Goal: Task Accomplishment & Management: Complete application form

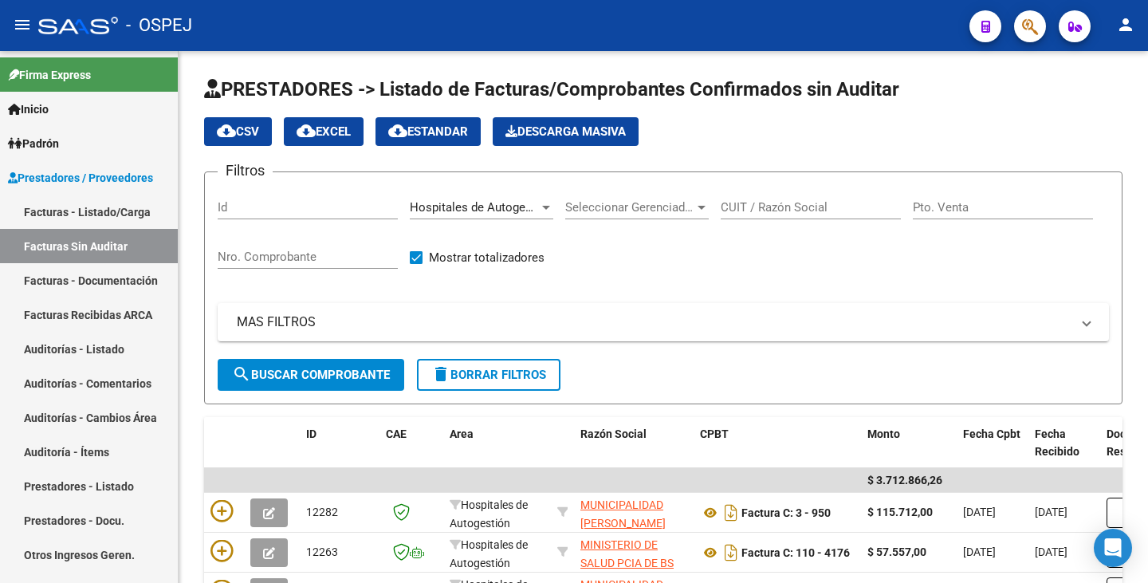
scroll to position [239, 0]
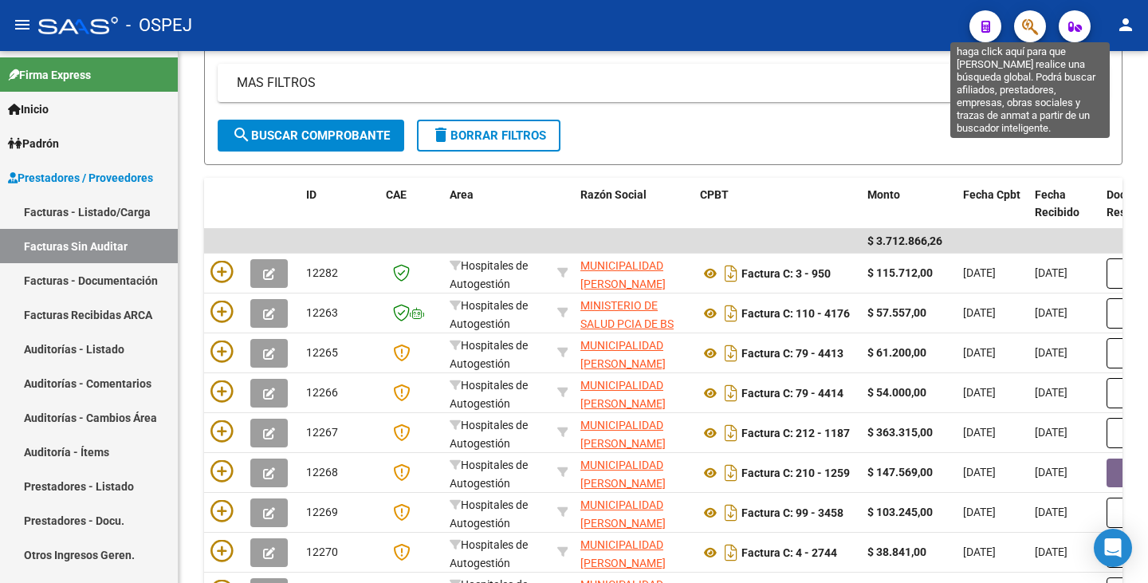
click at [1037, 37] on span "button" at bounding box center [1030, 26] width 16 height 33
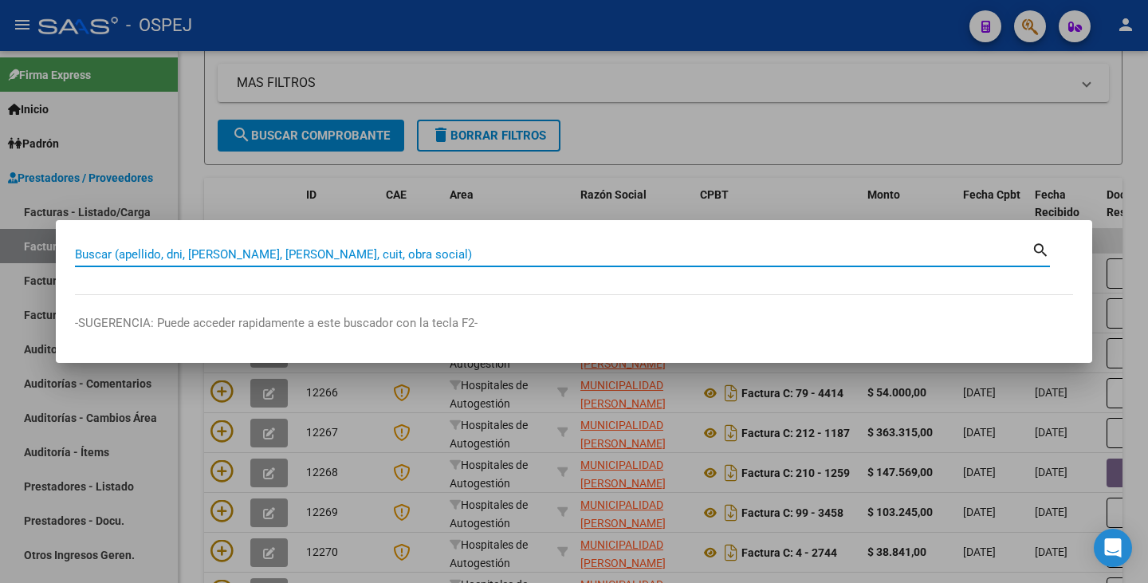
paste input "28.153.859"
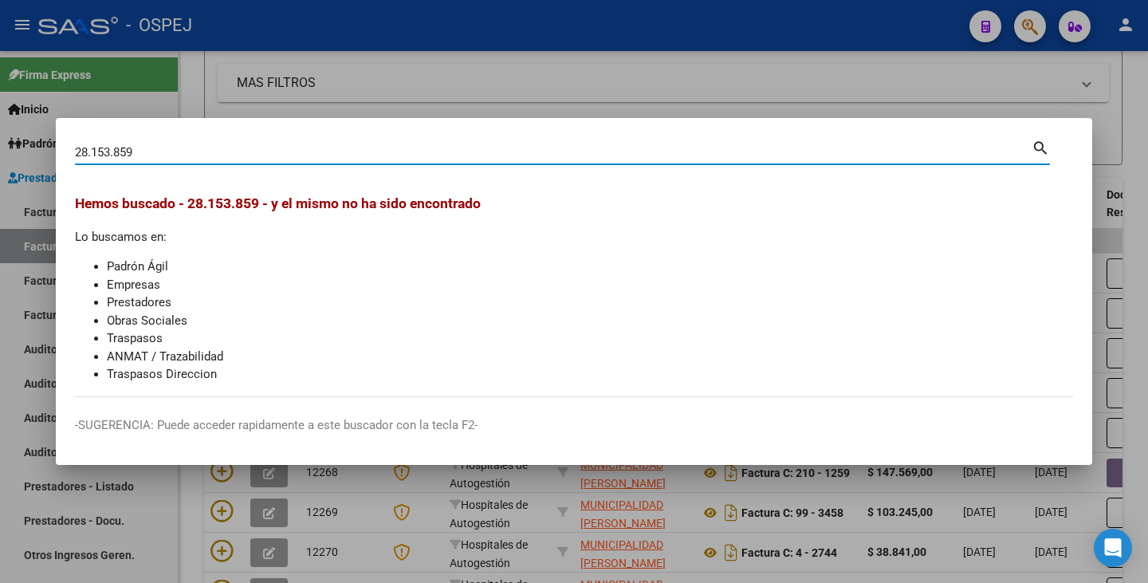
click at [115, 147] on input "28.153.859" at bounding box center [553, 152] width 957 height 14
click at [93, 149] on input "28.153859" at bounding box center [553, 152] width 957 height 14
type input "28153859"
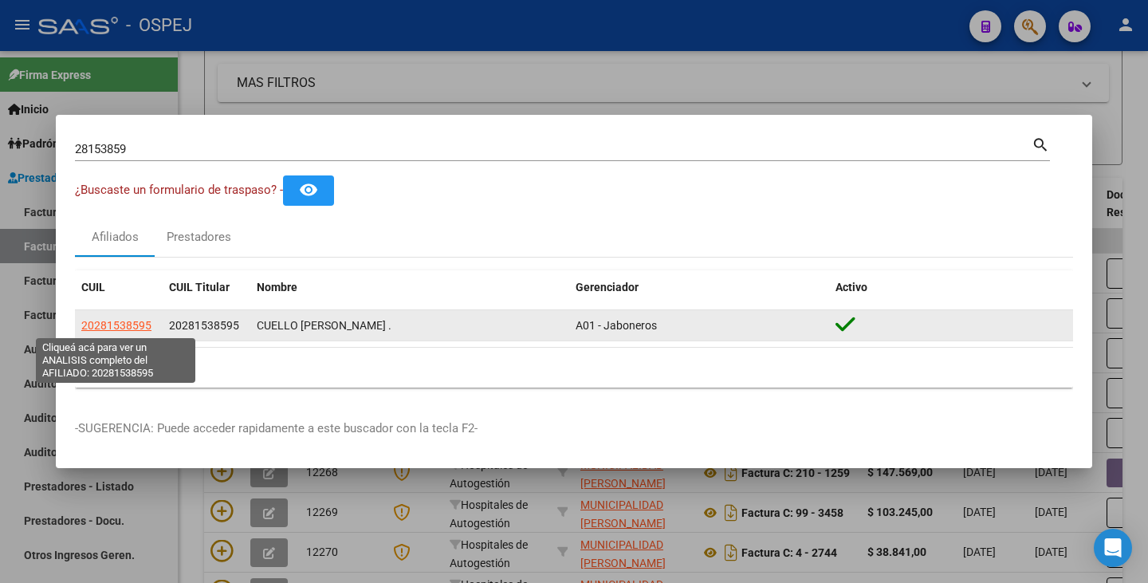
click at [99, 327] on span "20281538595" at bounding box center [116, 325] width 70 height 13
type textarea "20281538595"
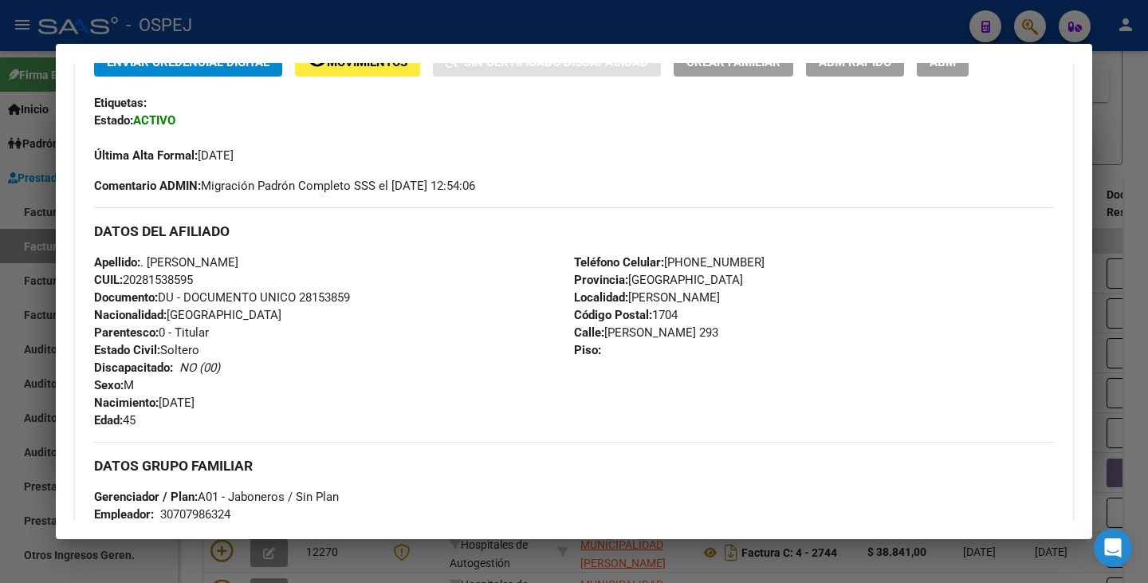
scroll to position [636, 0]
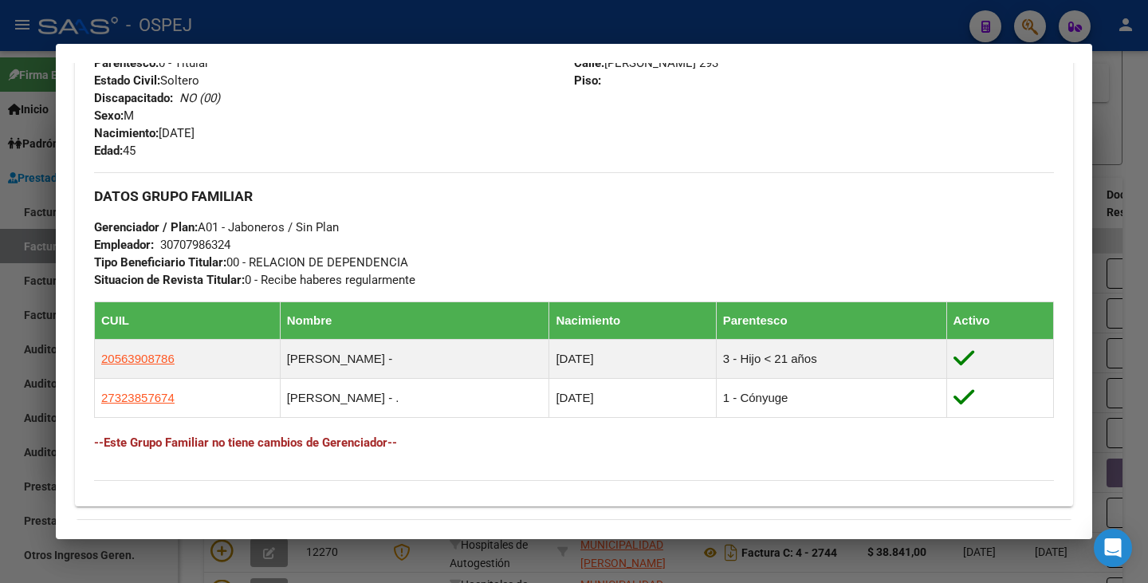
drag, startPoint x: 230, startPoint y: 246, endPoint x: 211, endPoint y: 247, distance: 19.2
click at [211, 247] on div "30707986324" at bounding box center [195, 245] width 70 height 18
drag, startPoint x: 233, startPoint y: 243, endPoint x: 163, endPoint y: 247, distance: 70.3
click at [163, 247] on div "30707986324" at bounding box center [195, 245] width 70 height 18
click at [517, 561] on div at bounding box center [574, 291] width 1148 height 583
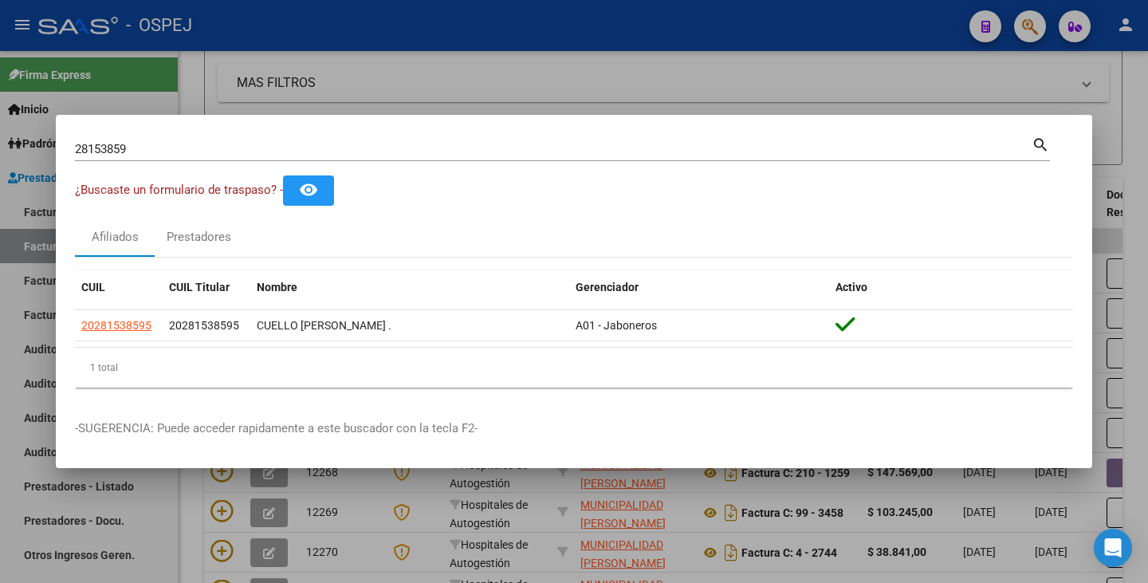
click at [517, 561] on div at bounding box center [574, 291] width 1148 height 583
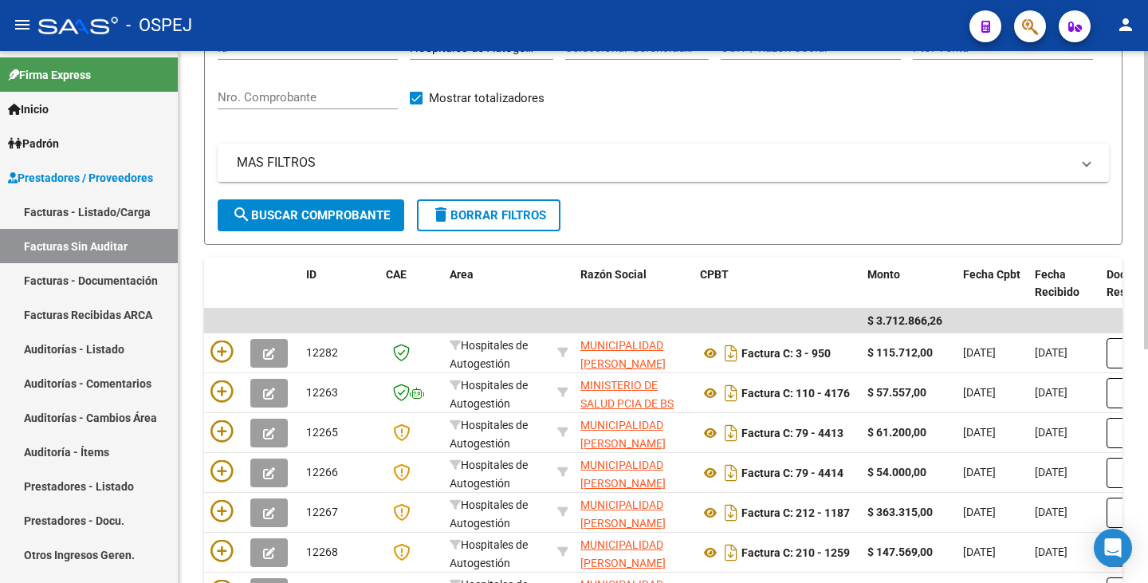
scroll to position [80, 0]
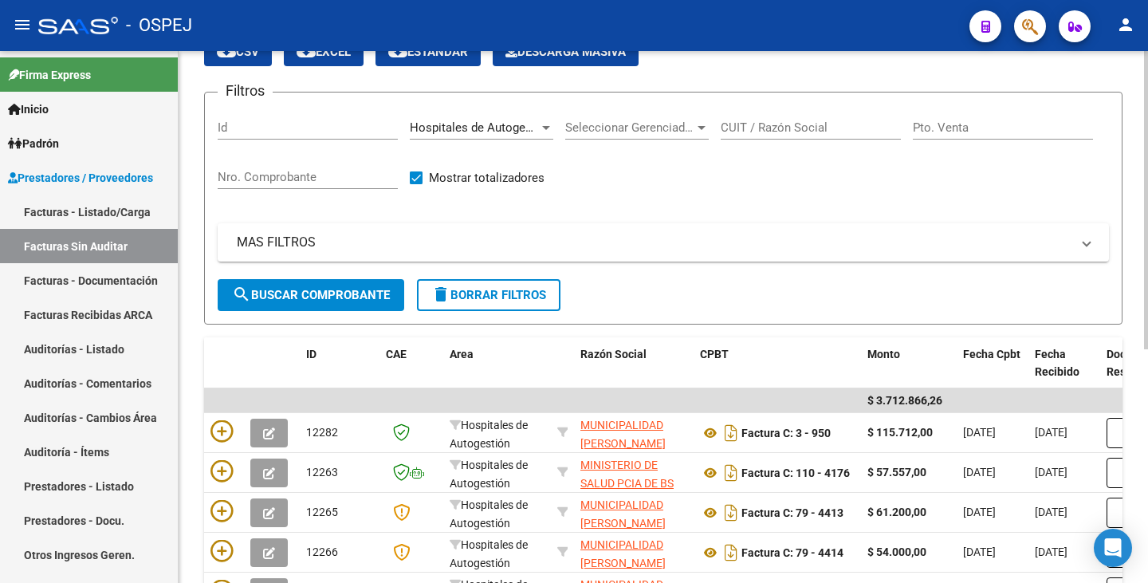
click at [295, 295] on span "search Buscar Comprobante" at bounding box center [311, 295] width 158 height 14
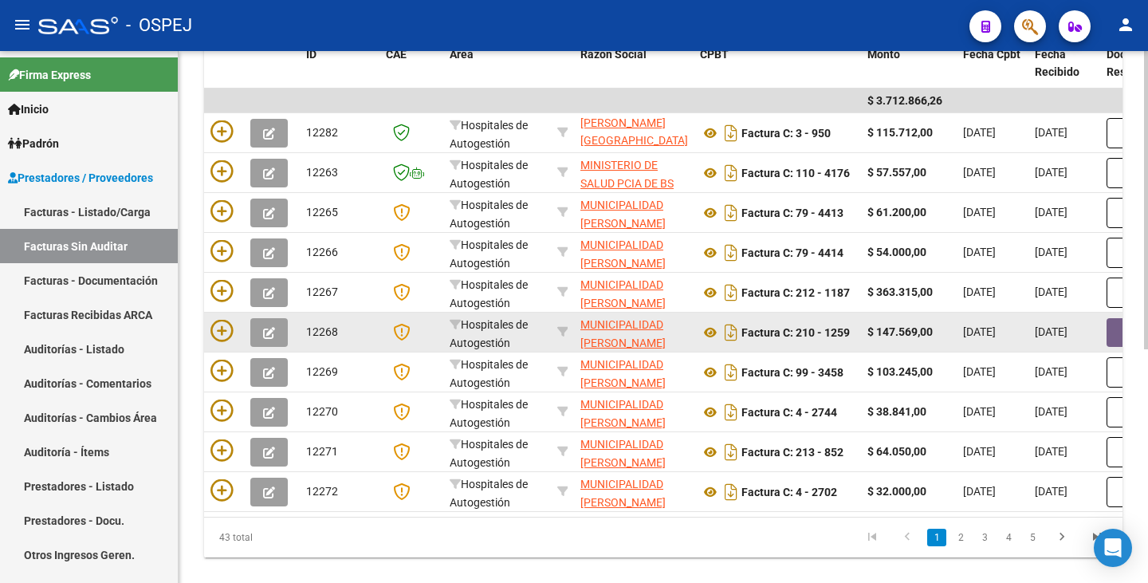
scroll to position [399, 0]
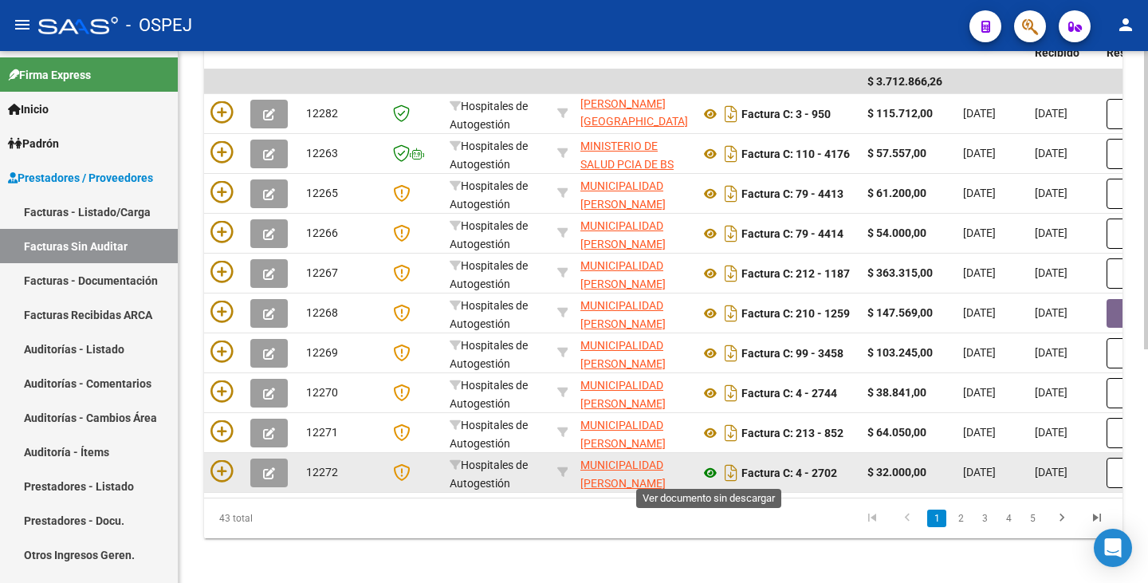
click at [713, 472] on icon at bounding box center [710, 472] width 21 height 19
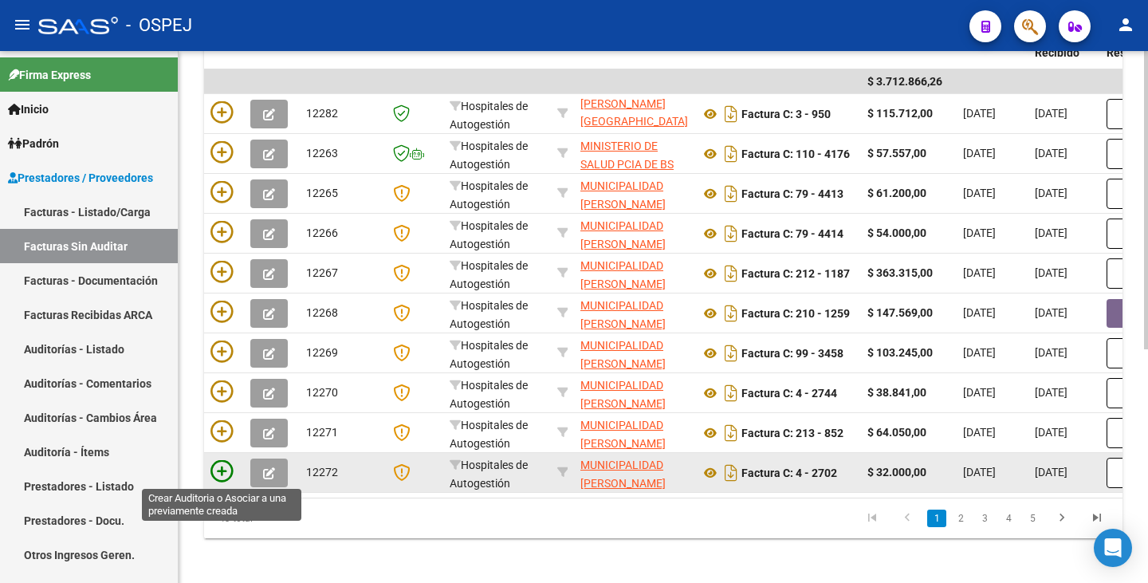
click at [215, 475] on icon at bounding box center [222, 471] width 22 height 22
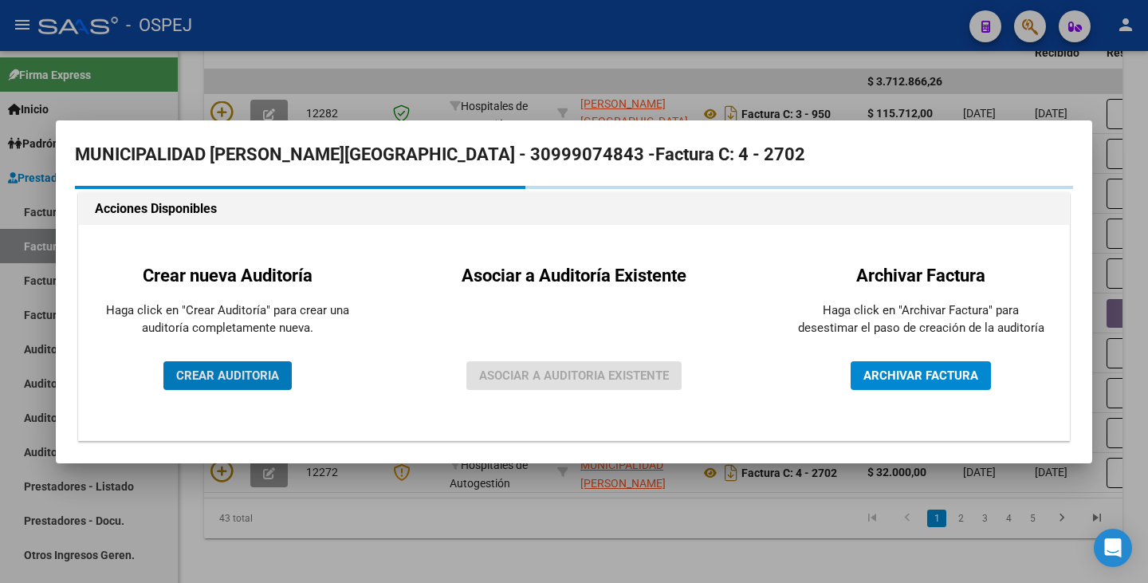
click at [216, 393] on div "Crear nueva Auditoría Haga click en "Crear Auditoría" para crear una auditoría …" at bounding box center [227, 332] width 273 height 191
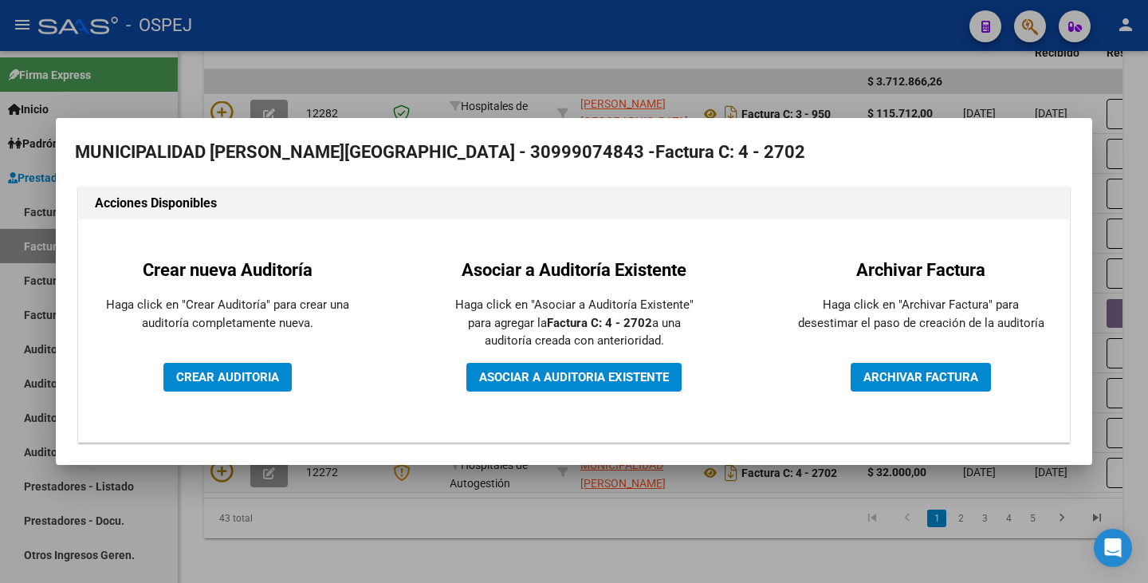
click at [216, 378] on span "CREAR AUDITORIA" at bounding box center [227, 377] width 103 height 14
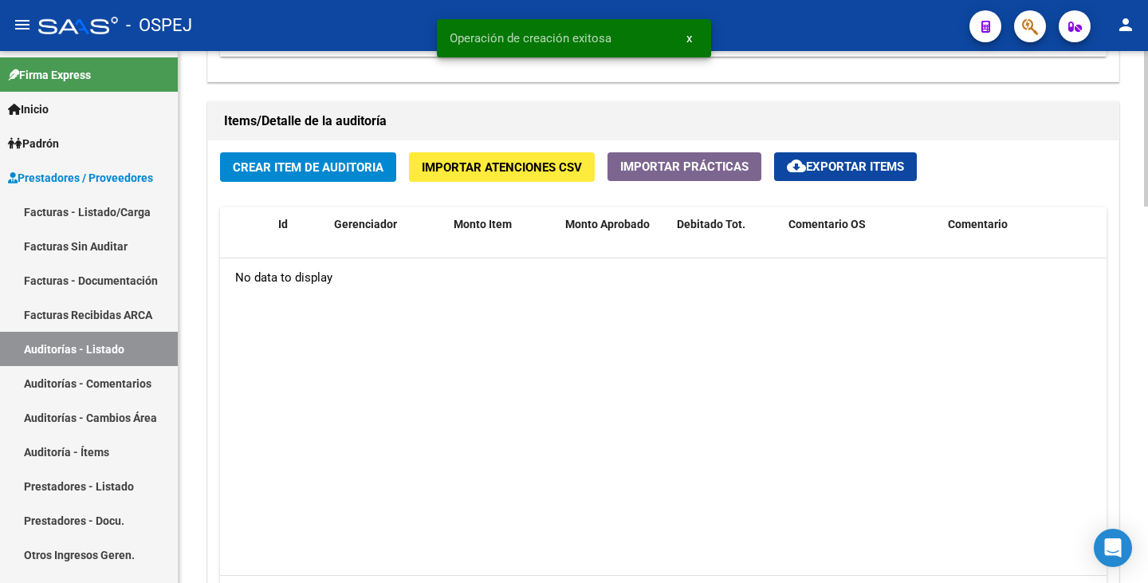
scroll to position [957, 0]
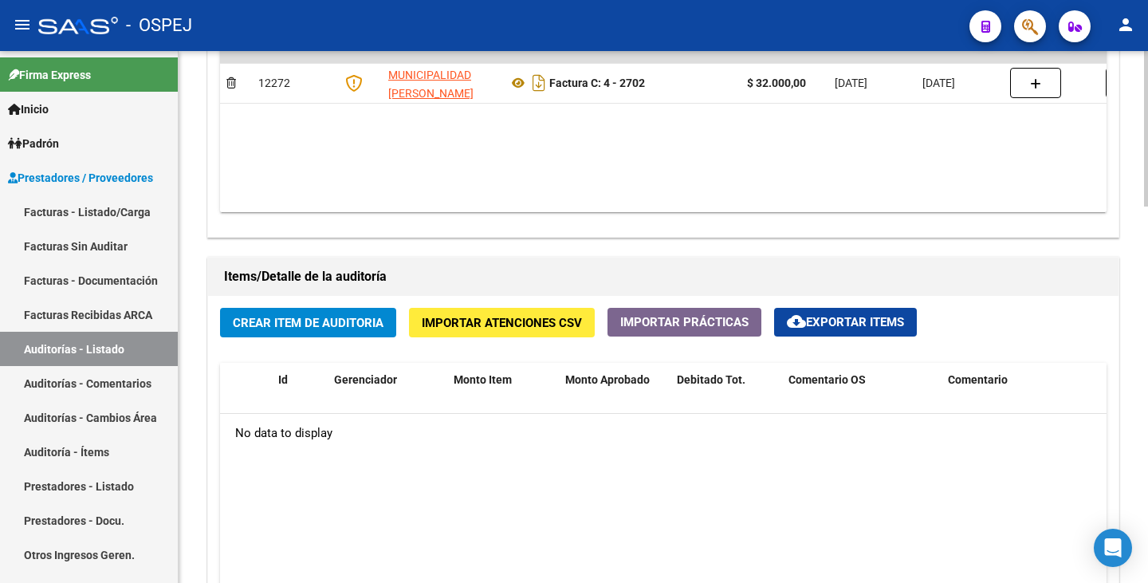
click at [246, 345] on div "Crear Item de Auditoria Importar Atenciones CSV Importar Prácticas cloud_downlo…" at bounding box center [663, 546] width 911 height 500
click at [255, 324] on span "Crear Item de Auditoria" at bounding box center [308, 323] width 151 height 14
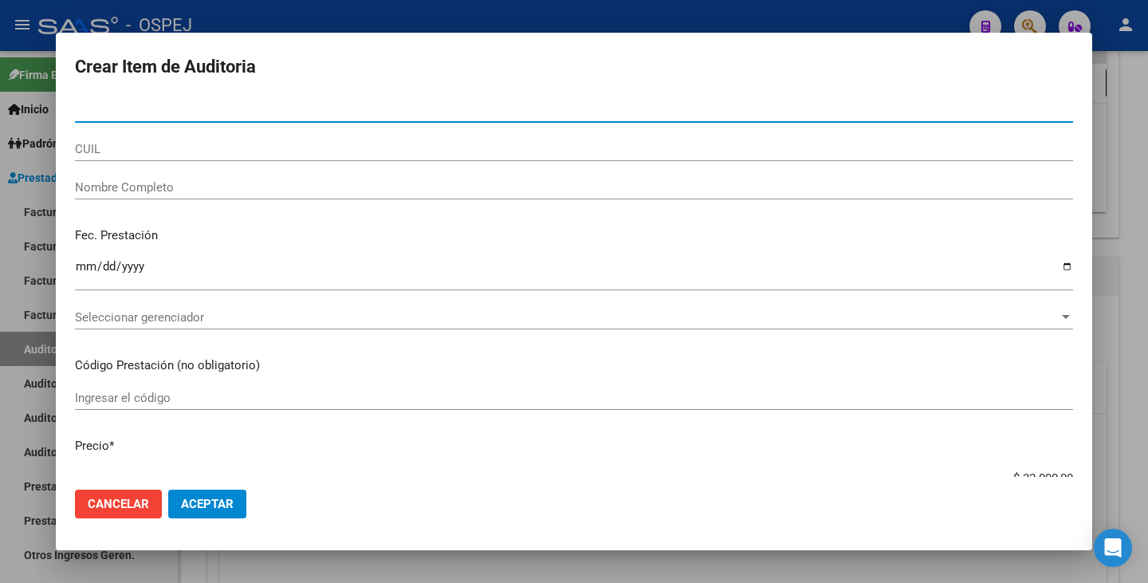
paste input "23108999"
type input "23108999"
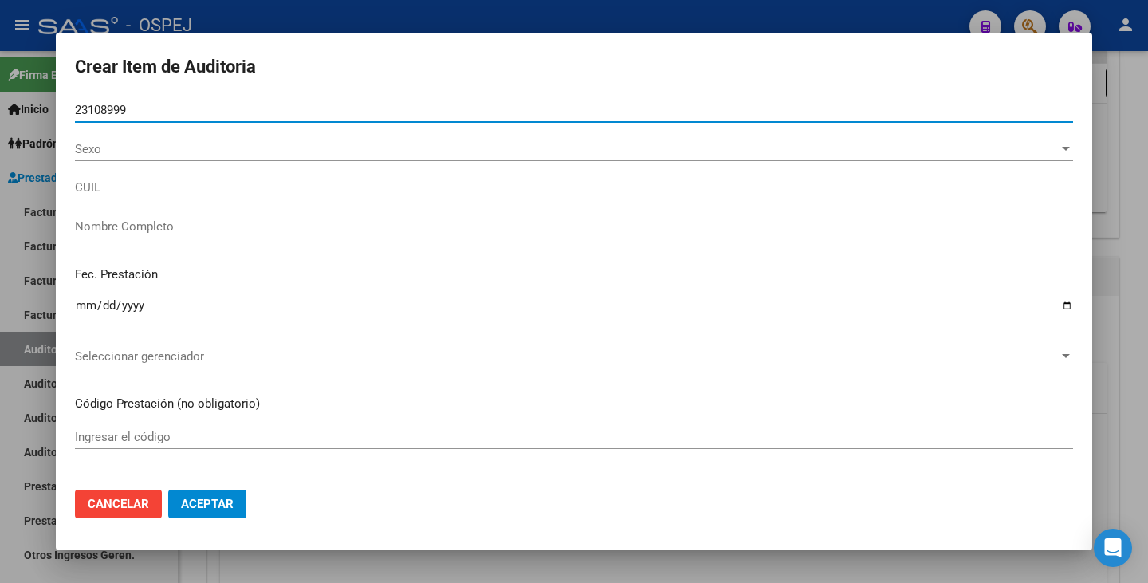
type input "20231089994"
type input "[PERSON_NAME]"
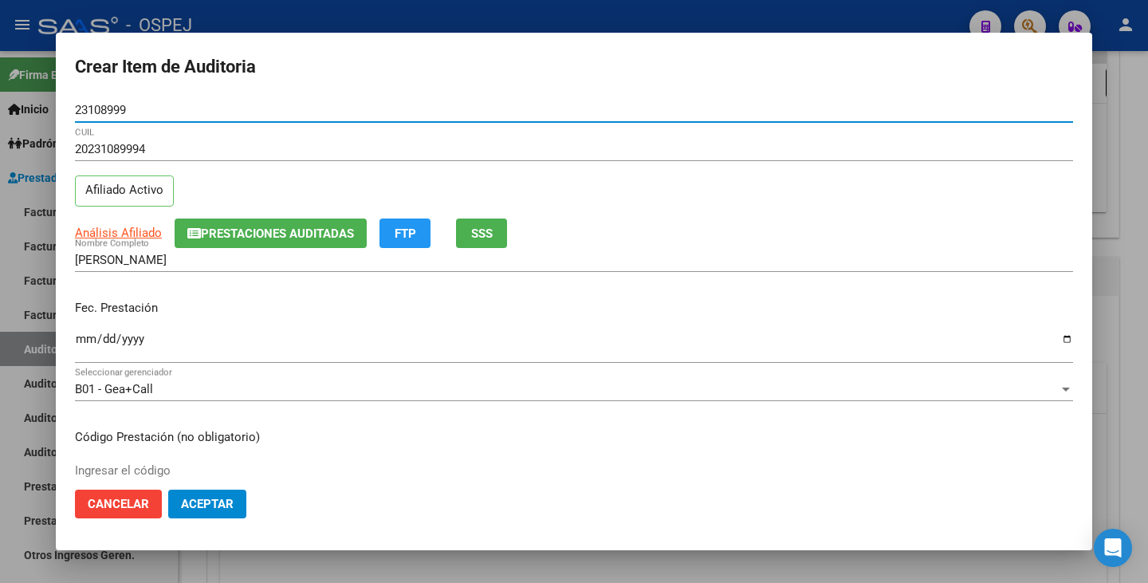
type input "23108999"
click at [80, 341] on input "Ingresar la fecha" at bounding box center [574, 346] width 998 height 26
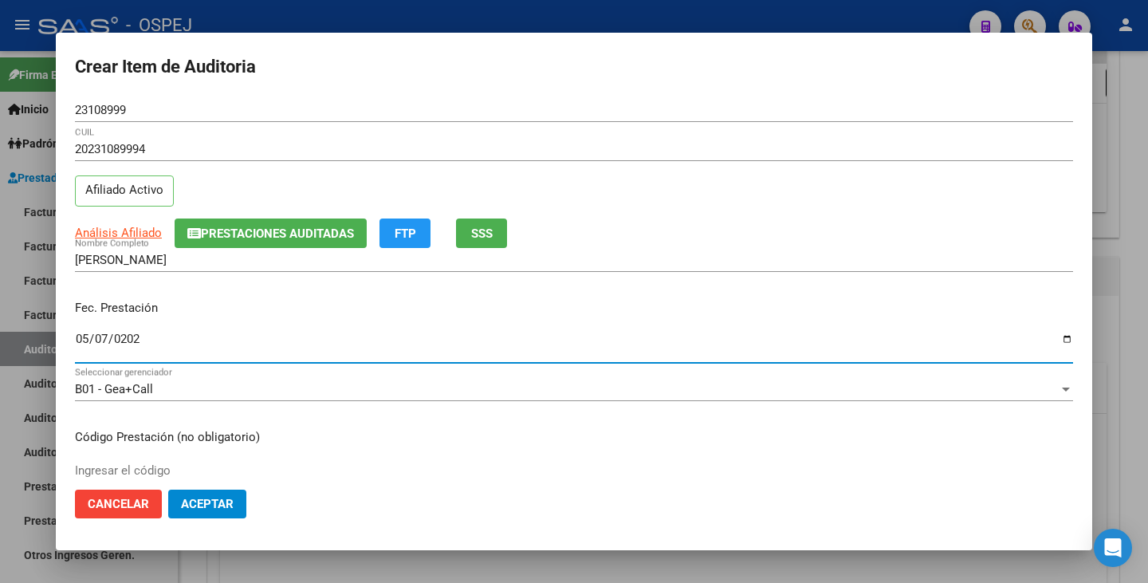
type input "[DATE]"
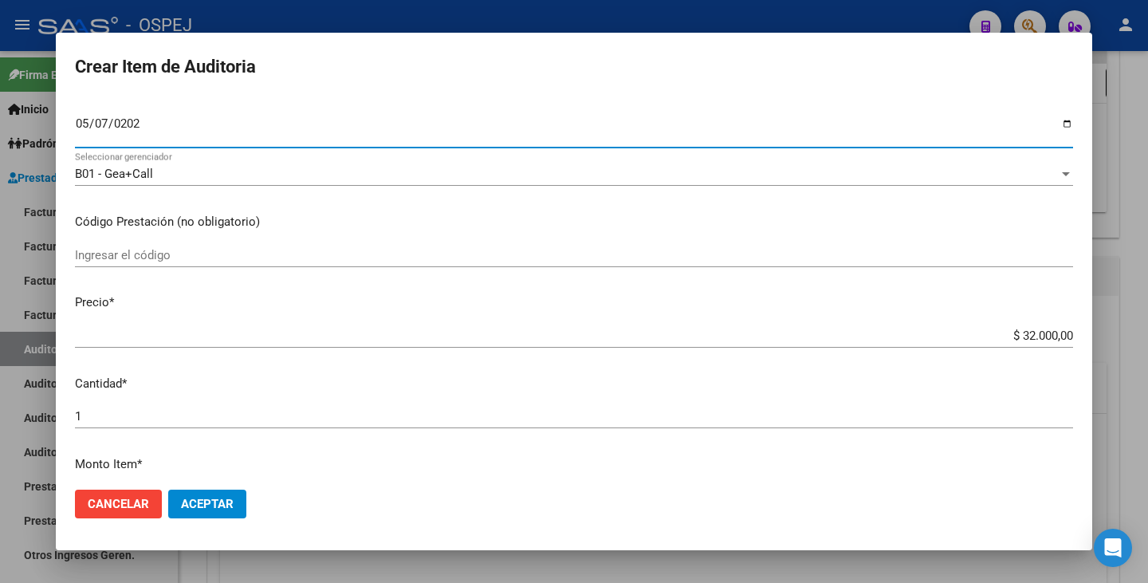
scroll to position [319, 0]
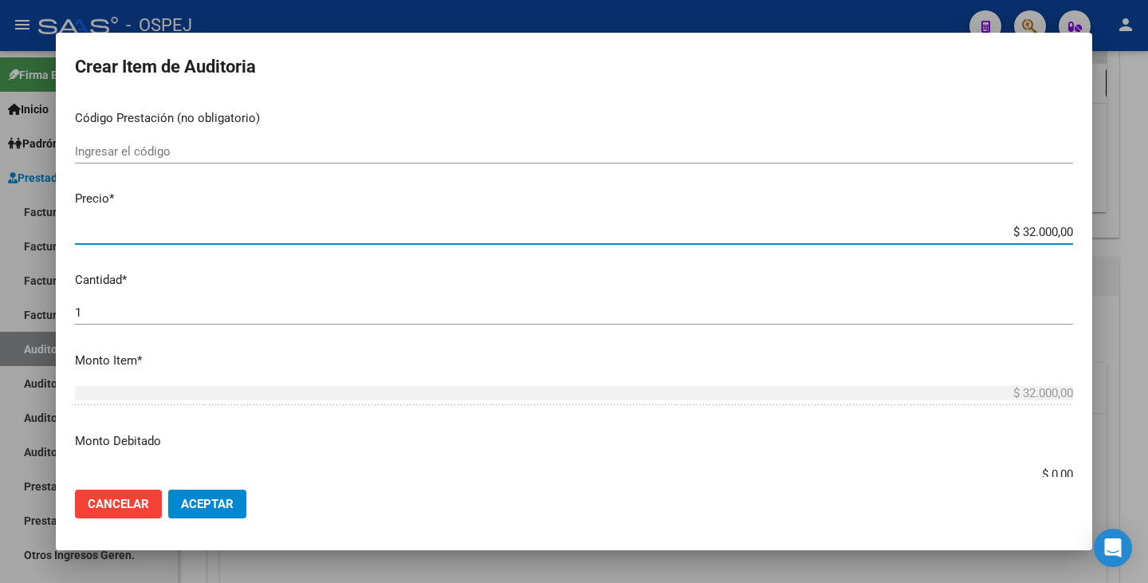
drag, startPoint x: 1010, startPoint y: 227, endPoint x: 1147, endPoint y: 261, distance: 141.2
click at [1147, 261] on div "Crear Item de Auditoria 23108999 Nro Documento 20231089994 CUIL Afiliado Activo…" at bounding box center [574, 291] width 1148 height 583
type input "$ 0,08"
type input "$ 0,80"
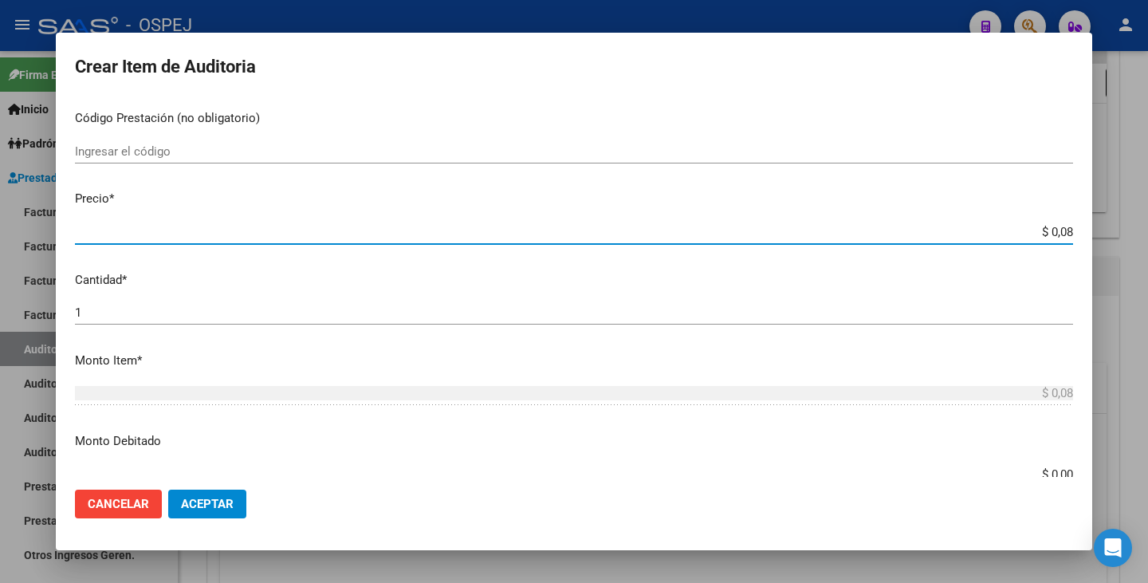
type input "$ 0,80"
type input "$ 8,00"
type input "$ 80,00"
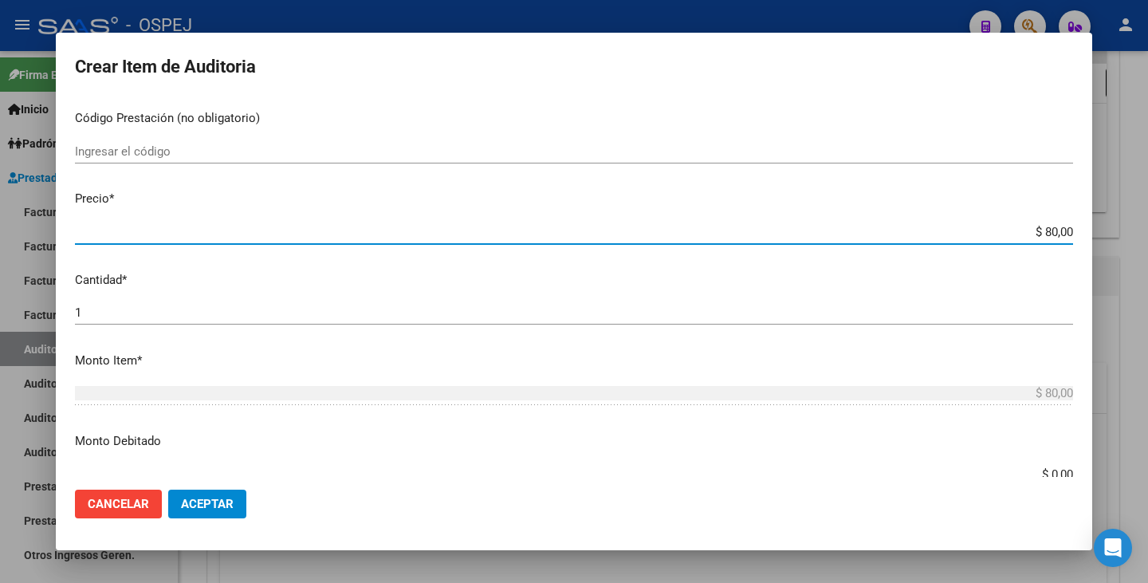
type input "$ 800,00"
type input "$ 8.000,00"
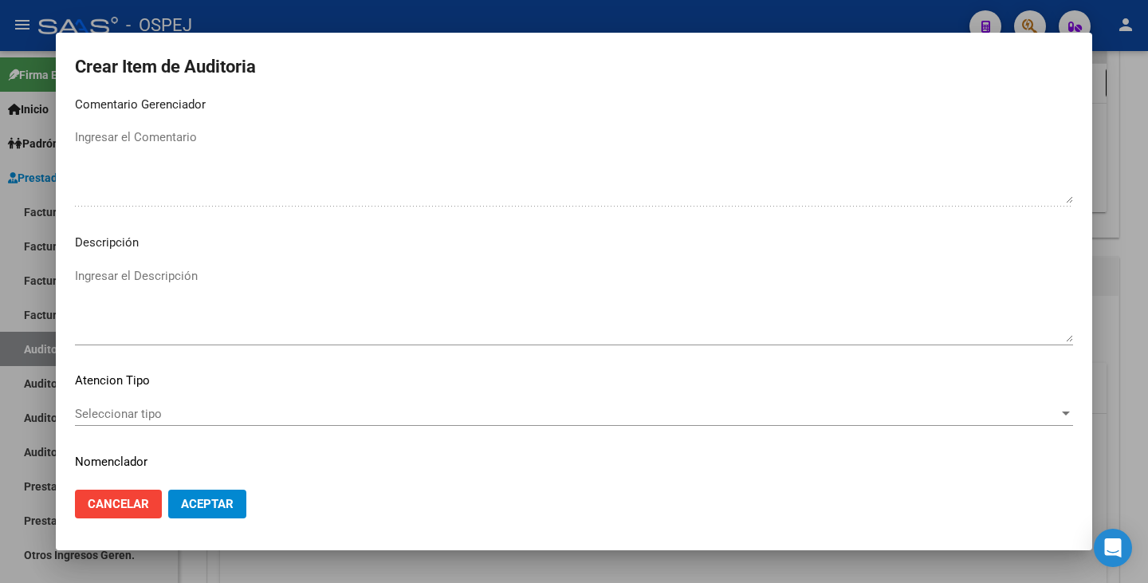
scroll to position [1057, 0]
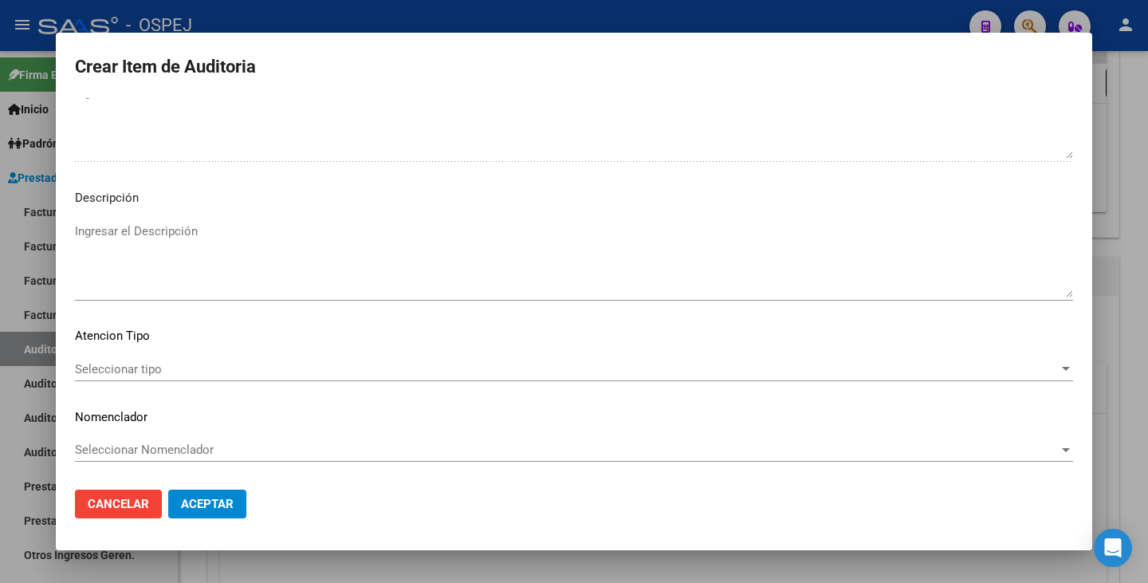
click at [786, 372] on span "Seleccionar tipo" at bounding box center [567, 369] width 984 height 14
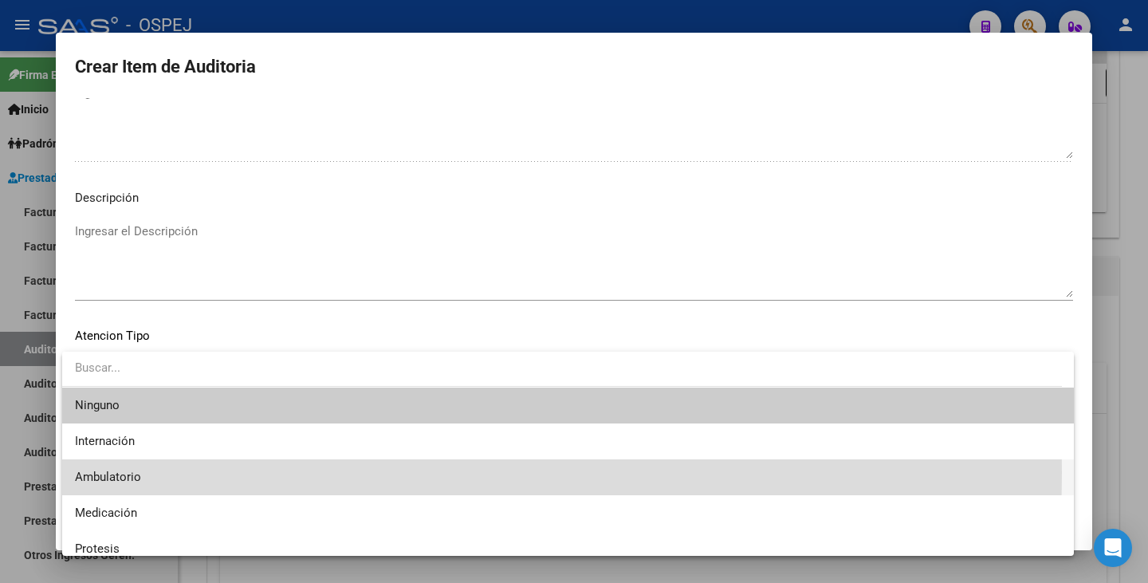
click at [217, 472] on span "Ambulatorio" at bounding box center [568, 477] width 986 height 36
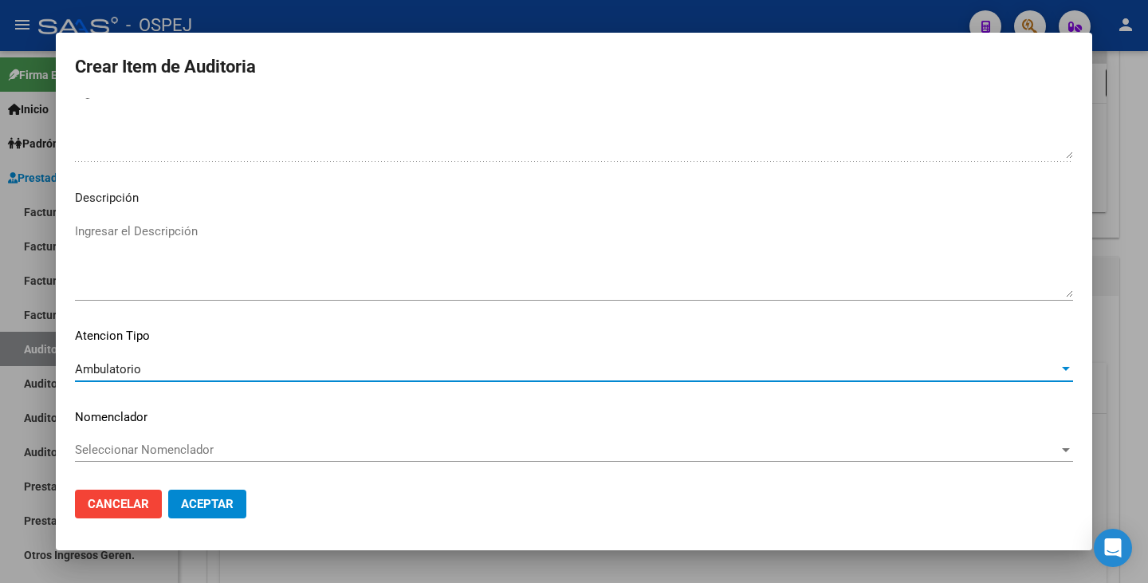
click at [237, 451] on span "Seleccionar Nomenclador" at bounding box center [567, 450] width 984 height 14
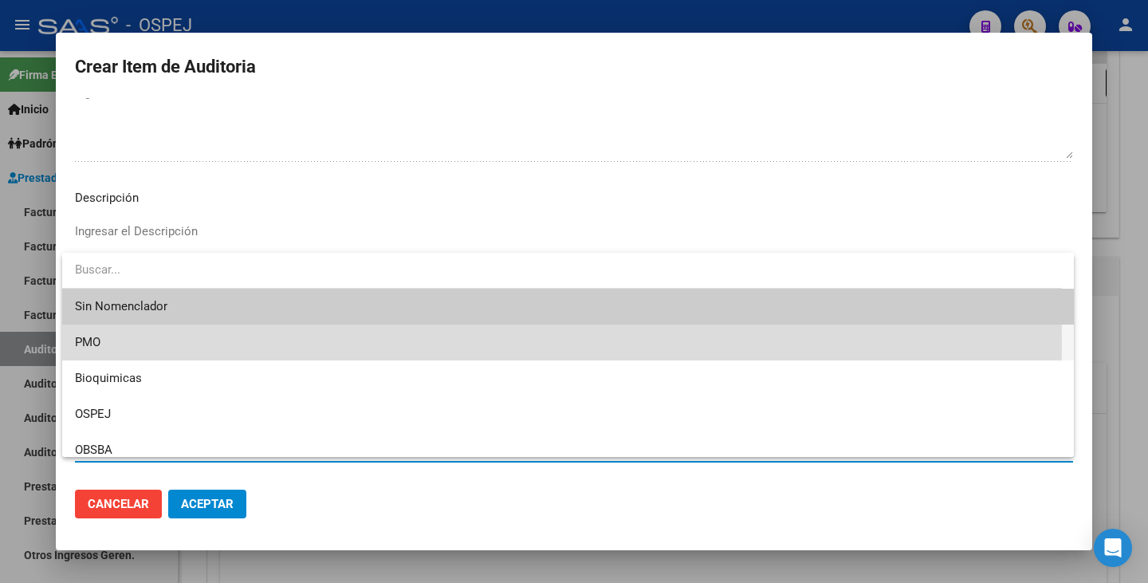
click at [140, 345] on span "PMO" at bounding box center [568, 343] width 986 height 36
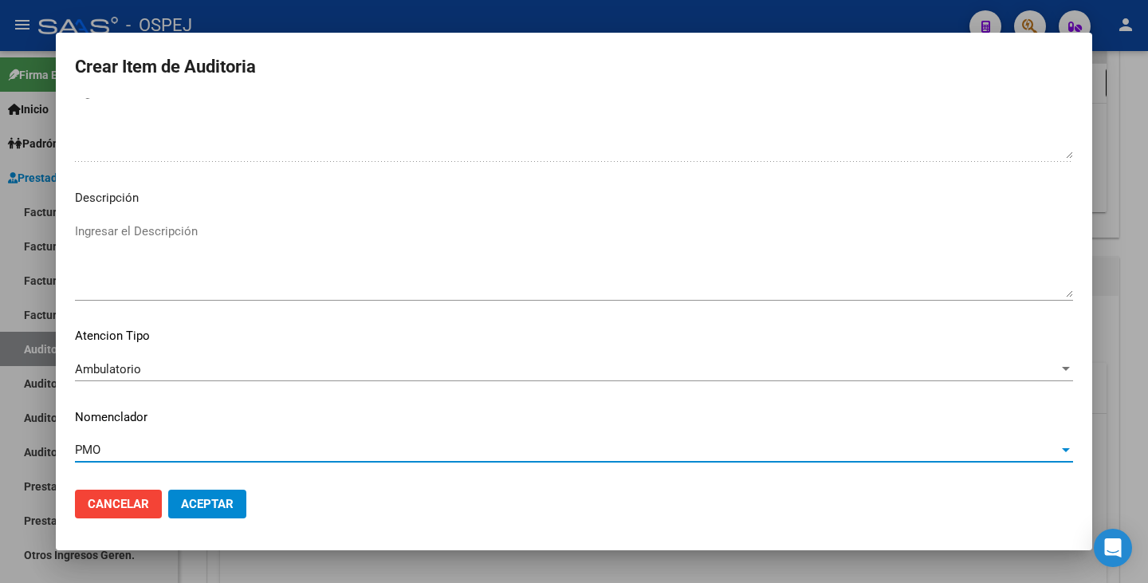
click at [203, 507] on span "Aceptar" at bounding box center [207, 504] width 53 height 14
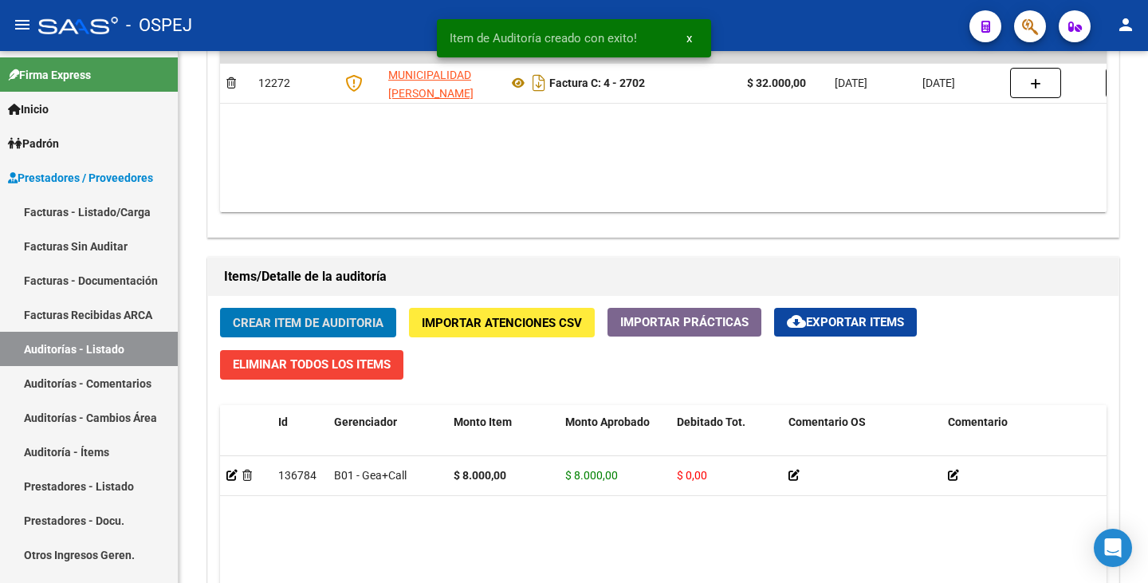
scroll to position [958, 0]
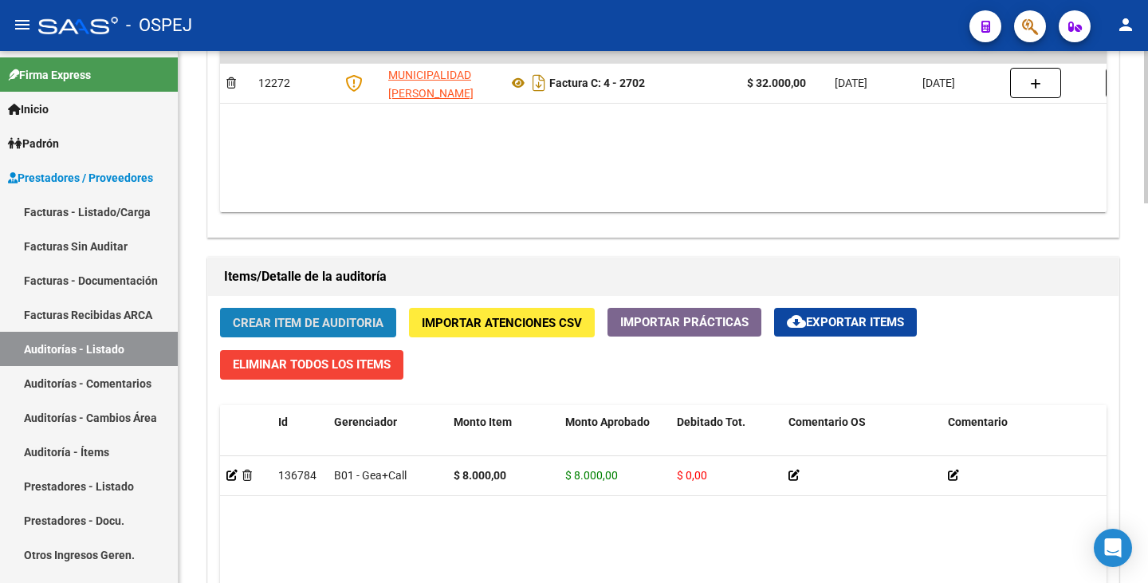
click at [270, 329] on span "Crear Item de Auditoria" at bounding box center [308, 323] width 151 height 14
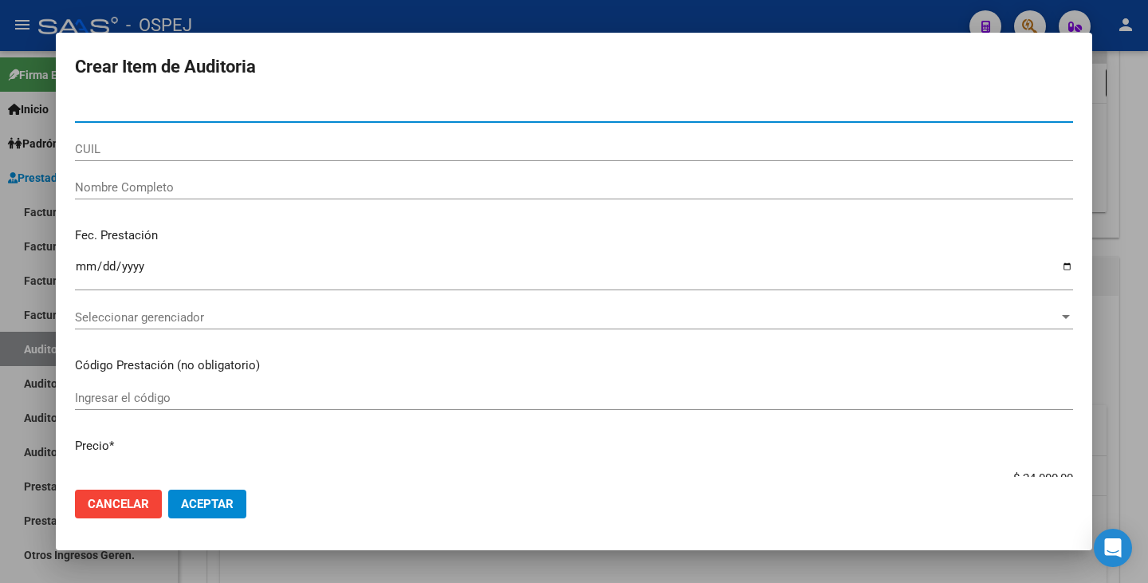
paste input "35524727"
type input "35524727"
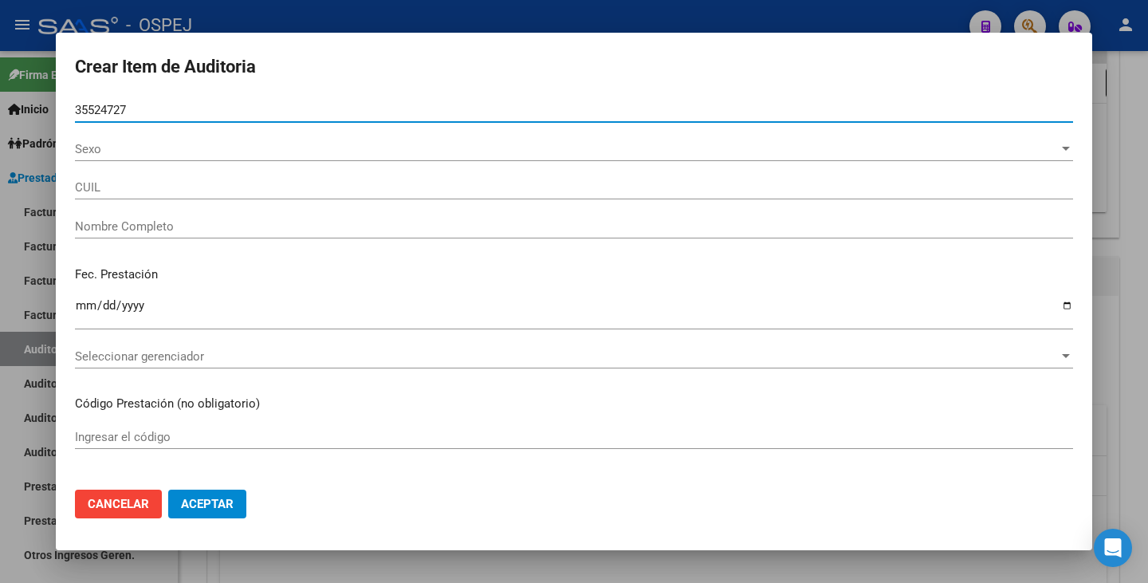
type input "27355247274"
type input "- -"
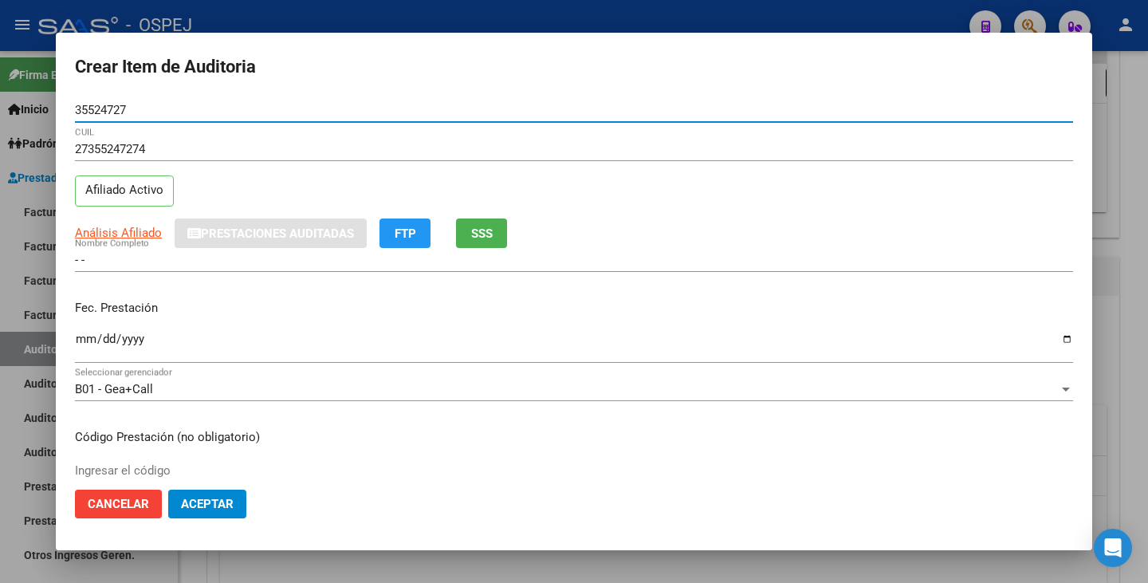
type input "35524727"
click at [90, 338] on input "Ingresar la fecha" at bounding box center [574, 346] width 998 height 26
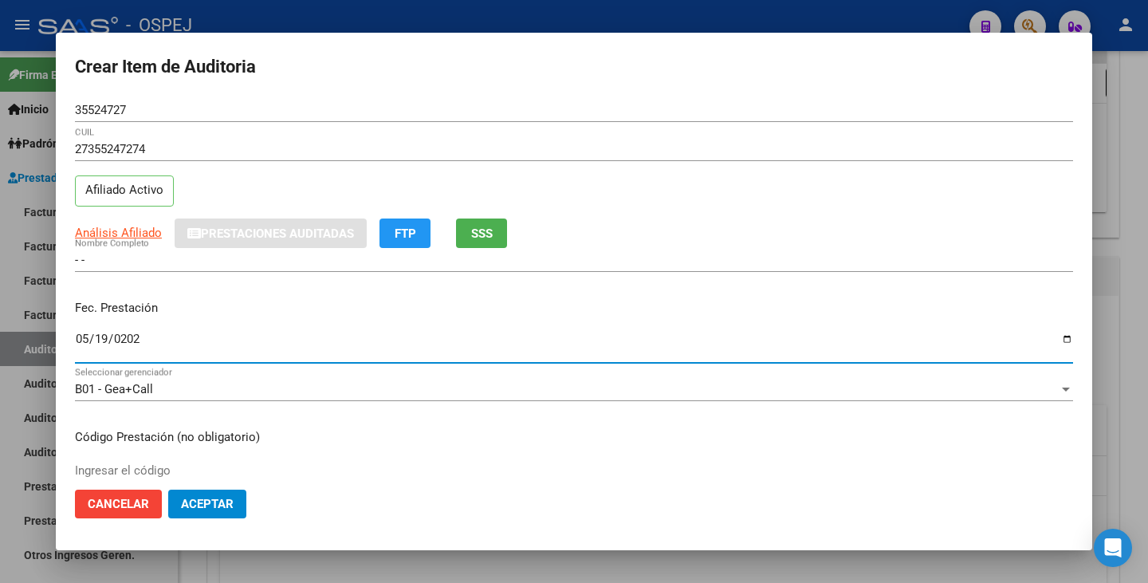
type input "[DATE]"
click at [108, 231] on span "Análisis Afiliado" at bounding box center [118, 233] width 87 height 14
type textarea "27355247274"
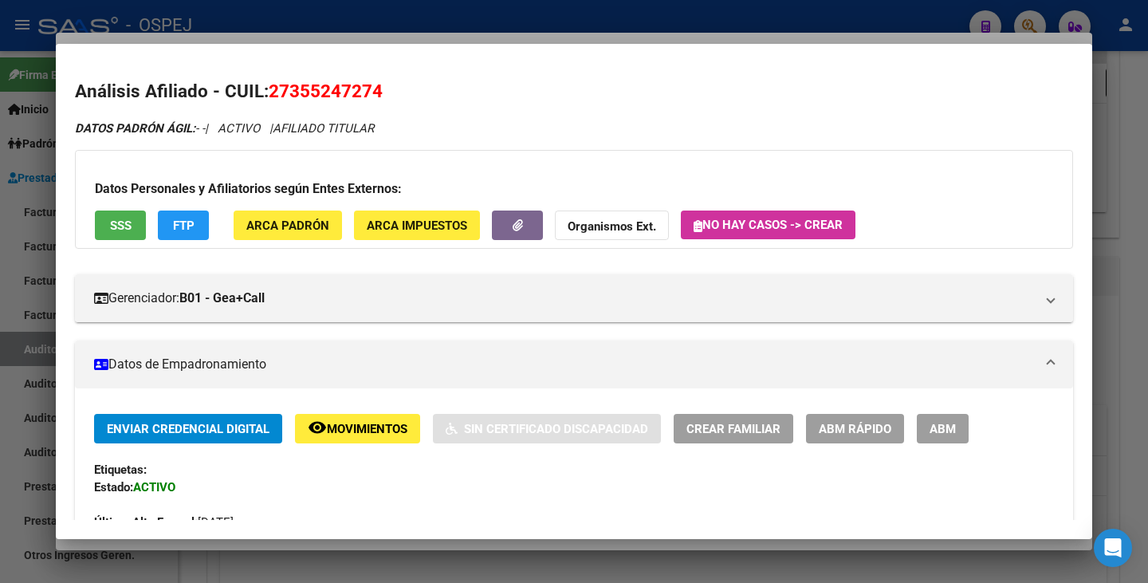
click at [863, 419] on button "ABM Rápido" at bounding box center [855, 429] width 98 height 30
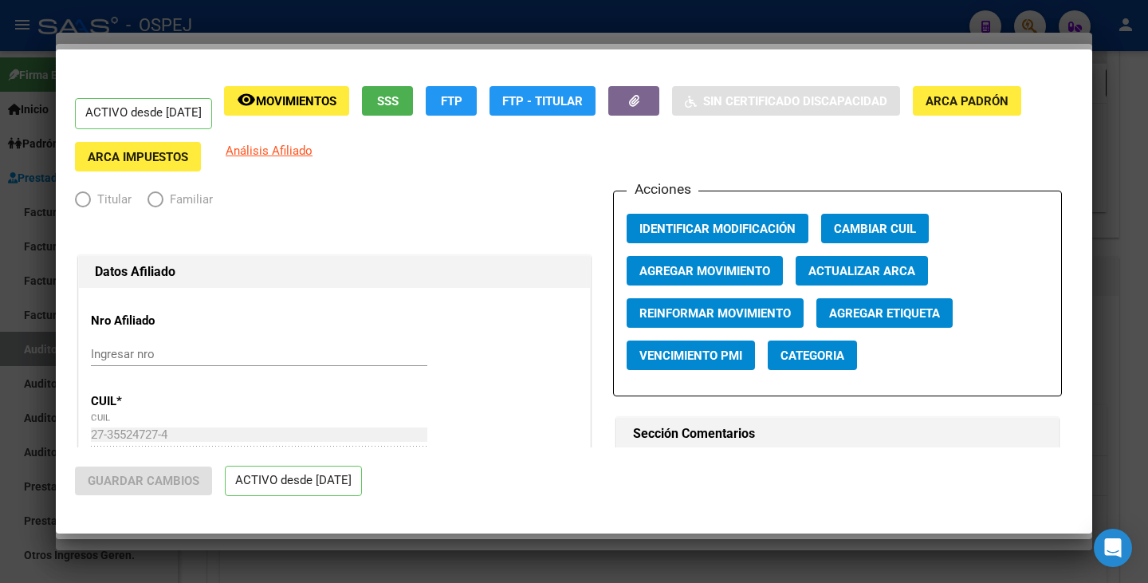
radio input "true"
type input "30-71626428-5"
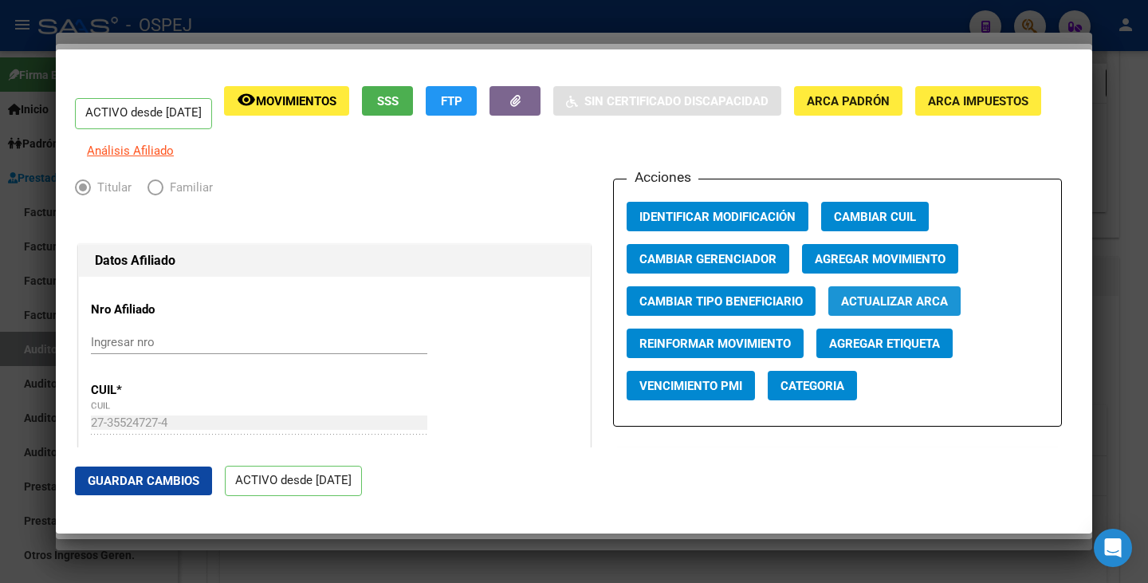
click at [850, 309] on span "Actualizar ARCA" at bounding box center [894, 301] width 107 height 14
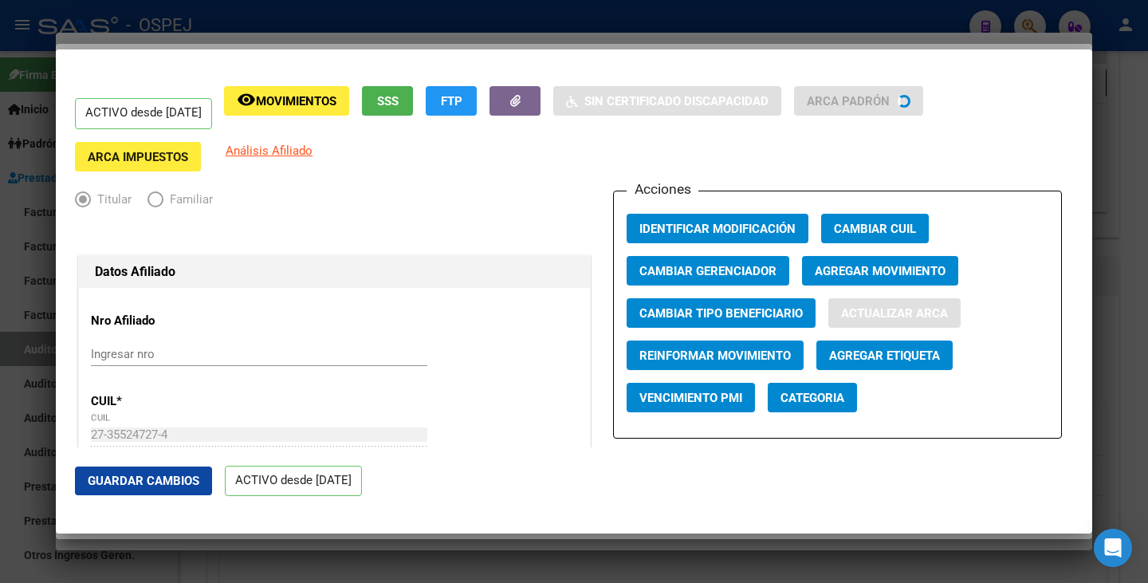
type input "[PERSON_NAME]"
type input "CORDOBA CAPITAL"
type input "TAMBO NUEVO"
type input "285"
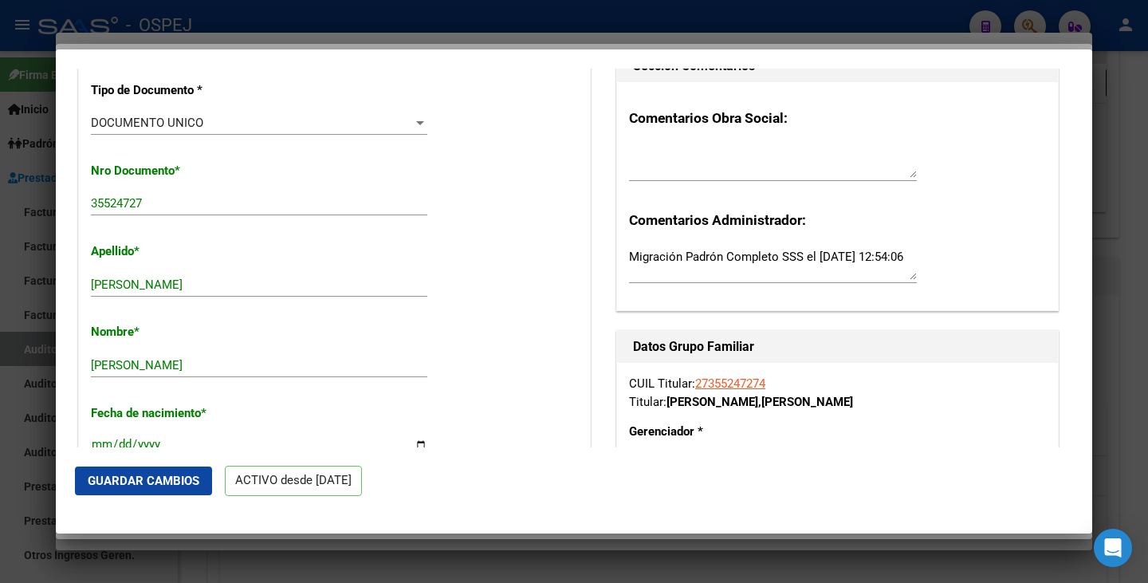
scroll to position [478, 0]
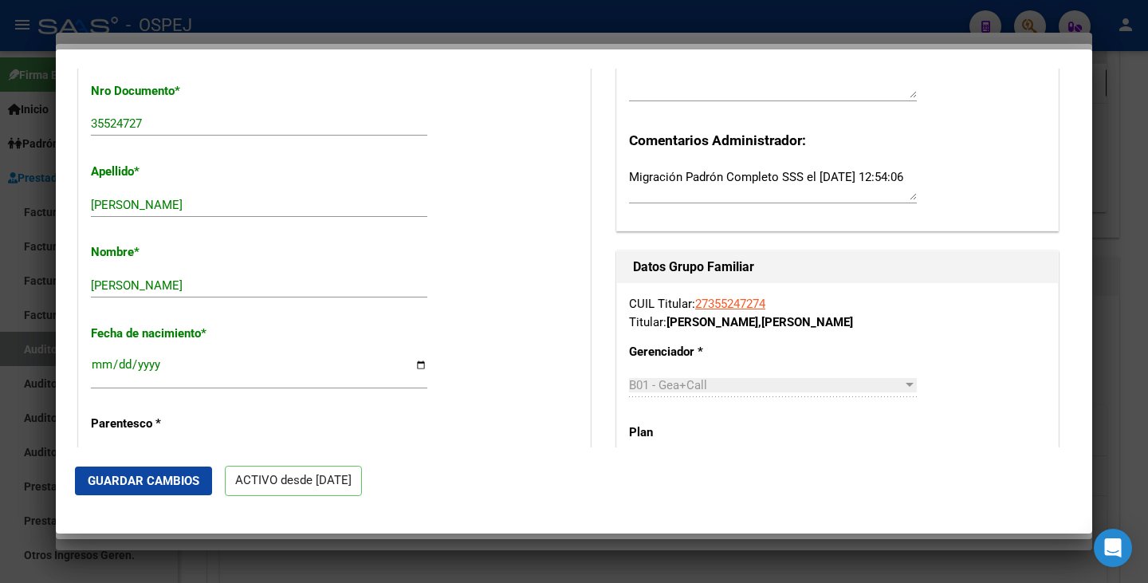
click at [155, 488] on span "Guardar Cambios" at bounding box center [144, 481] width 112 height 14
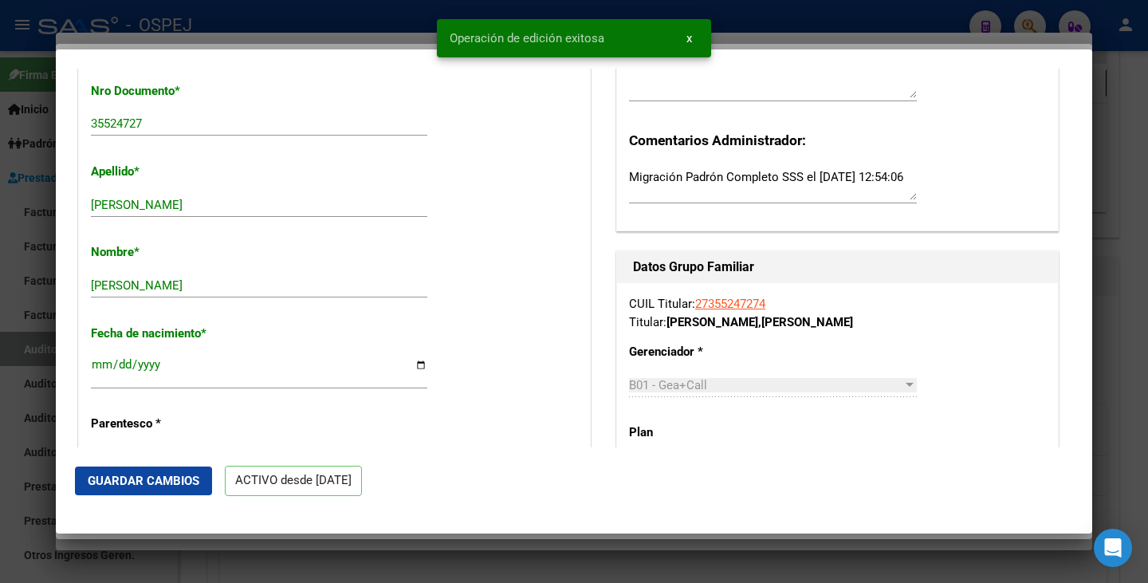
click at [115, 537] on div at bounding box center [574, 291] width 1148 height 583
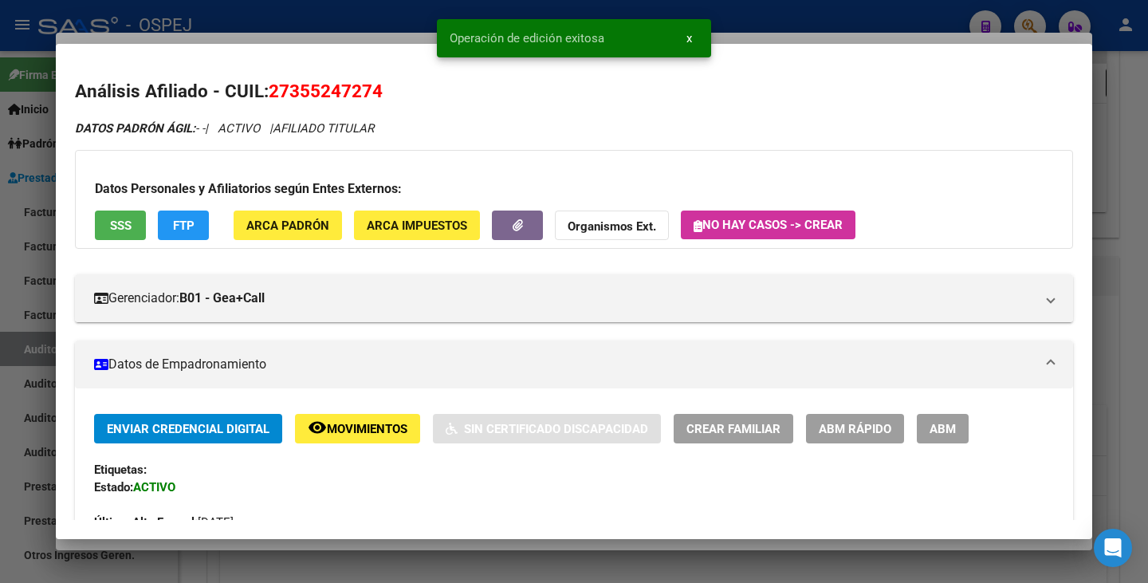
click at [116, 541] on div at bounding box center [574, 291] width 1148 height 583
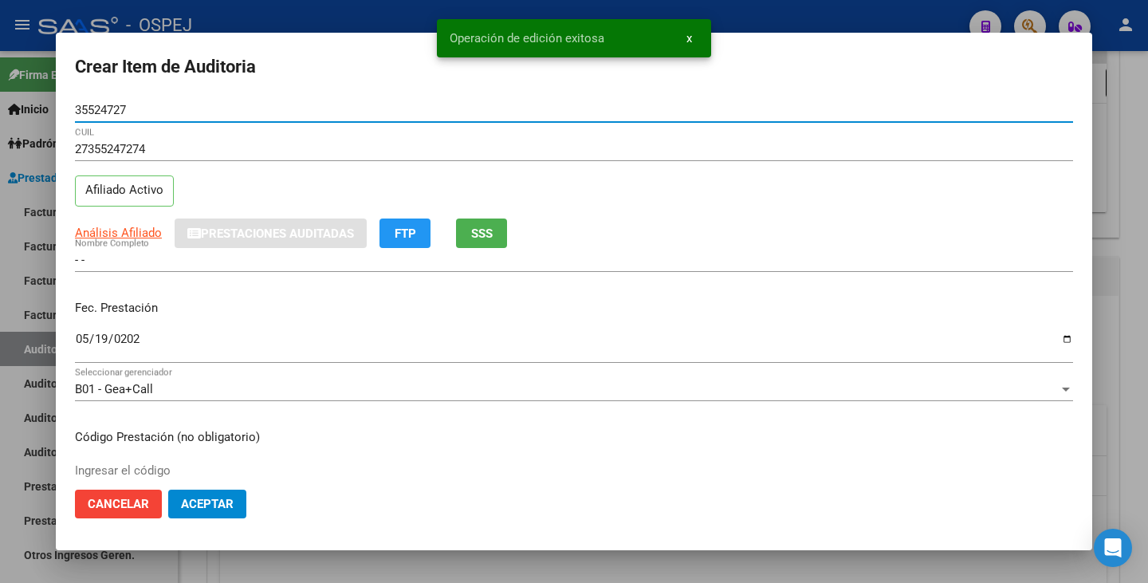
drag, startPoint x: 131, startPoint y: 110, endPoint x: 63, endPoint y: 111, distance: 67.8
click at [63, 111] on mat-dialog-content "35524727 Nro Documento 27355247274 CUIL Afiliado Activo Análisis Afiliado Prest…" at bounding box center [574, 287] width 1037 height 379
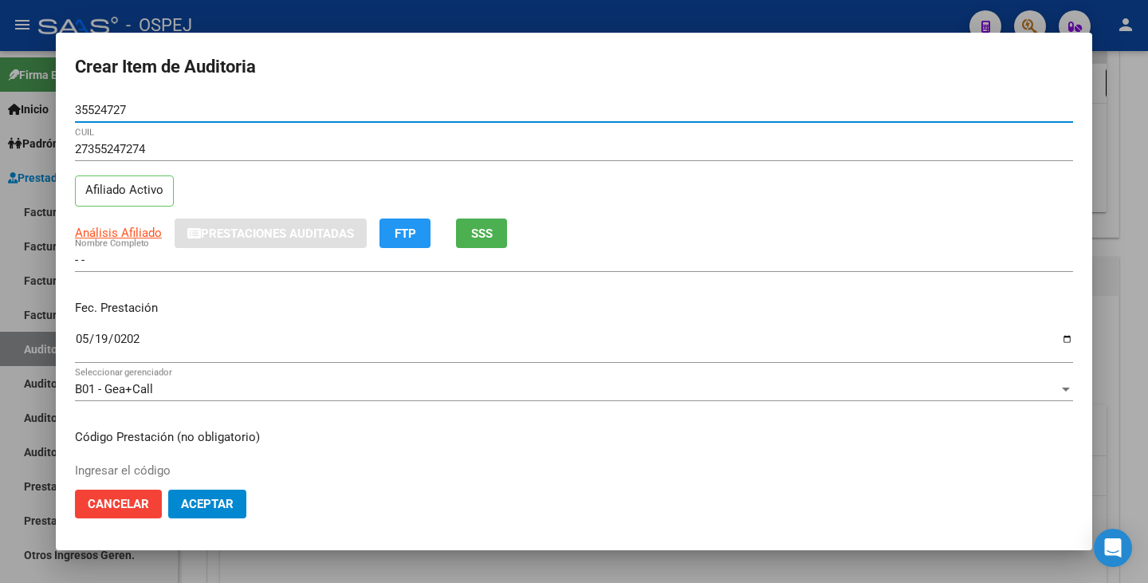
click at [37, 251] on div at bounding box center [574, 291] width 1148 height 583
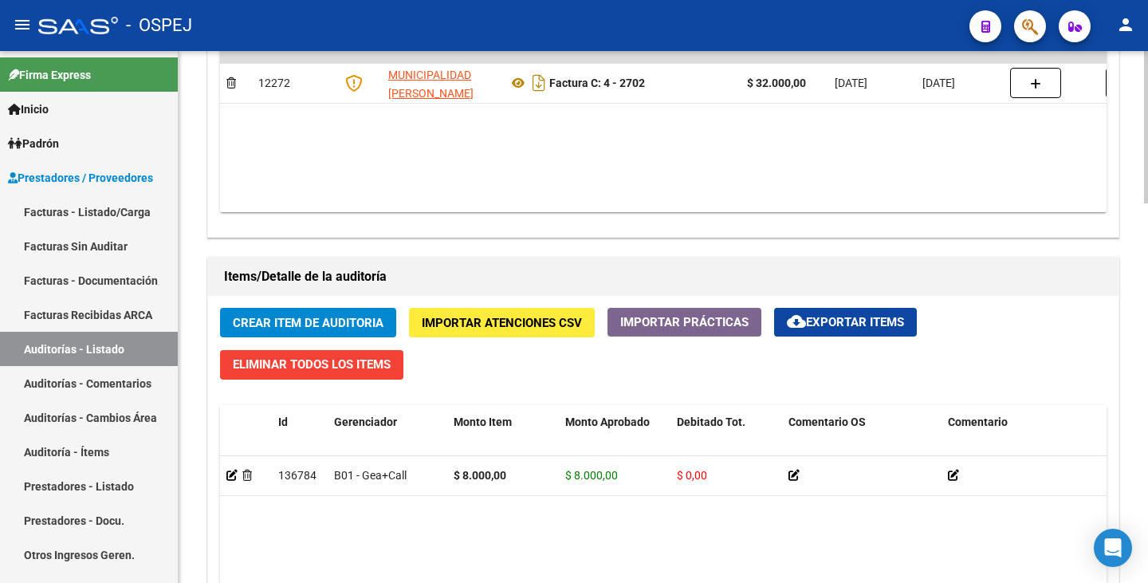
click at [266, 322] on span "Crear Item de Auditoria" at bounding box center [308, 323] width 151 height 14
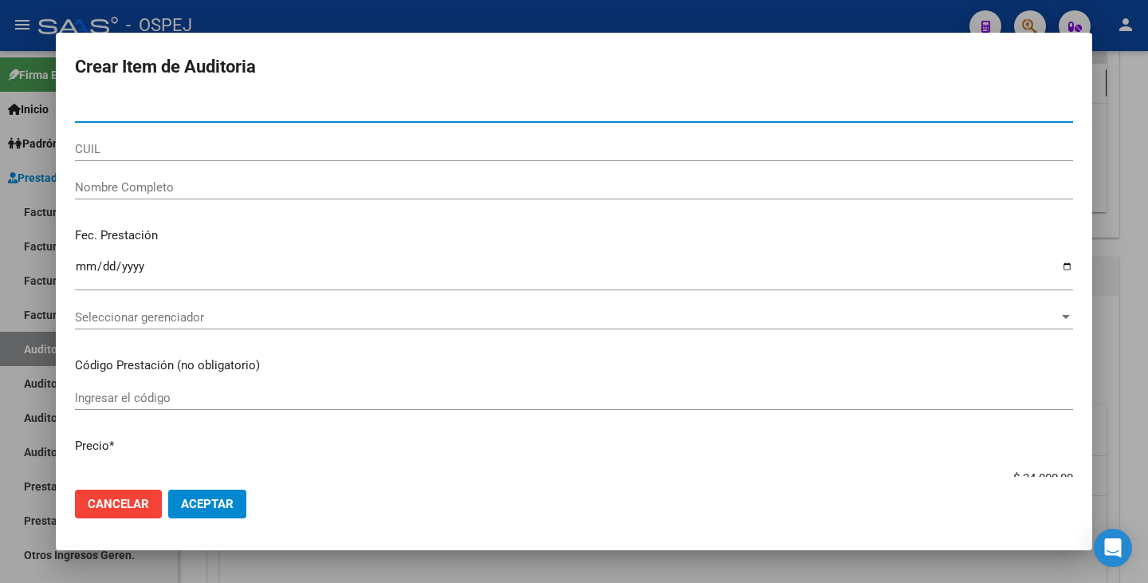
paste input "35524727"
type input "35524727"
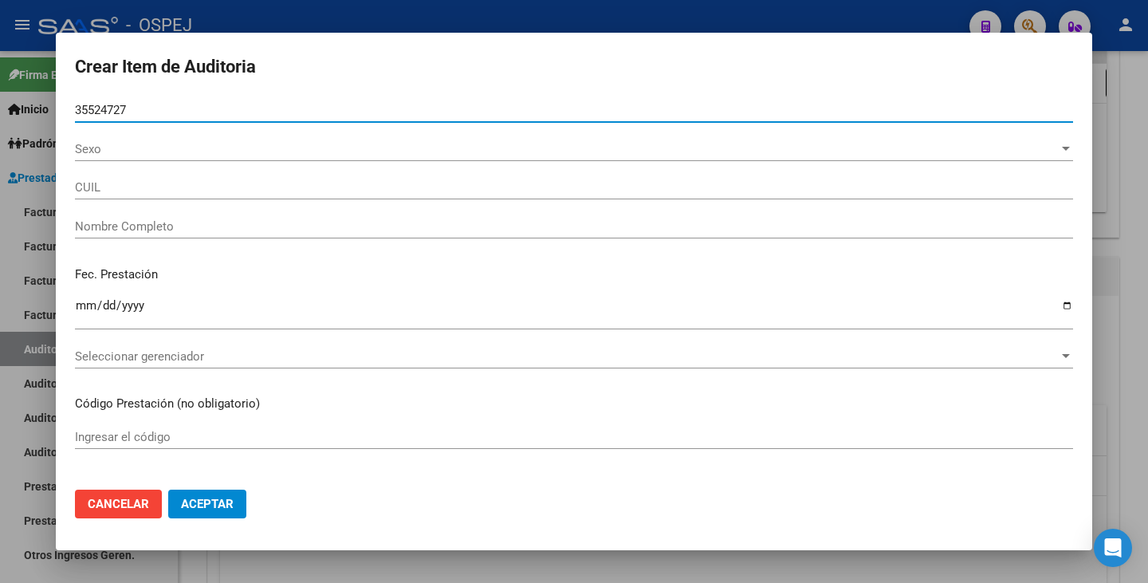
type input "27355247274"
type input "[PERSON_NAME] [PERSON_NAME]"
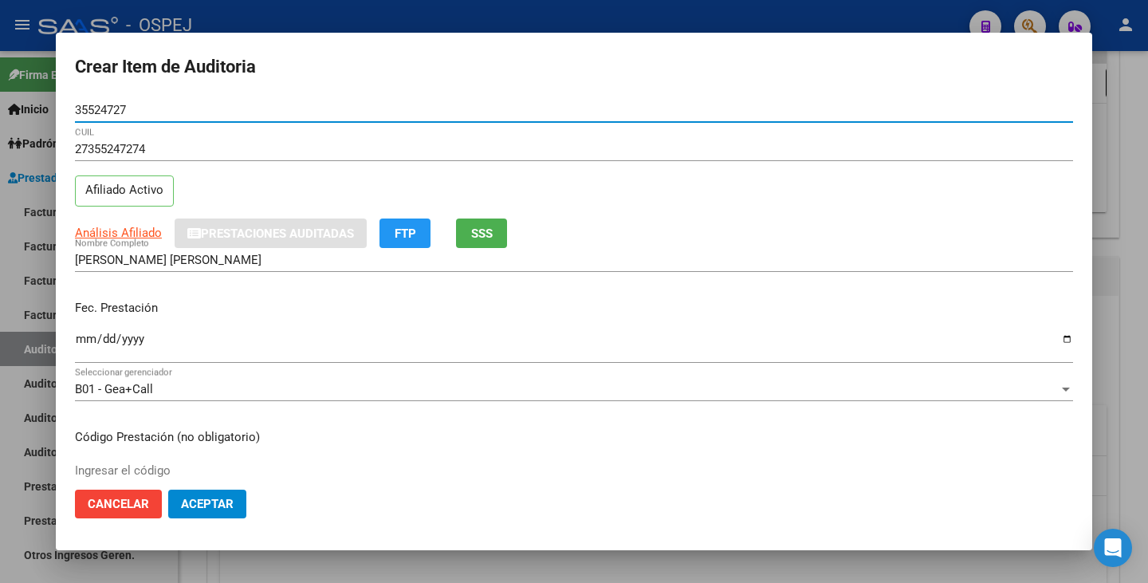
type input "35524727"
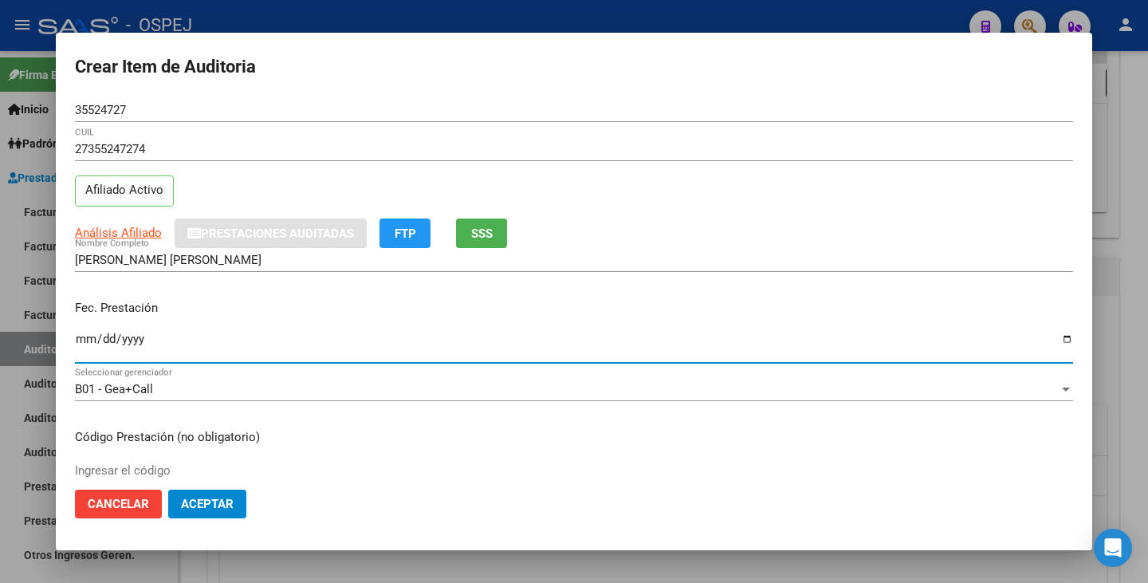
click at [86, 341] on input "Ingresar la fecha" at bounding box center [574, 346] width 998 height 26
type input "[DATE]"
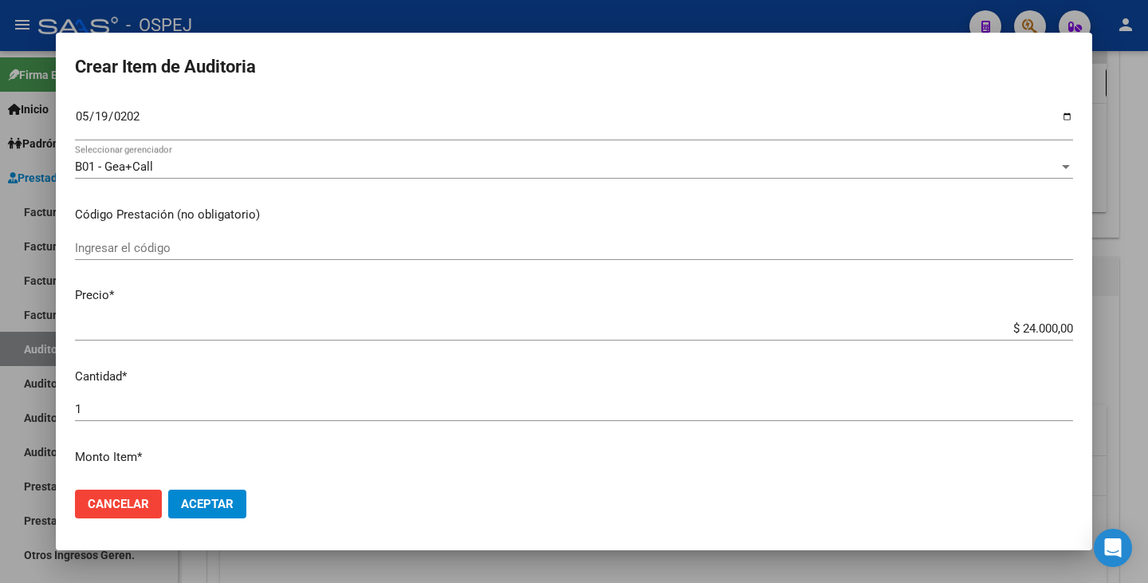
scroll to position [239, 0]
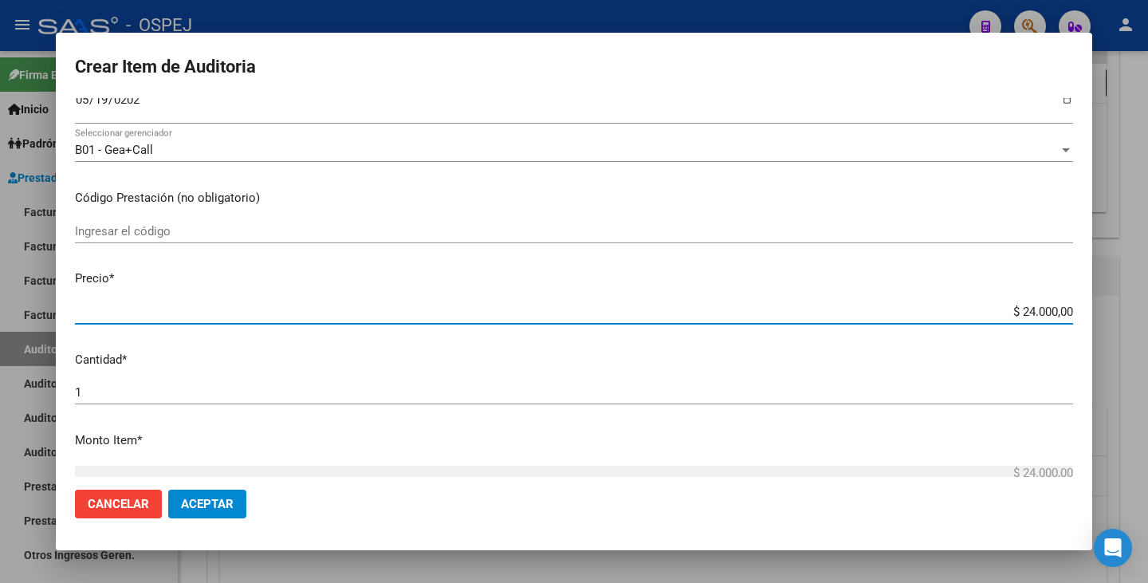
drag, startPoint x: 1012, startPoint y: 312, endPoint x: 1147, endPoint y: 313, distance: 135.6
click at [1147, 313] on div "Crear Item de Auditoria 35524727 Nro Documento 27355247274 CUIL Afiliado Activo…" at bounding box center [574, 291] width 1148 height 583
type input "$ 0,08"
type input "$ 0,80"
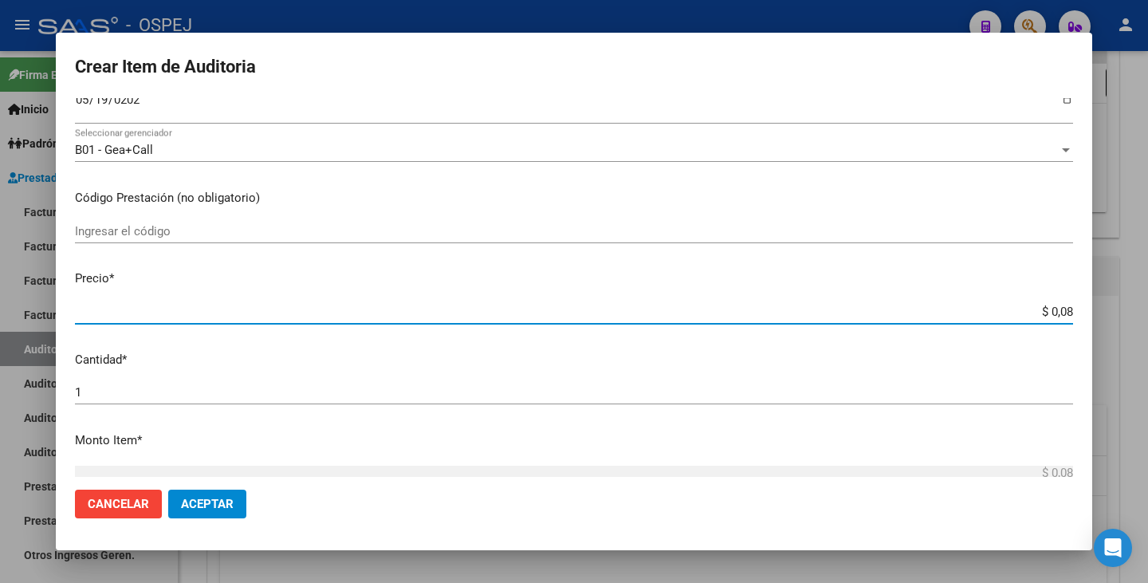
type input "$ 0,80"
type input "$ 8,00"
type input "$ 80,00"
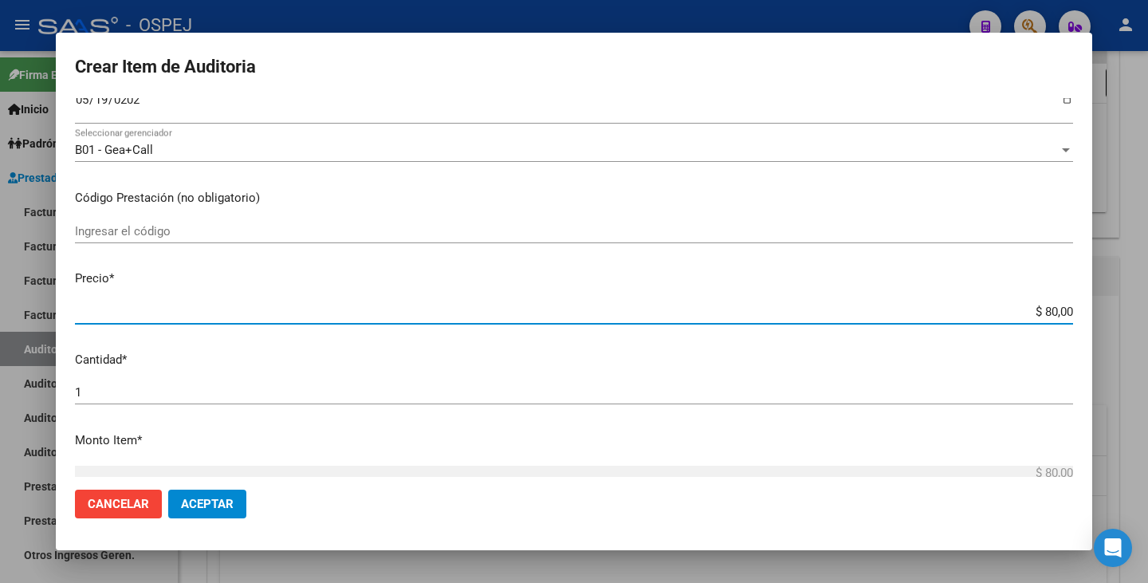
type input "$ 800,00"
type input "$ 8.000,00"
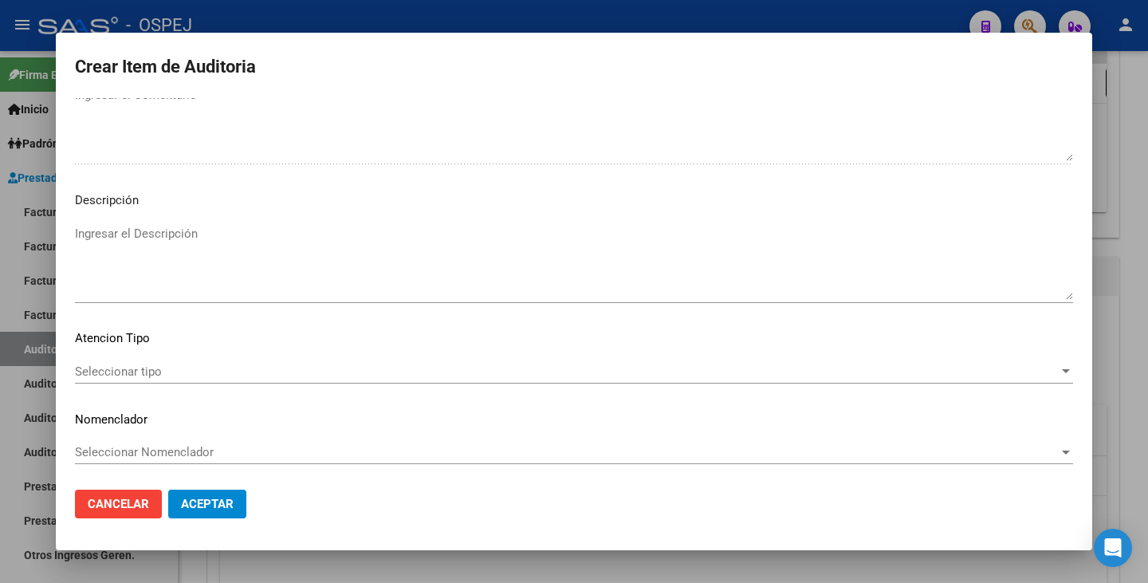
scroll to position [1057, 0]
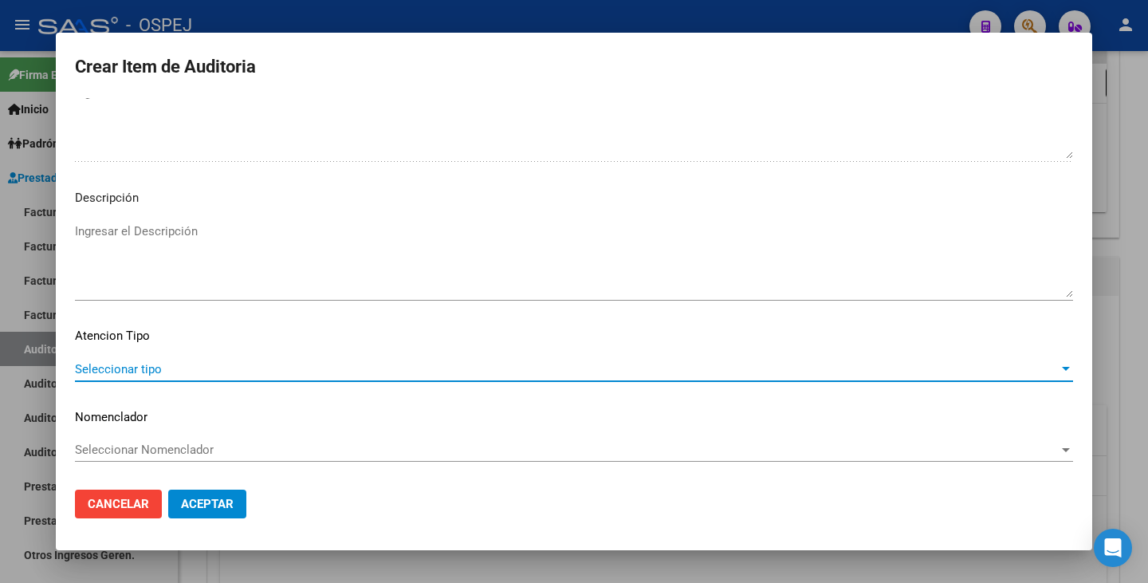
click at [703, 368] on span "Seleccionar tipo" at bounding box center [567, 369] width 984 height 14
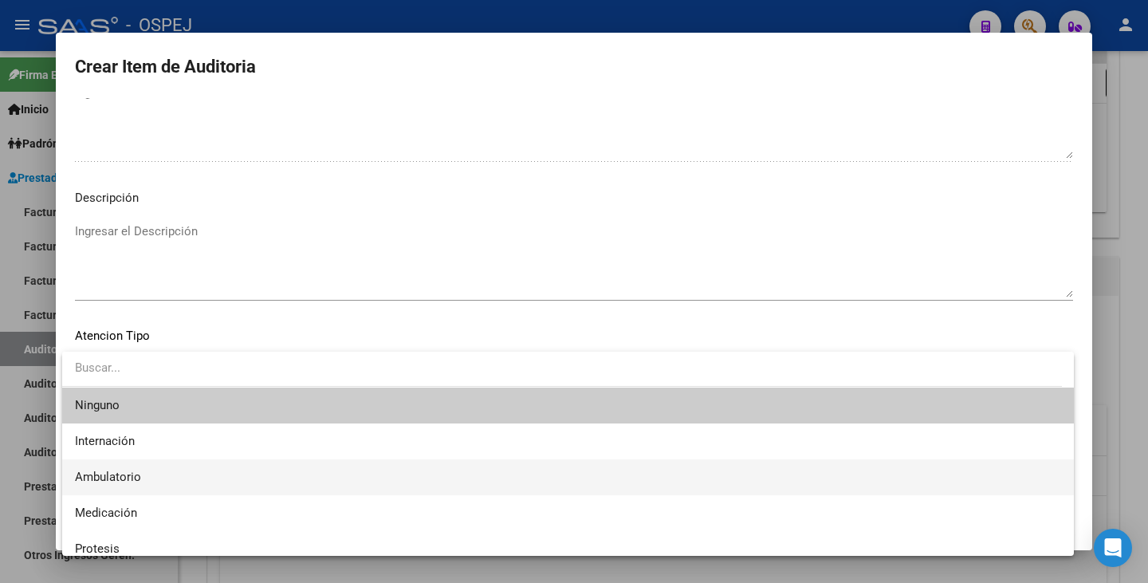
click at [179, 470] on span "Ambulatorio" at bounding box center [568, 477] width 986 height 36
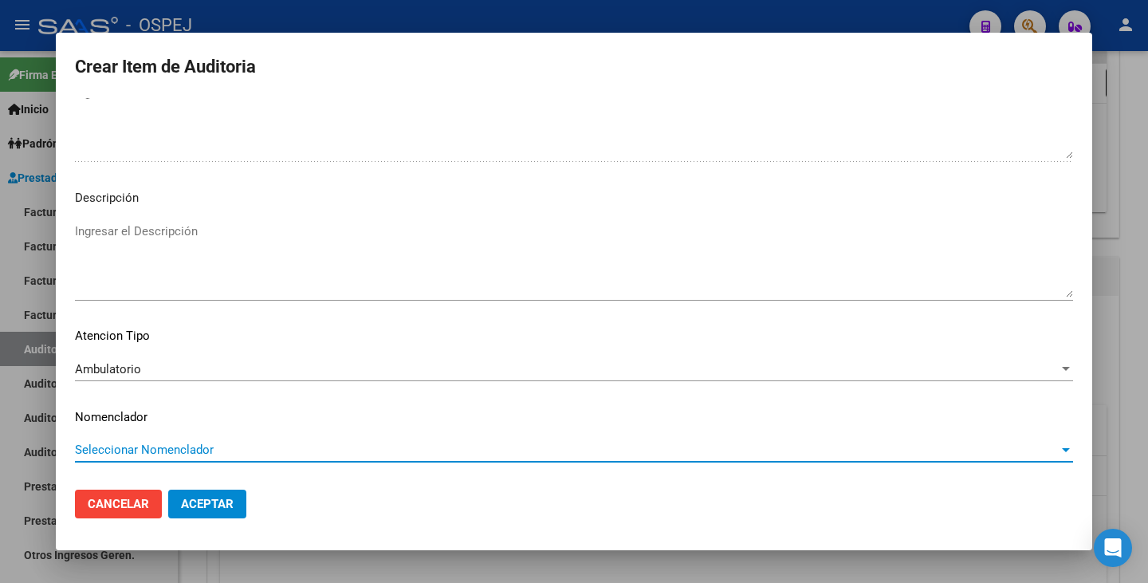
click at [186, 443] on span "Seleccionar Nomenclador" at bounding box center [567, 450] width 984 height 14
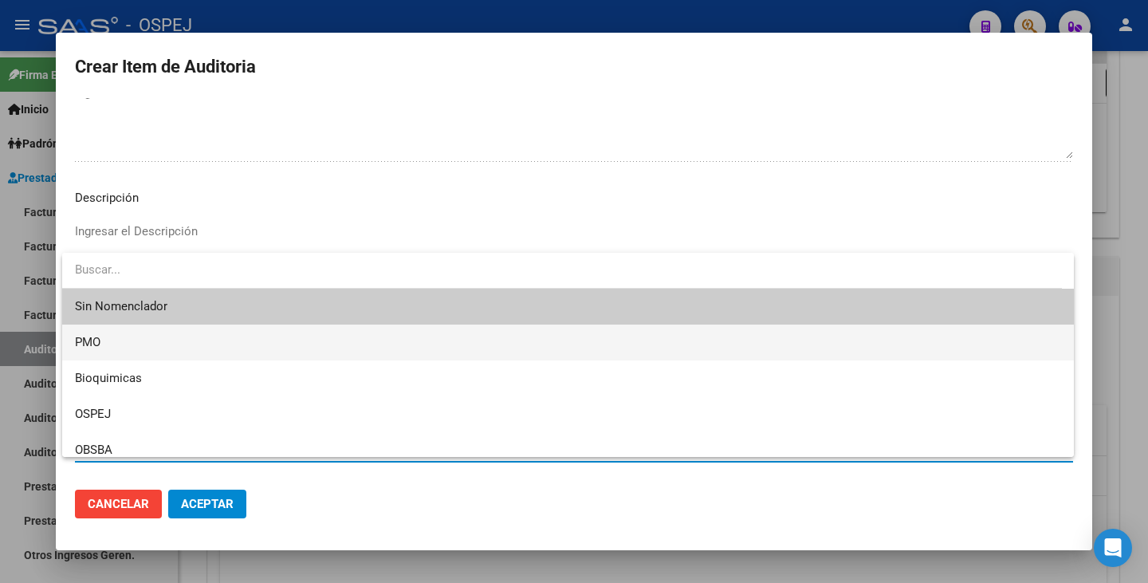
click at [162, 342] on span "PMO" at bounding box center [568, 343] width 986 height 36
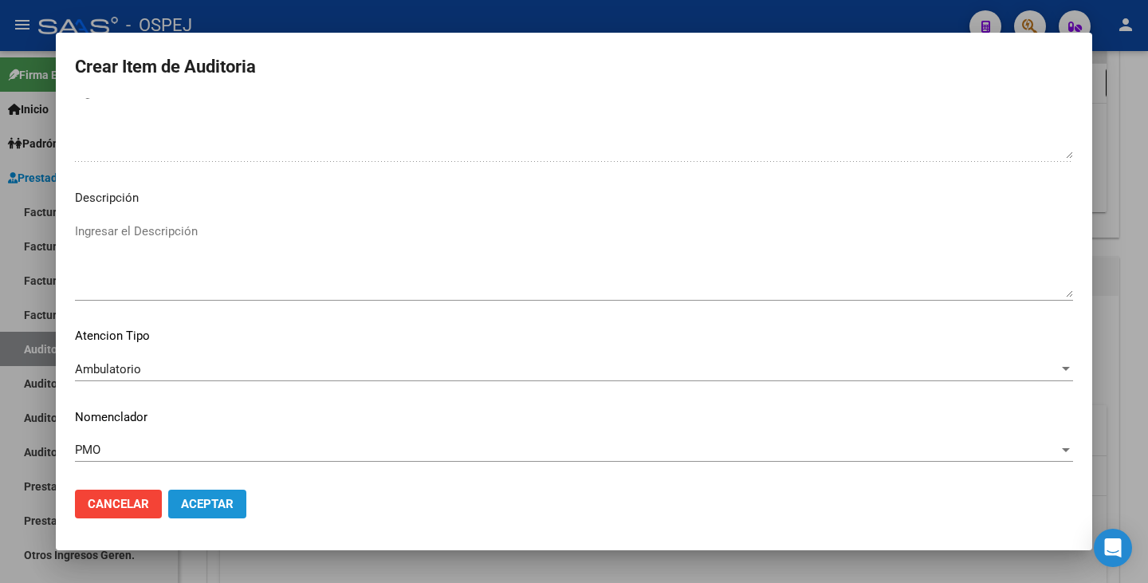
click at [192, 493] on button "Aceptar" at bounding box center [207, 504] width 78 height 29
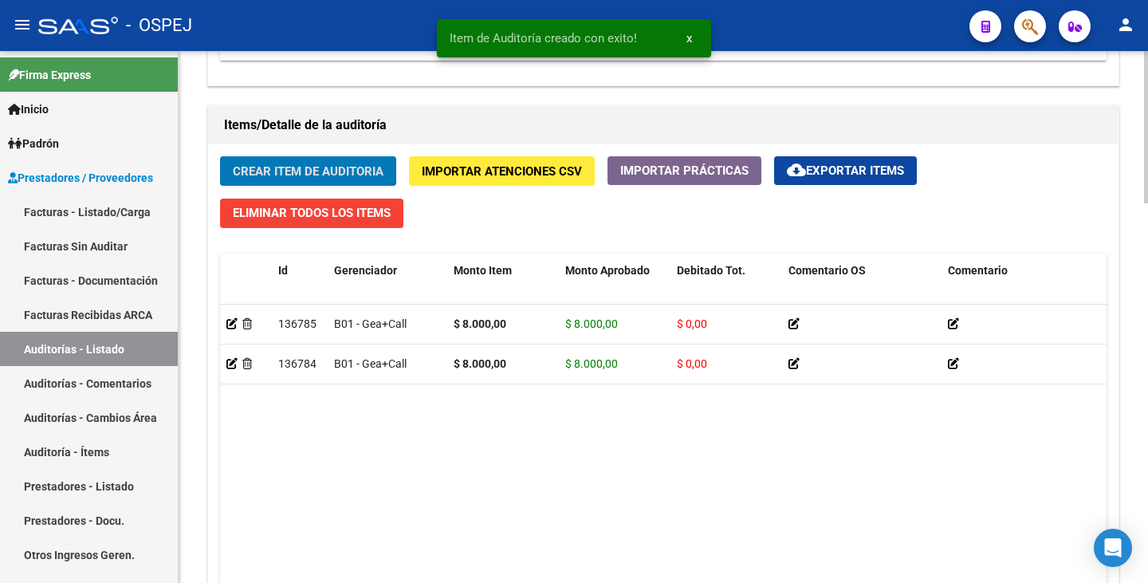
scroll to position [1117, 0]
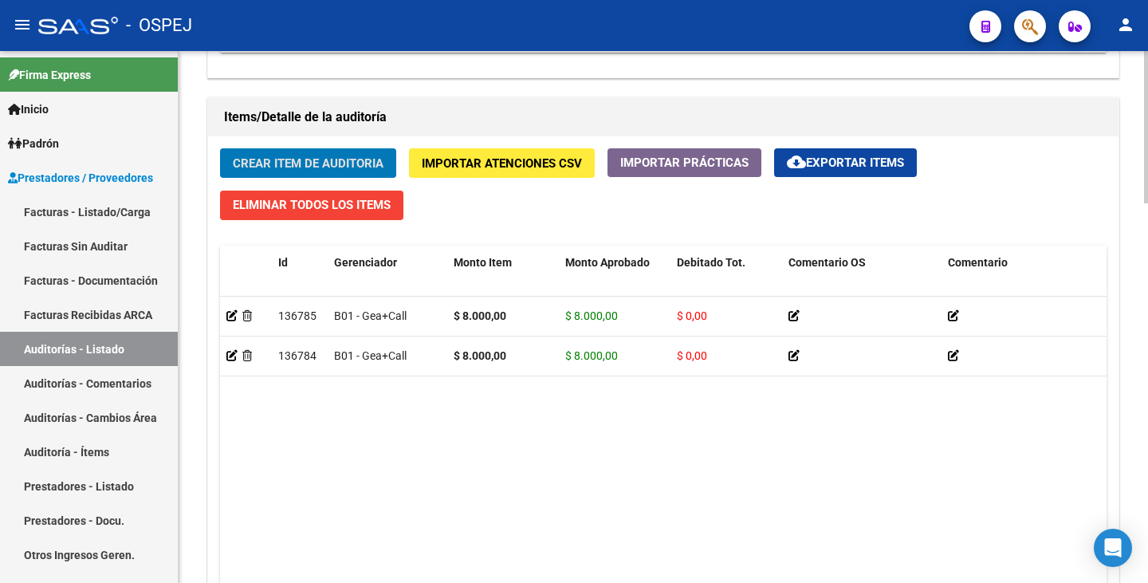
click at [236, 159] on span "Crear Item de Auditoria" at bounding box center [308, 163] width 151 height 14
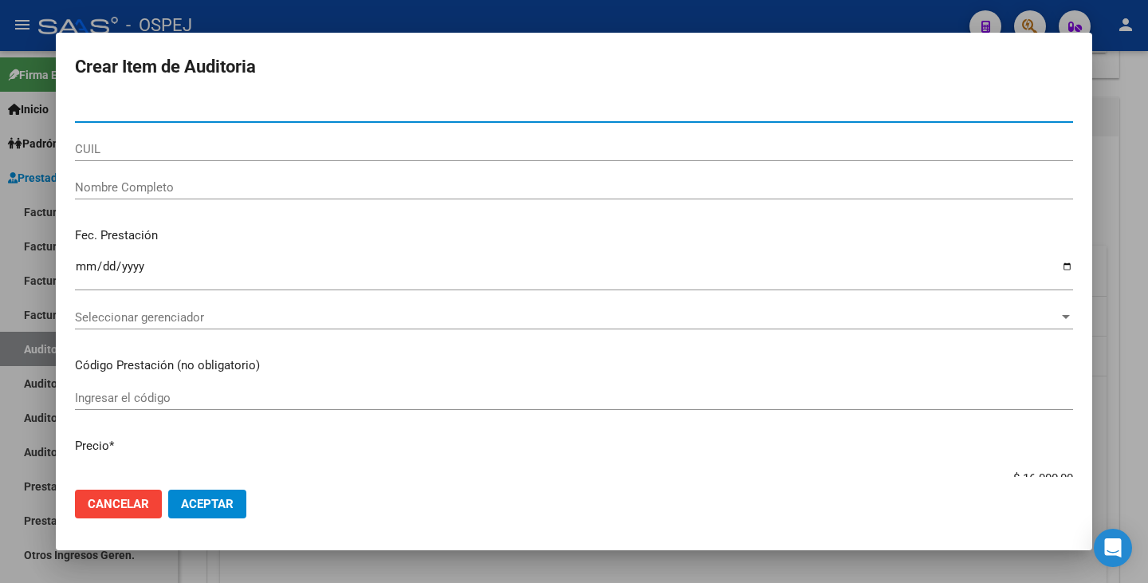
paste input "33067692"
type input "33067692"
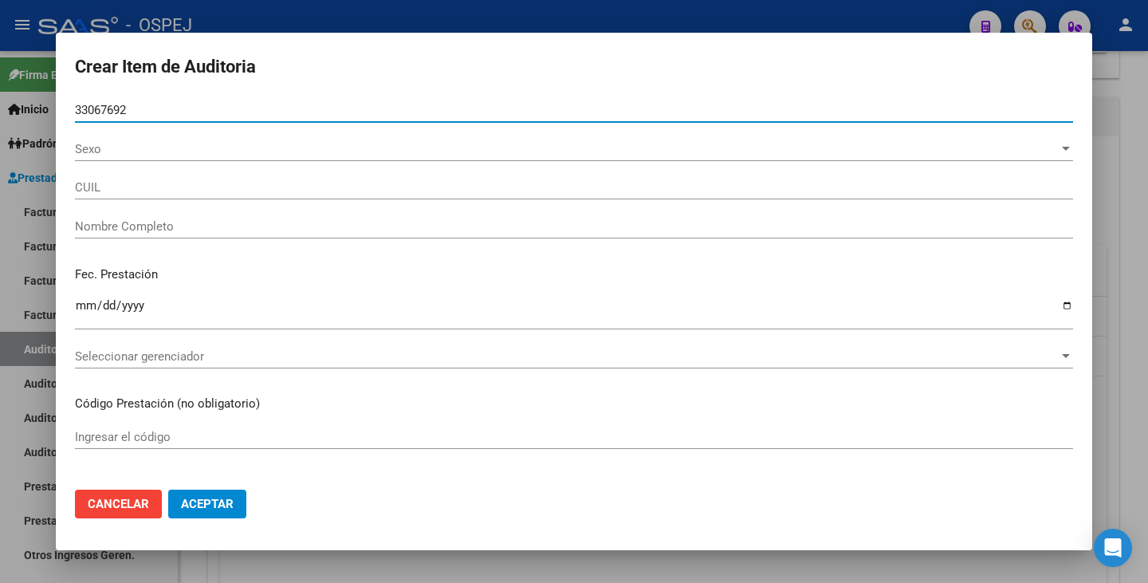
type input "20330676923"
type input "[PERSON_NAME] [PERSON_NAME]"
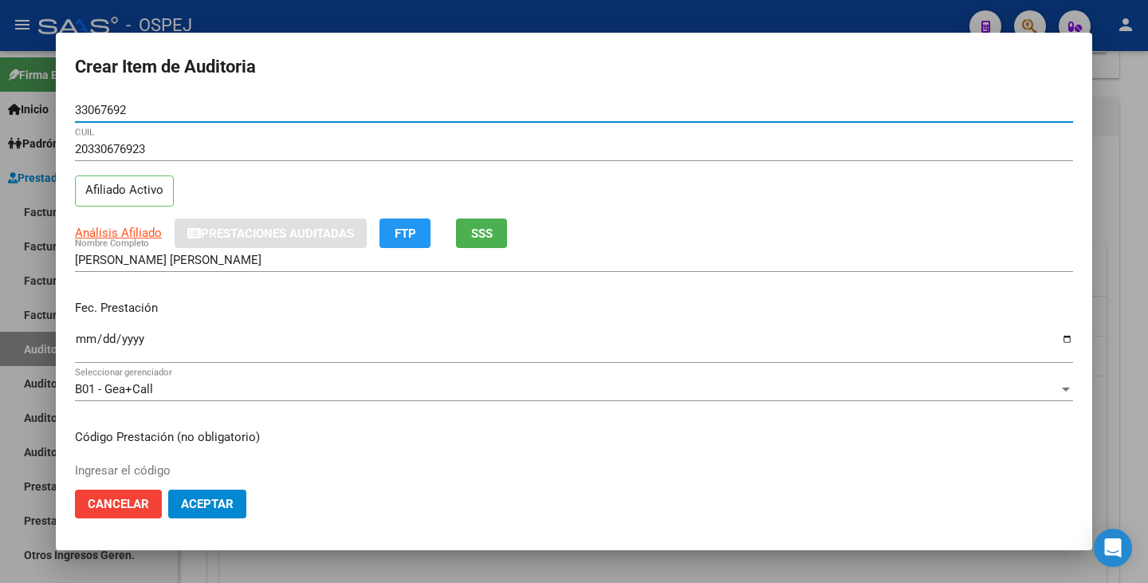
type input "33067692"
click at [85, 341] on input "Ingresar la fecha" at bounding box center [574, 346] width 998 height 26
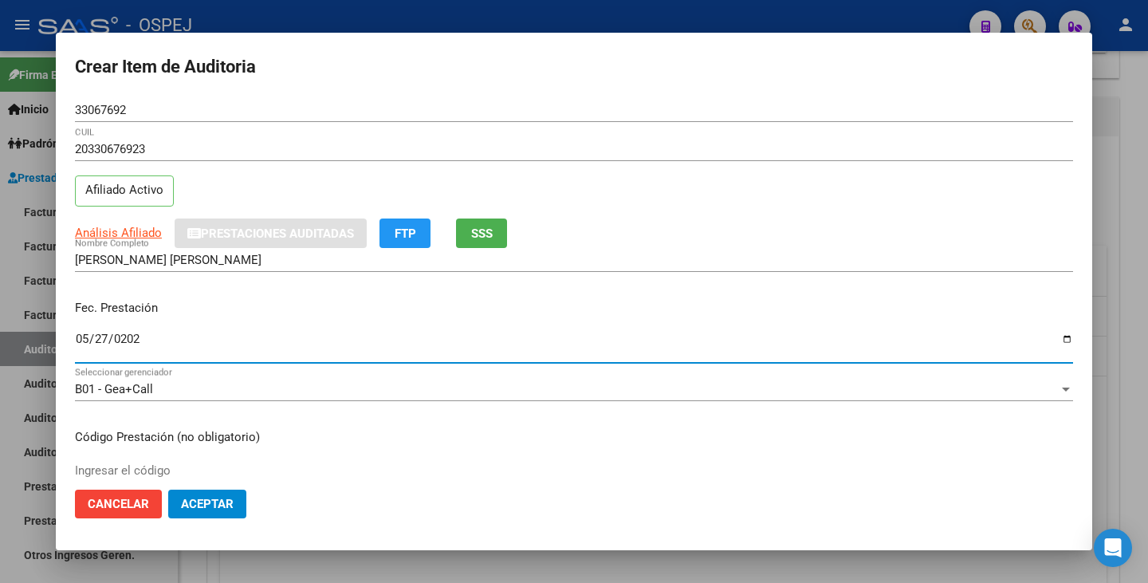
type input "[DATE]"
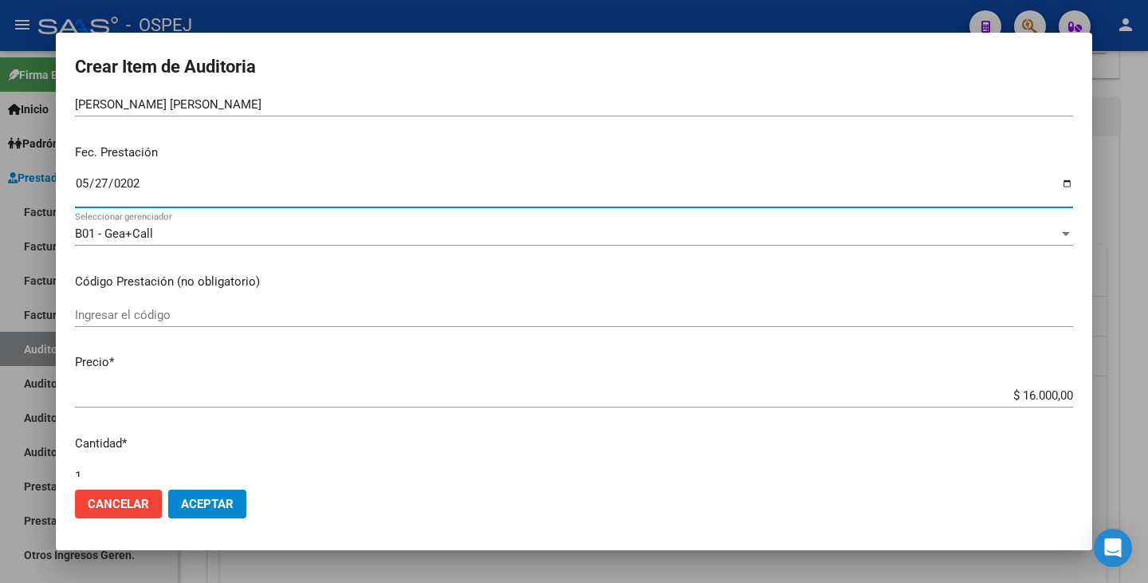
scroll to position [159, 0]
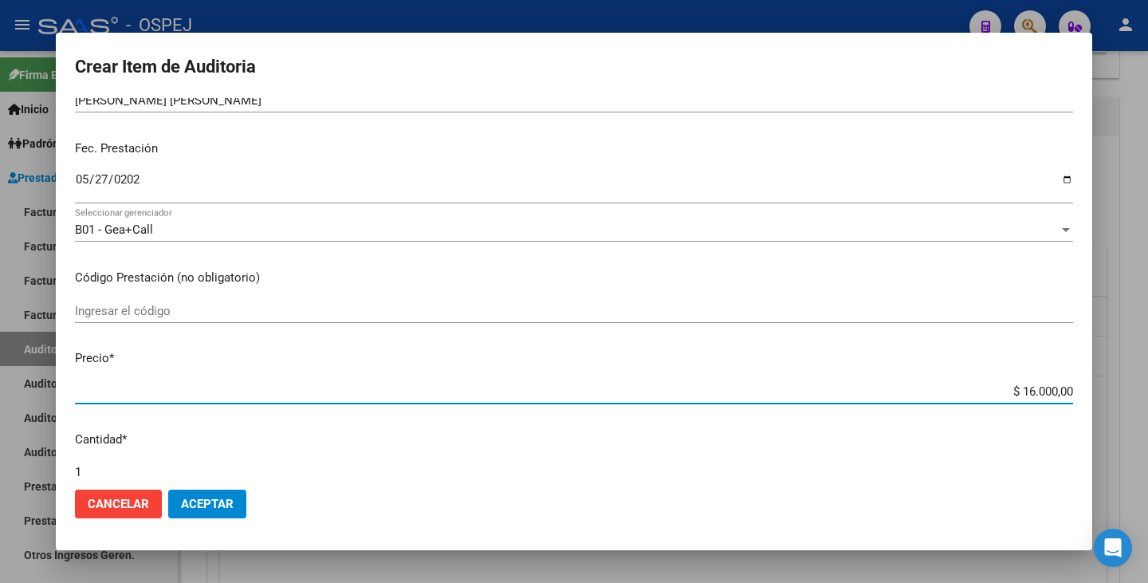
drag, startPoint x: 1010, startPoint y: 390, endPoint x: 1147, endPoint y: 399, distance: 137.4
click at [1147, 399] on div "Crear Item de Auditoria 33067692 Nro Documento 20330676923 CUIL Afiliado Activo…" at bounding box center [574, 291] width 1148 height 583
type input "$ 0,08"
type input "$ 0,80"
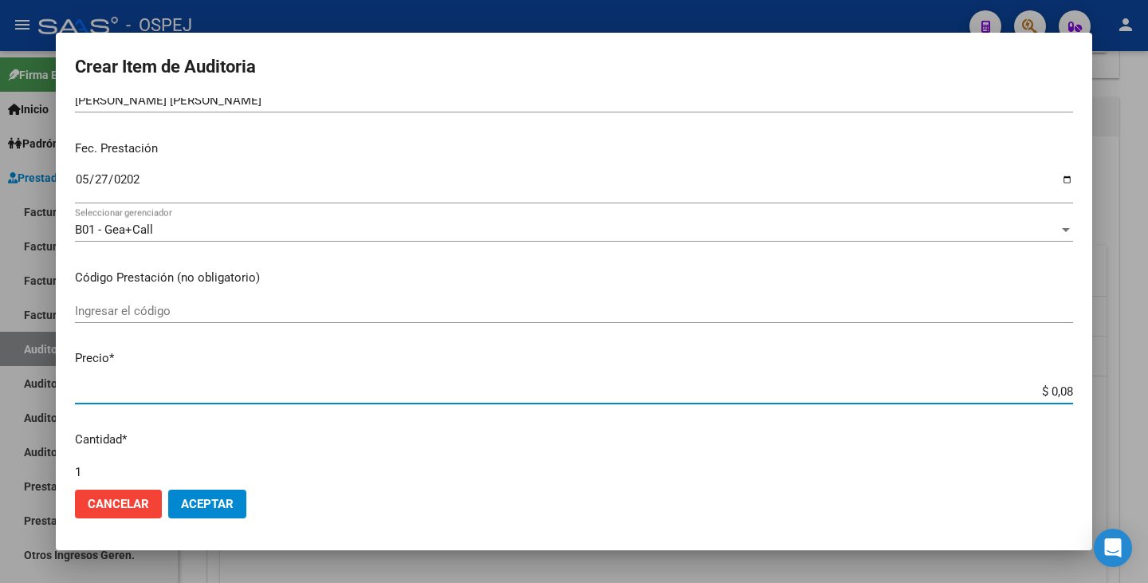
type input "$ 0,80"
type input "$ 8,00"
type input "$ 80,00"
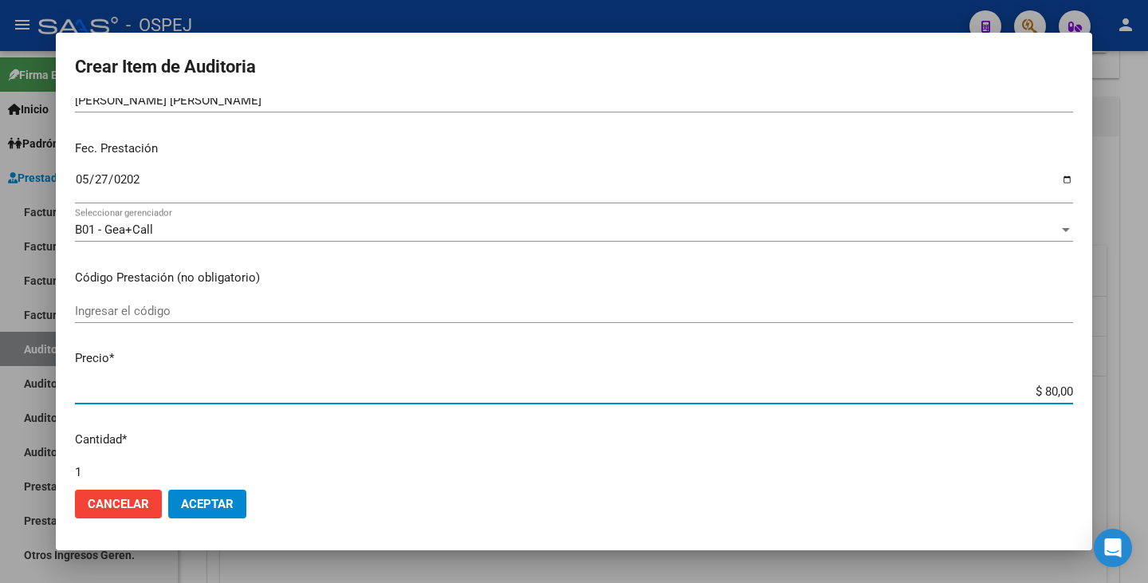
type input "$ 800,00"
type input "$ 8.000,00"
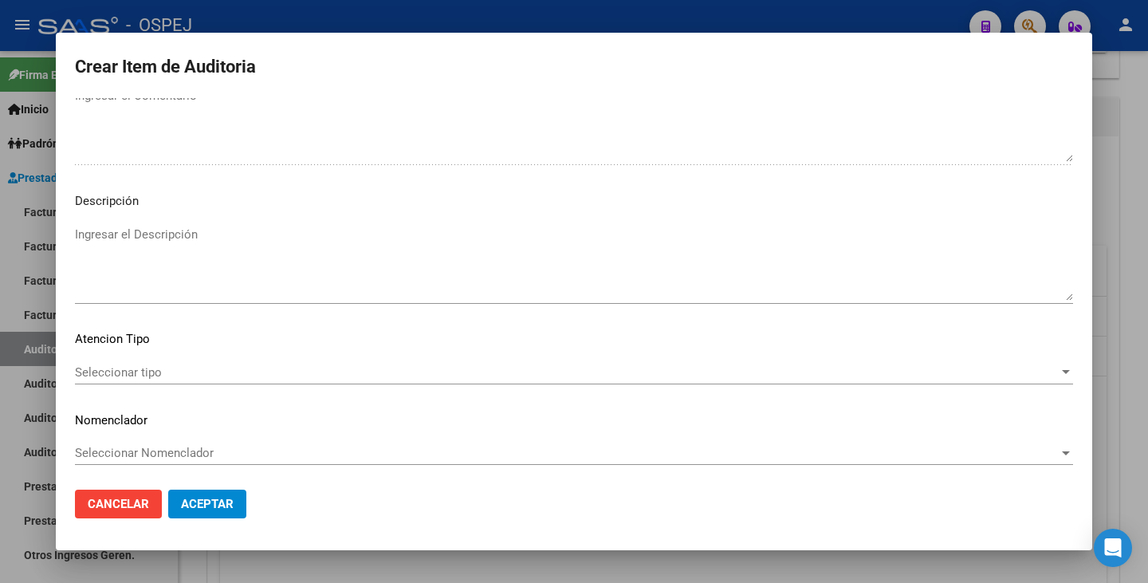
scroll to position [1057, 0]
click at [809, 372] on span "Seleccionar tipo" at bounding box center [567, 369] width 984 height 14
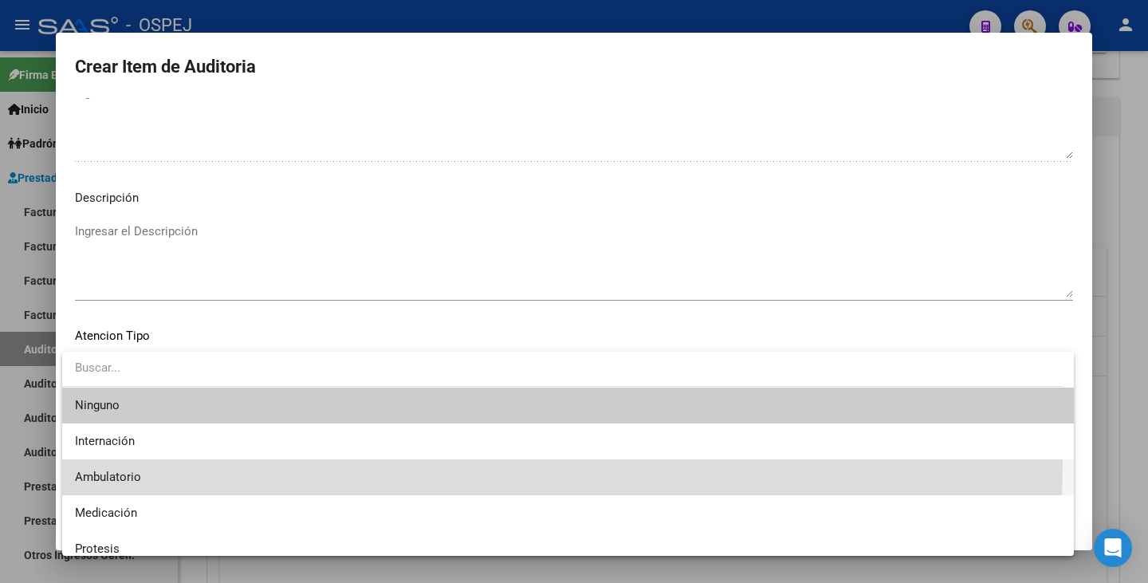
click at [313, 465] on span "Ambulatorio" at bounding box center [568, 477] width 986 height 36
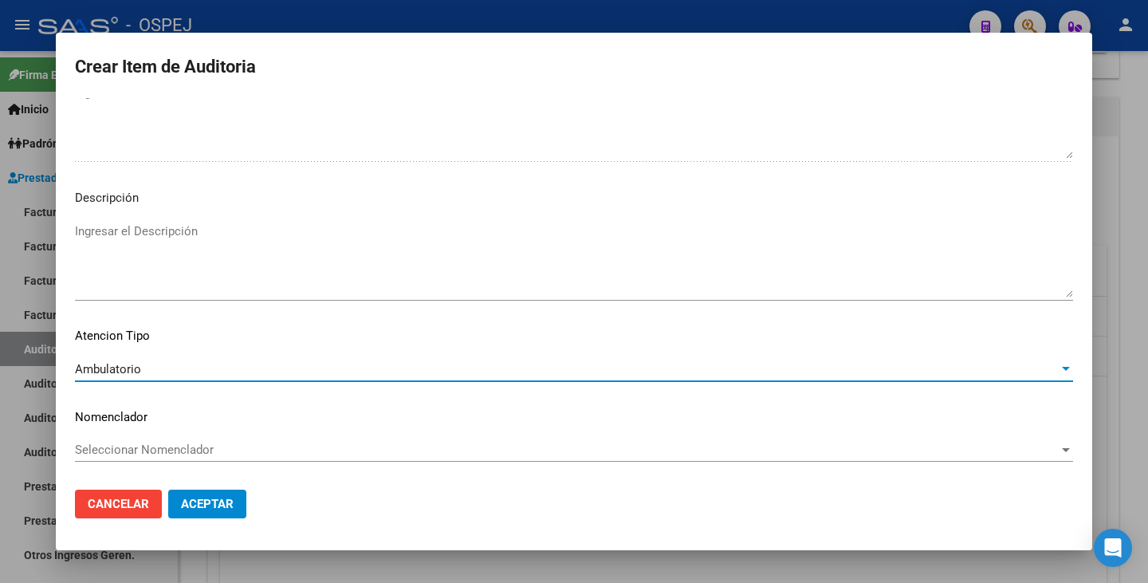
click at [309, 447] on span "Seleccionar Nomenclador" at bounding box center [567, 450] width 984 height 14
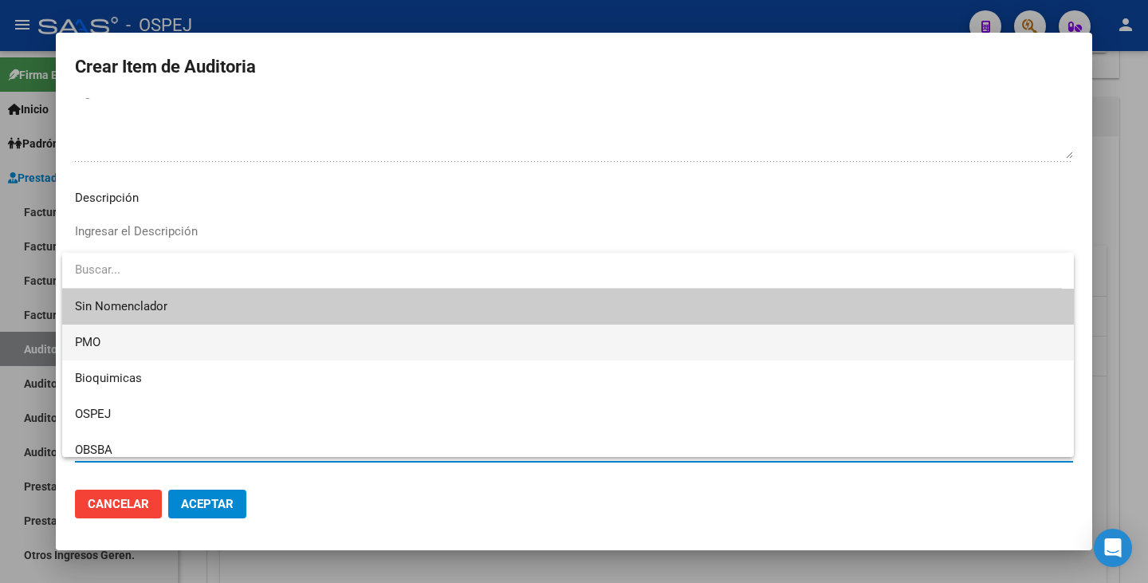
click at [179, 331] on span "PMO" at bounding box center [568, 343] width 986 height 36
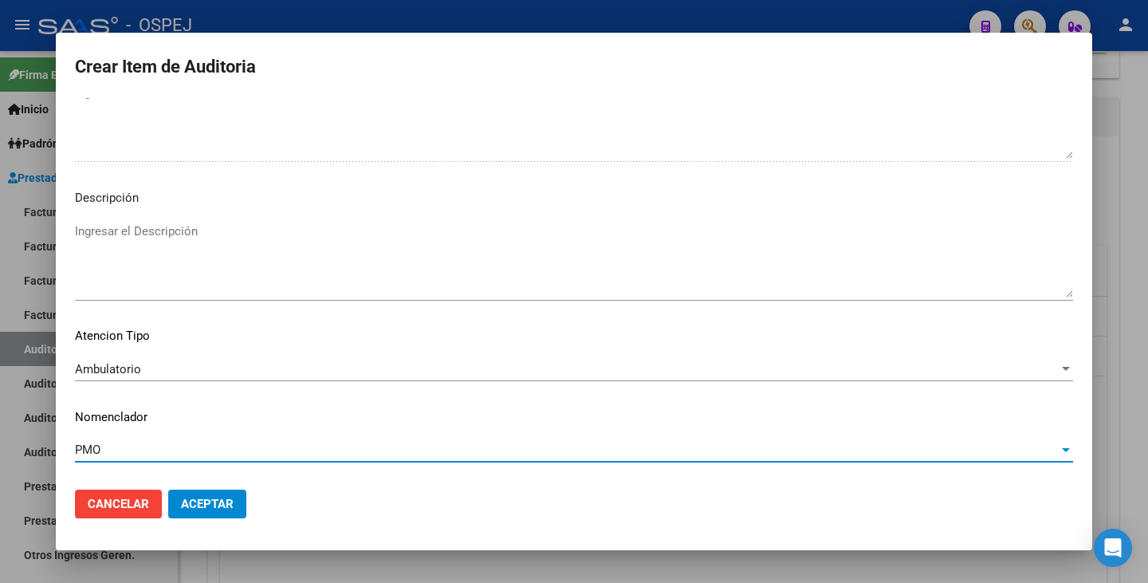
click at [222, 491] on button "Aceptar" at bounding box center [207, 504] width 78 height 29
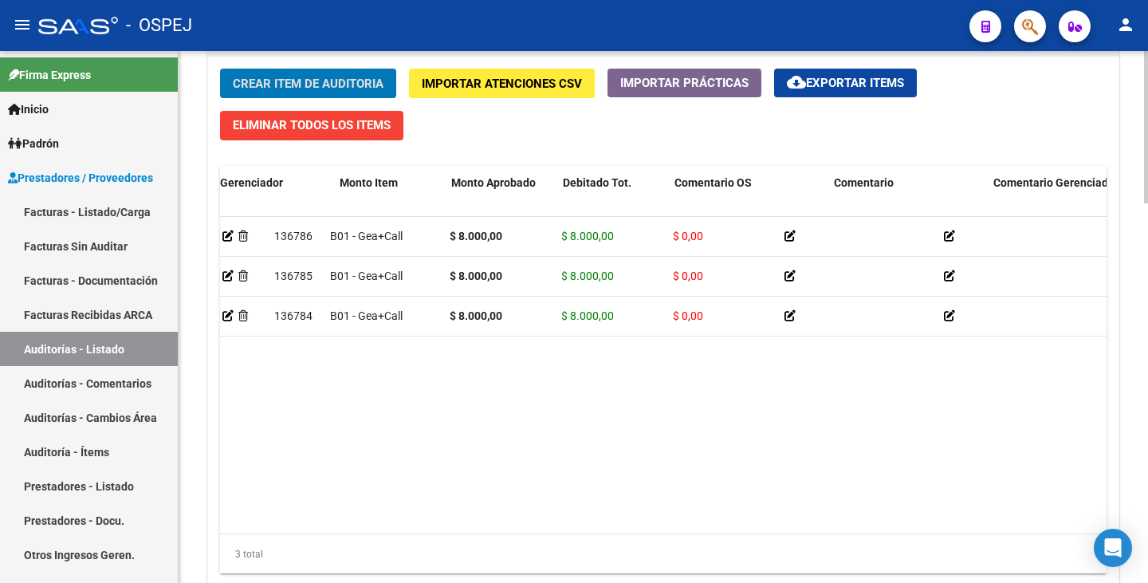
scroll to position [0, 0]
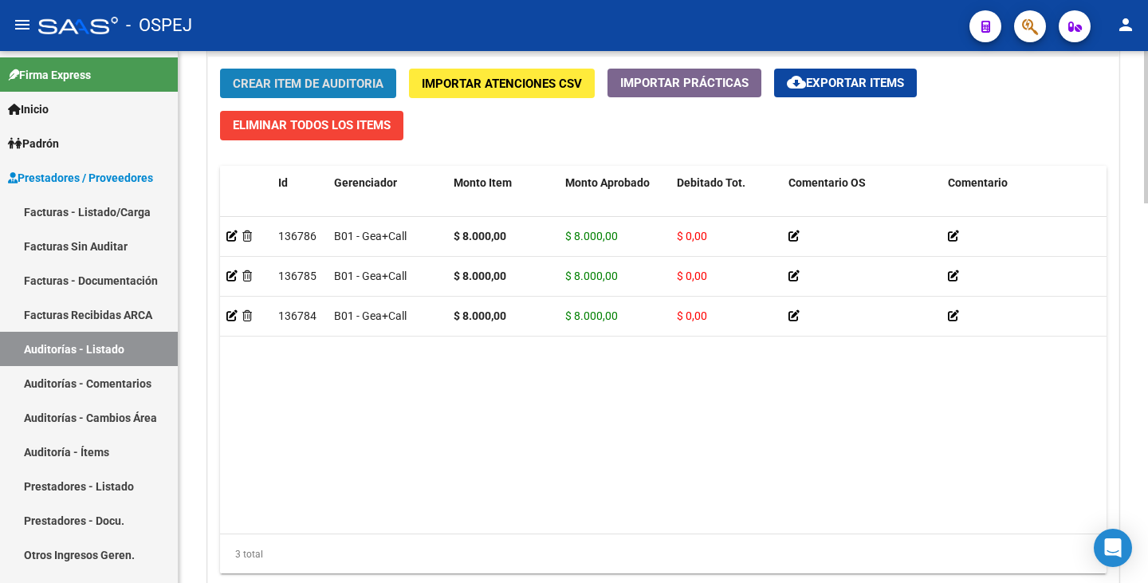
click at [255, 88] on span "Crear Item de Auditoria" at bounding box center [308, 84] width 151 height 14
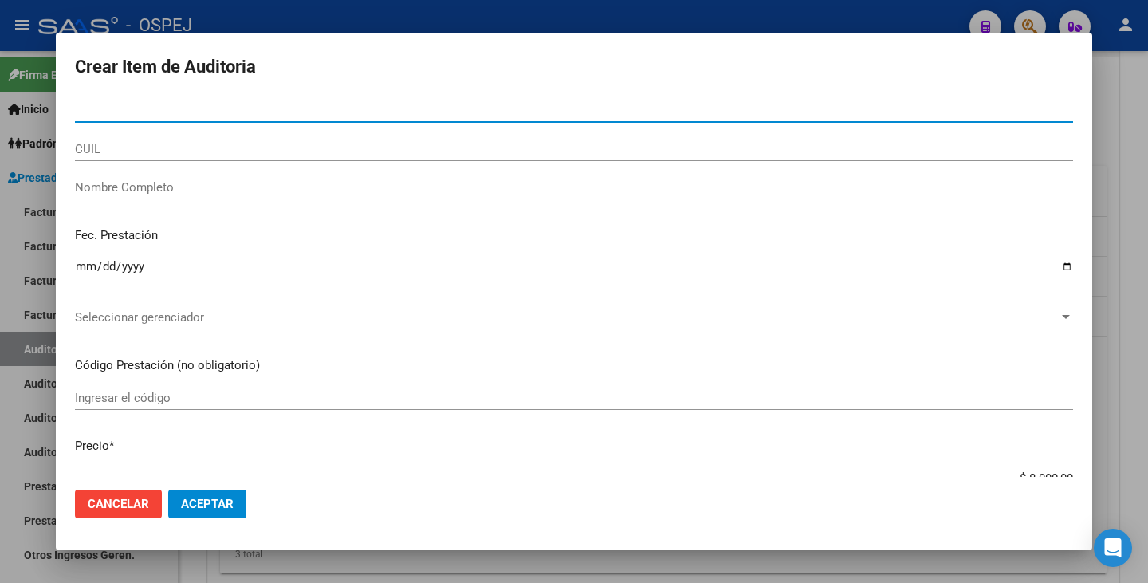
paste input "36356979"
type input "36356979"
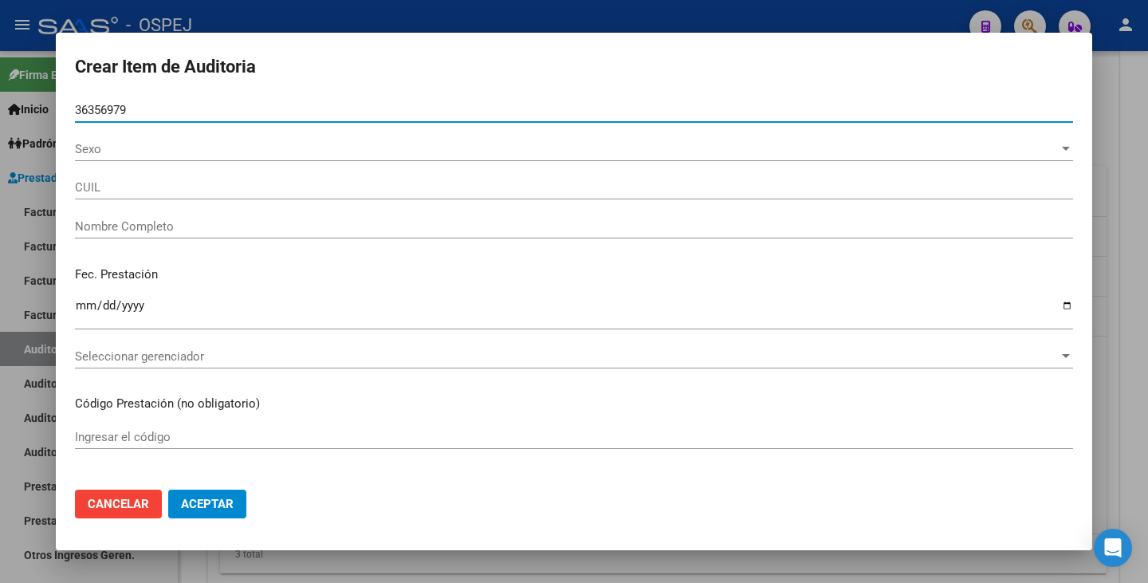
type input "27363569795"
type input "[PERSON_NAME]"
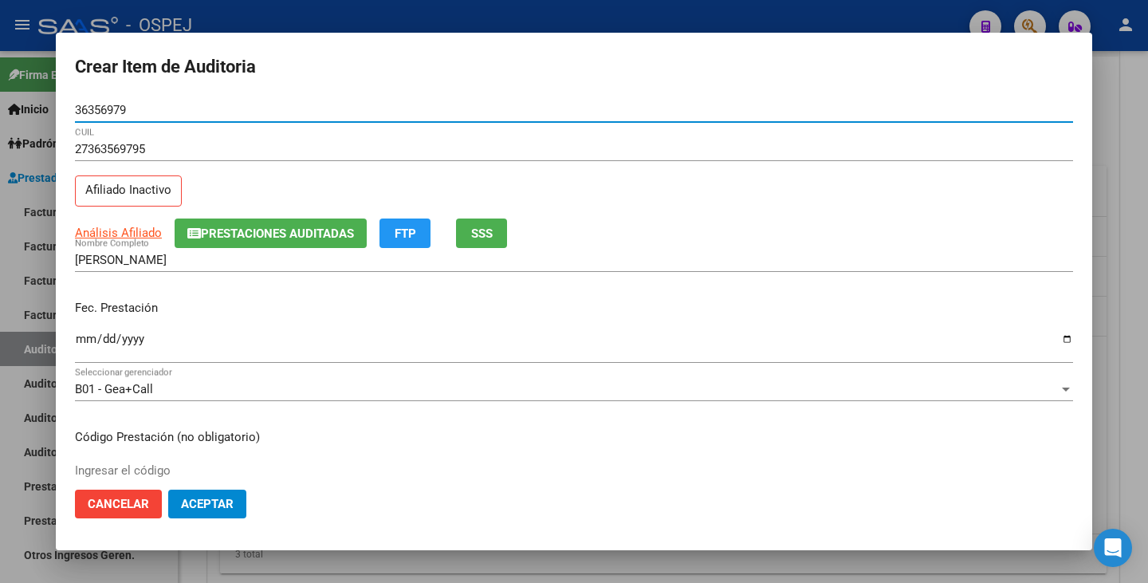
type input "36356979"
click at [83, 344] on input "Ingresar la fecha" at bounding box center [574, 346] width 998 height 26
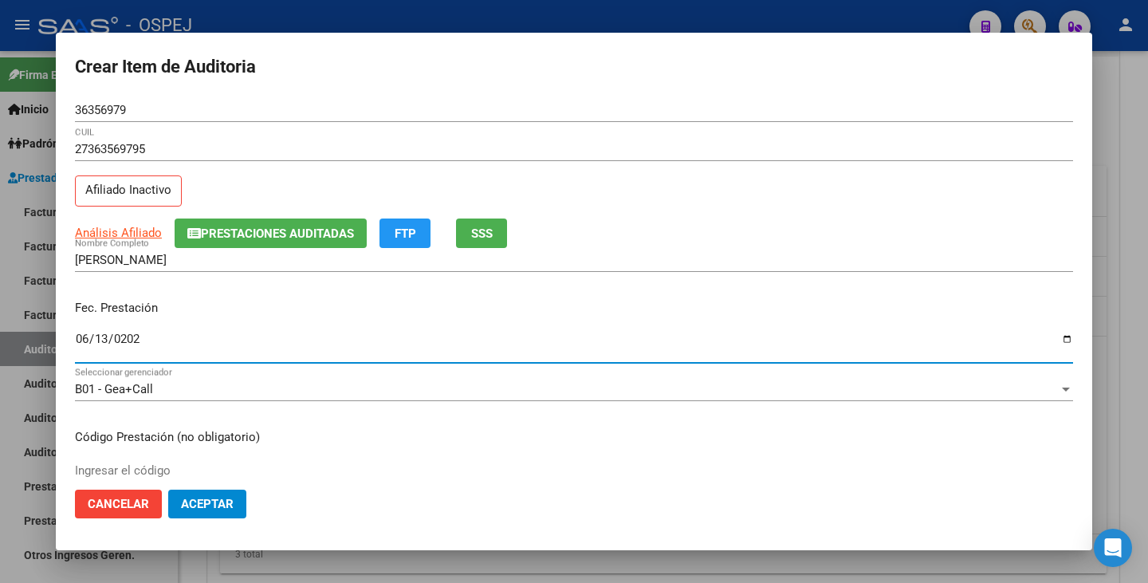
type input "[DATE]"
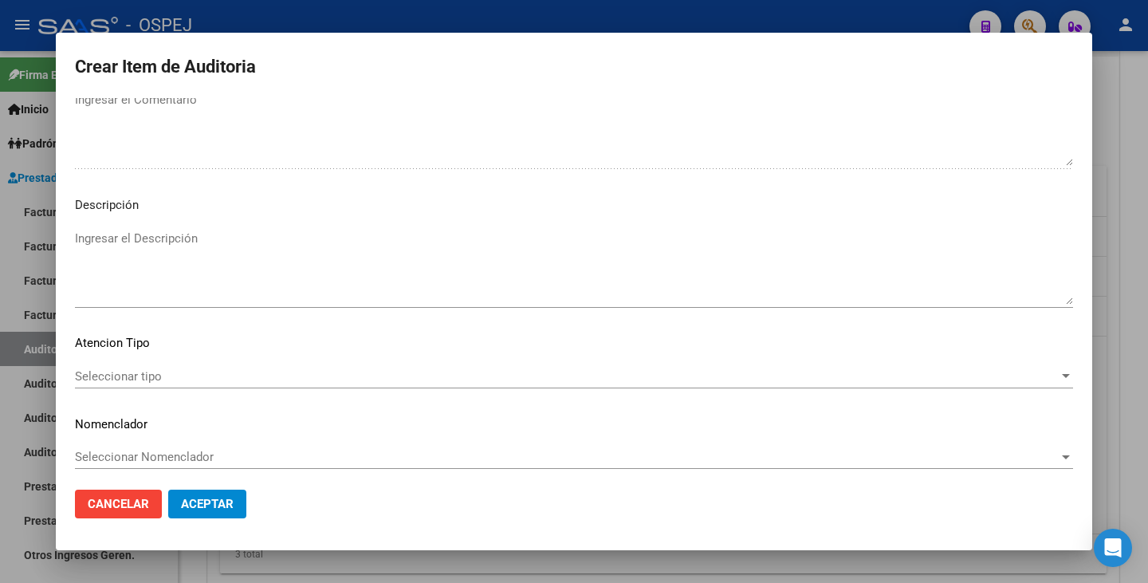
scroll to position [1057, 0]
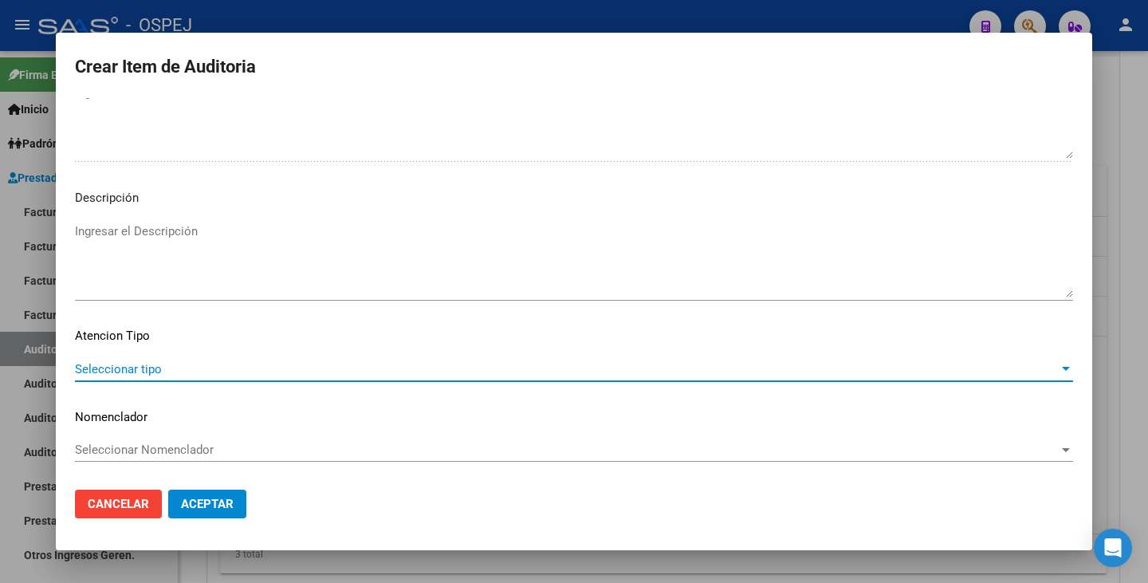
click at [983, 371] on span "Seleccionar tipo" at bounding box center [567, 369] width 984 height 14
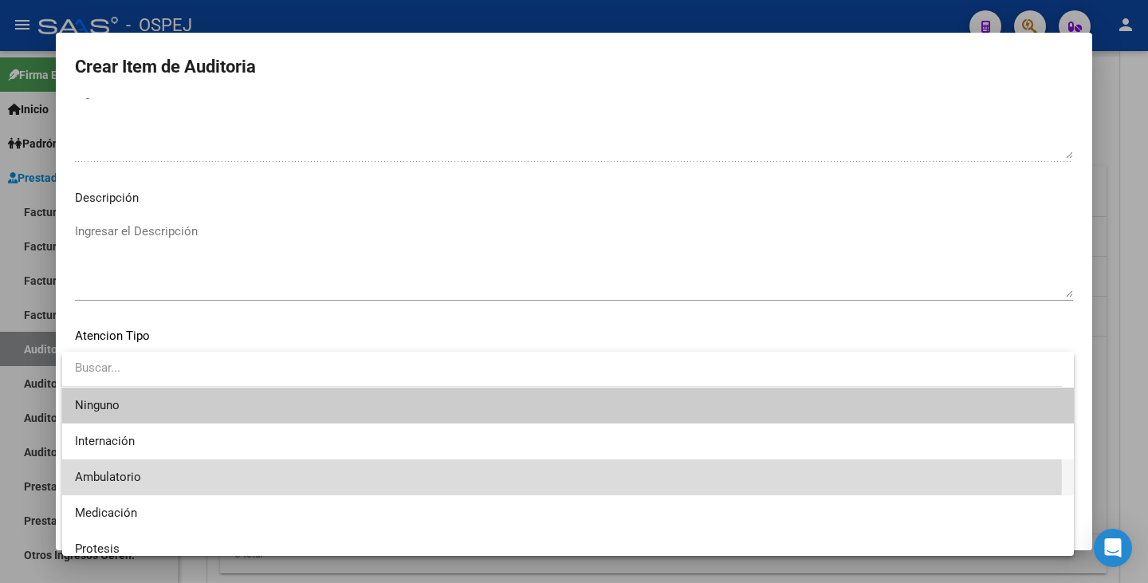
click at [395, 473] on span "Ambulatorio" at bounding box center [568, 477] width 986 height 36
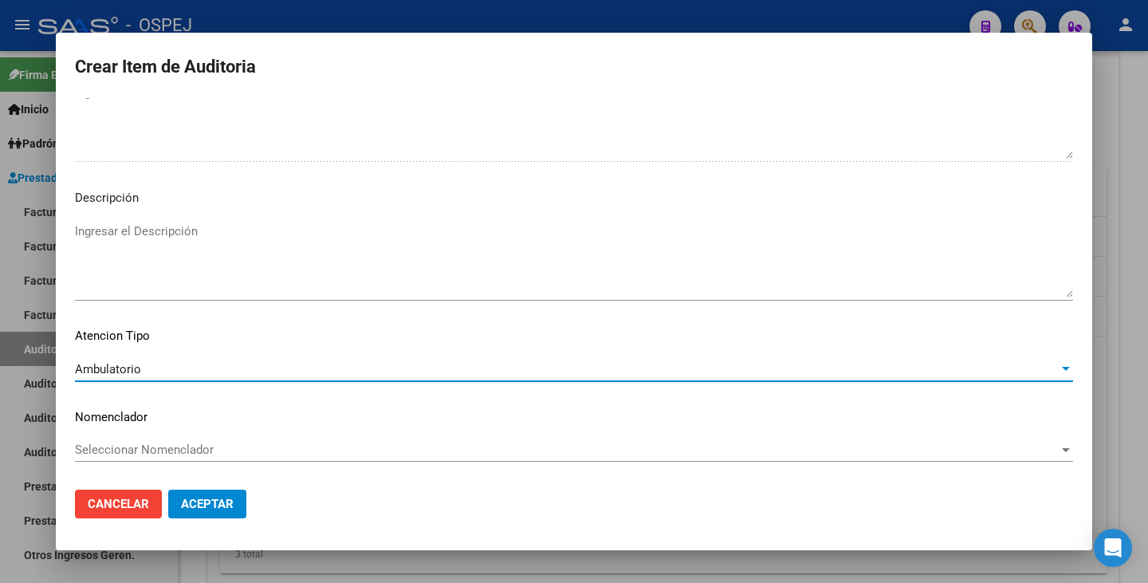
click at [398, 449] on span "Seleccionar Nomenclador" at bounding box center [567, 450] width 984 height 14
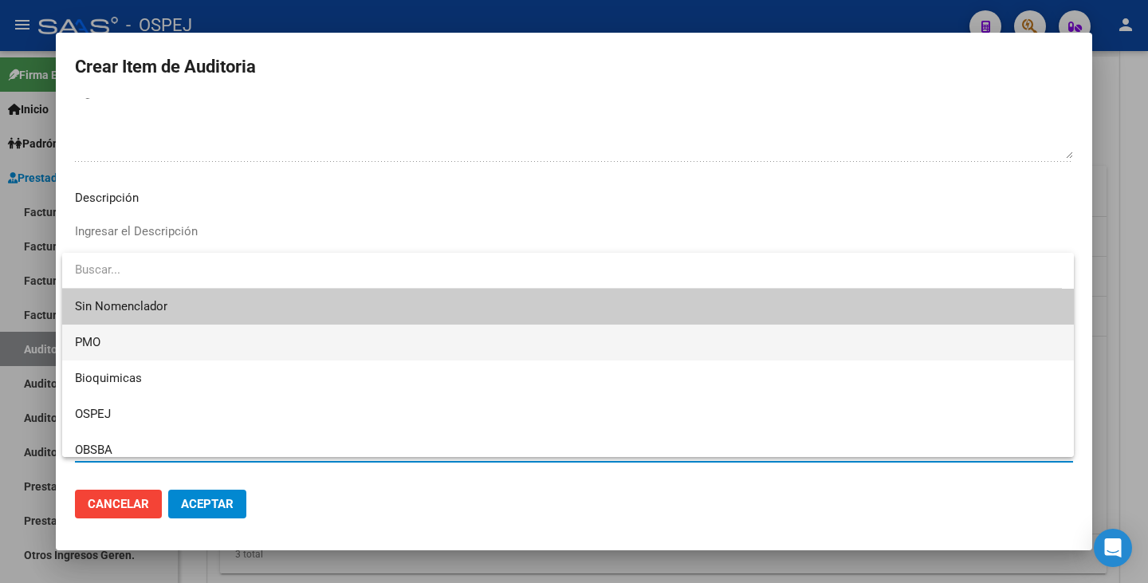
click at [288, 346] on span "PMO" at bounding box center [568, 343] width 986 height 36
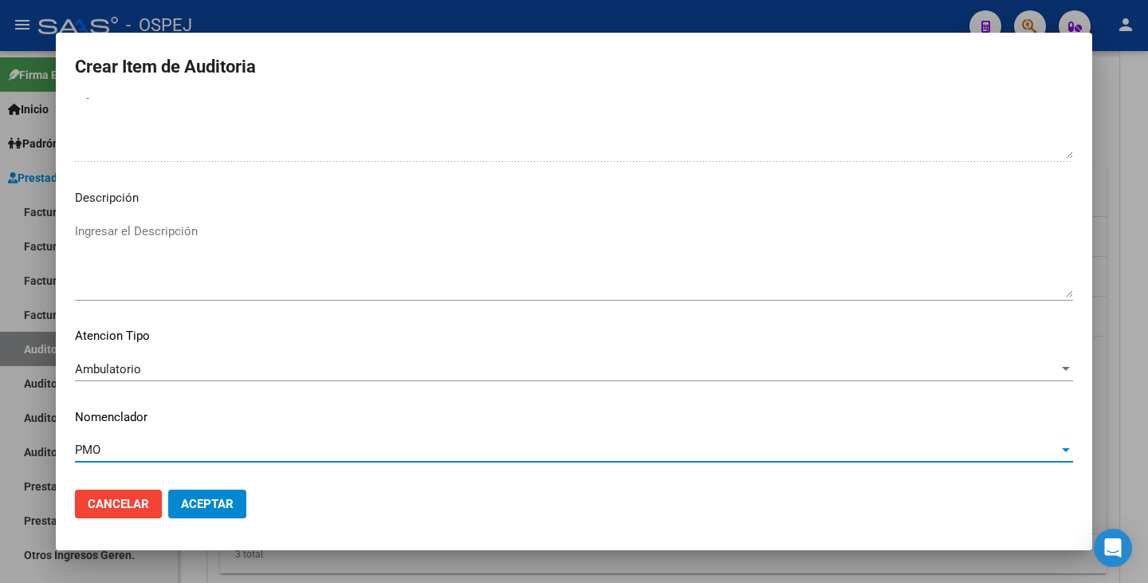
click at [208, 506] on span "Aceptar" at bounding box center [207, 504] width 53 height 14
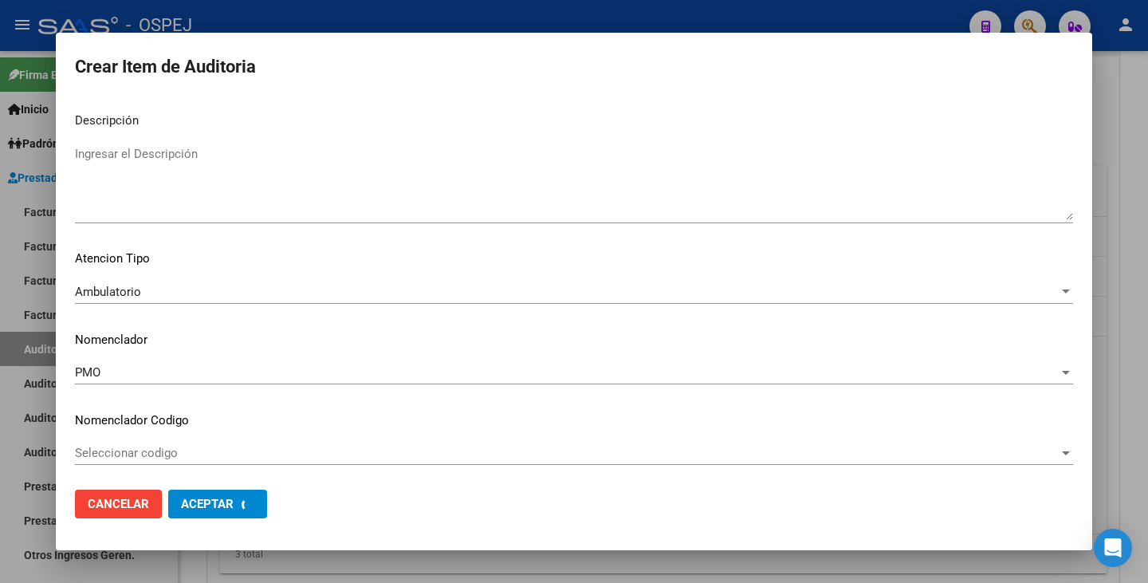
scroll to position [1138, 0]
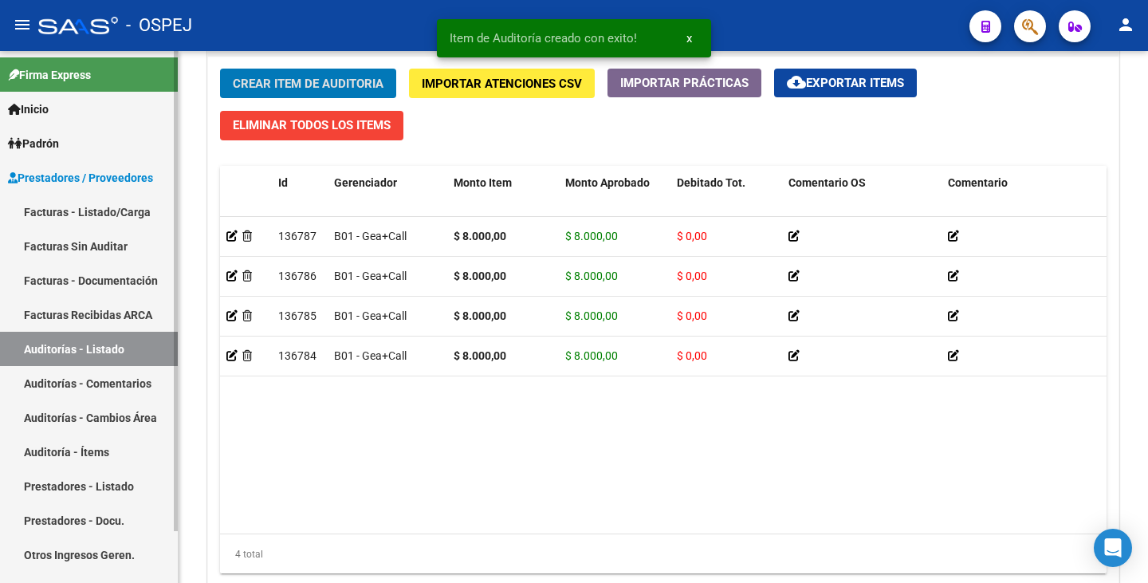
click at [100, 248] on link "Facturas Sin Auditar" at bounding box center [89, 246] width 178 height 34
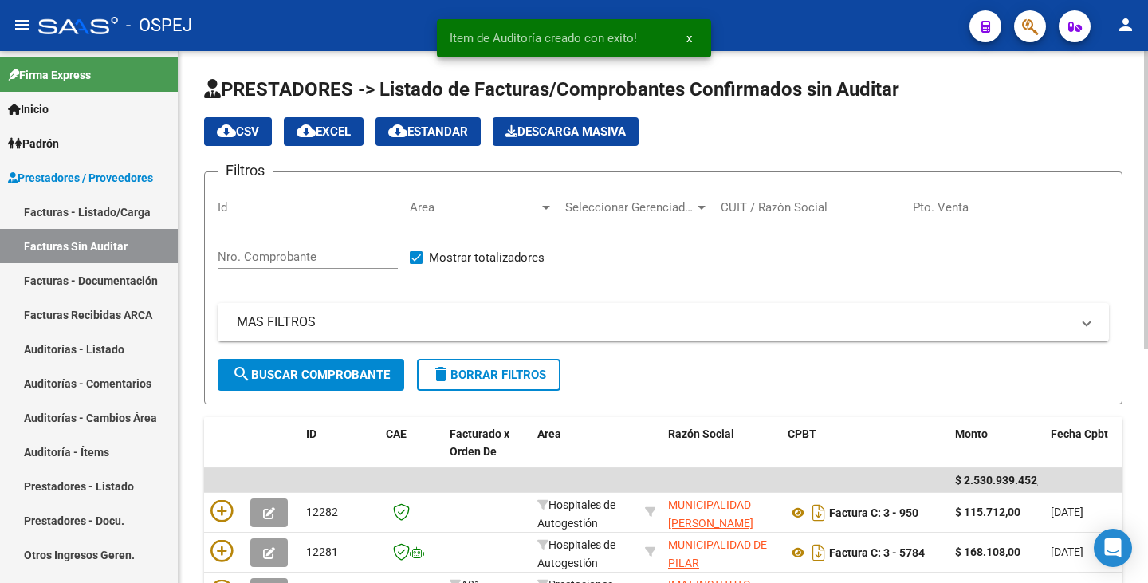
click at [435, 209] on span "Area" at bounding box center [474, 207] width 129 height 14
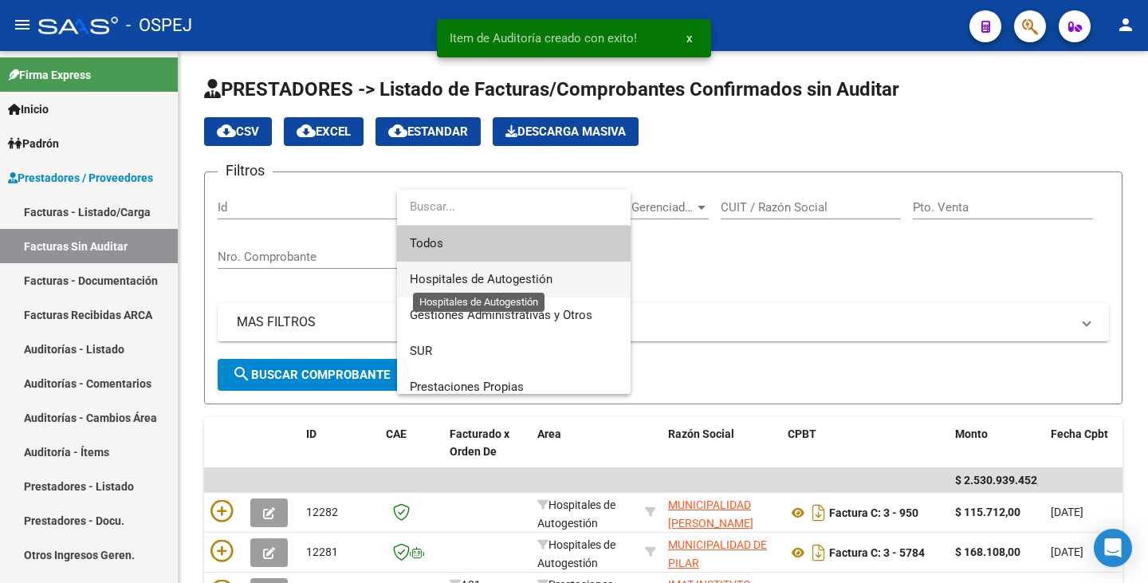
click at [439, 274] on span "Hospitales de Autogestión" at bounding box center [481, 279] width 143 height 14
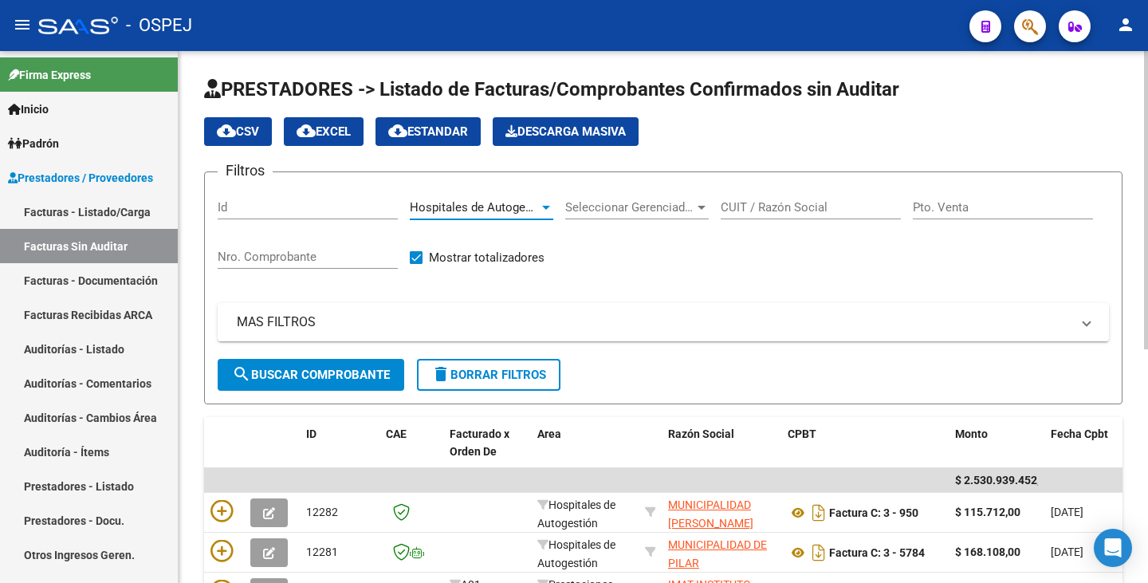
click at [336, 388] on button "search Buscar Comprobante" at bounding box center [311, 375] width 187 height 32
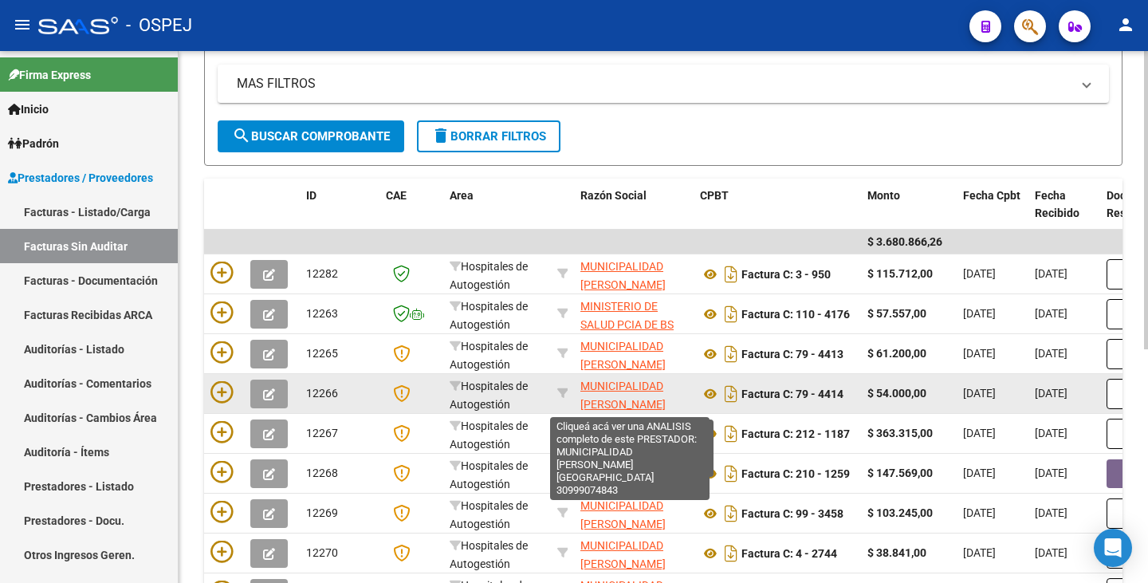
scroll to position [239, 0]
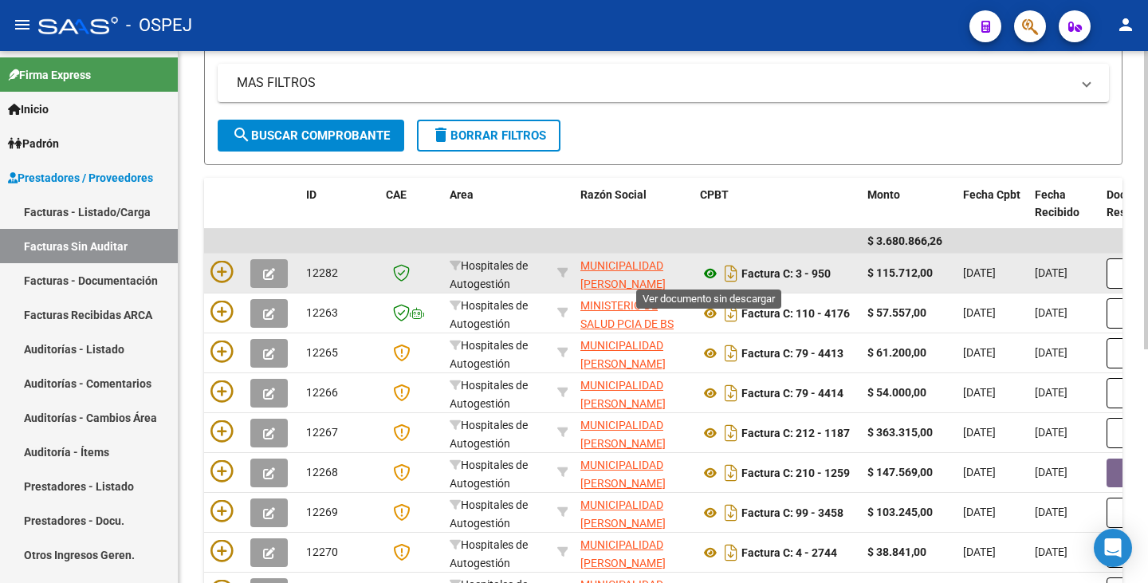
click at [710, 276] on icon at bounding box center [710, 273] width 21 height 19
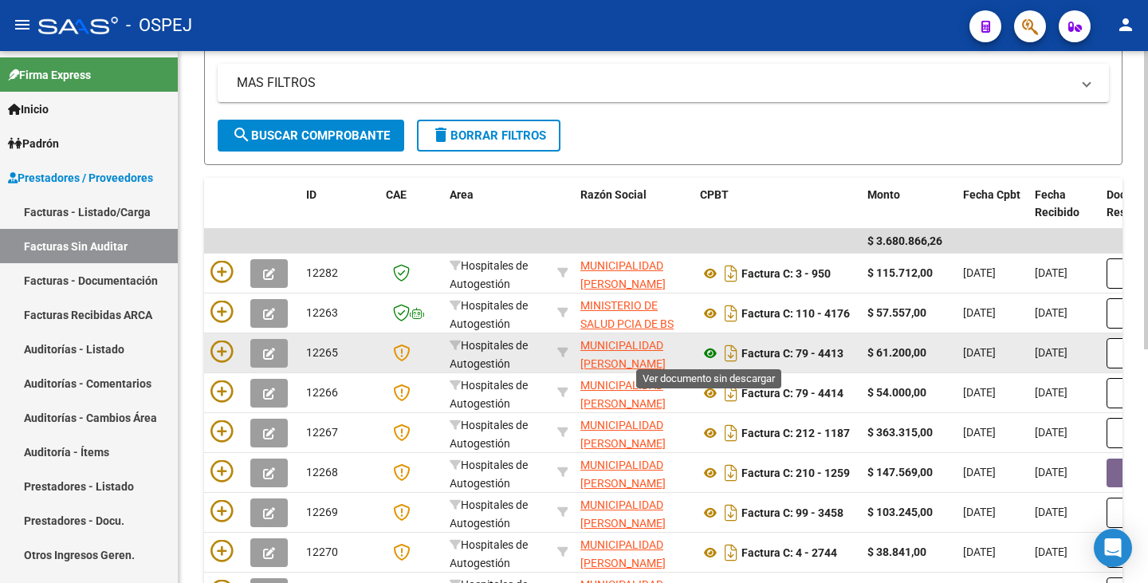
click at [705, 356] on icon at bounding box center [710, 353] width 21 height 19
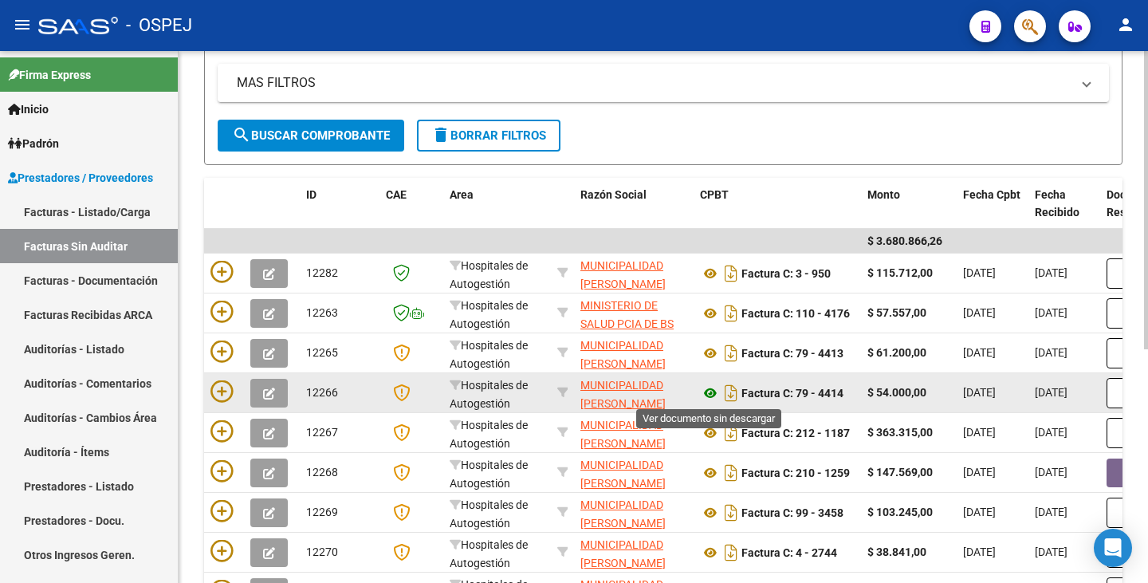
click at [710, 396] on icon at bounding box center [710, 393] width 21 height 19
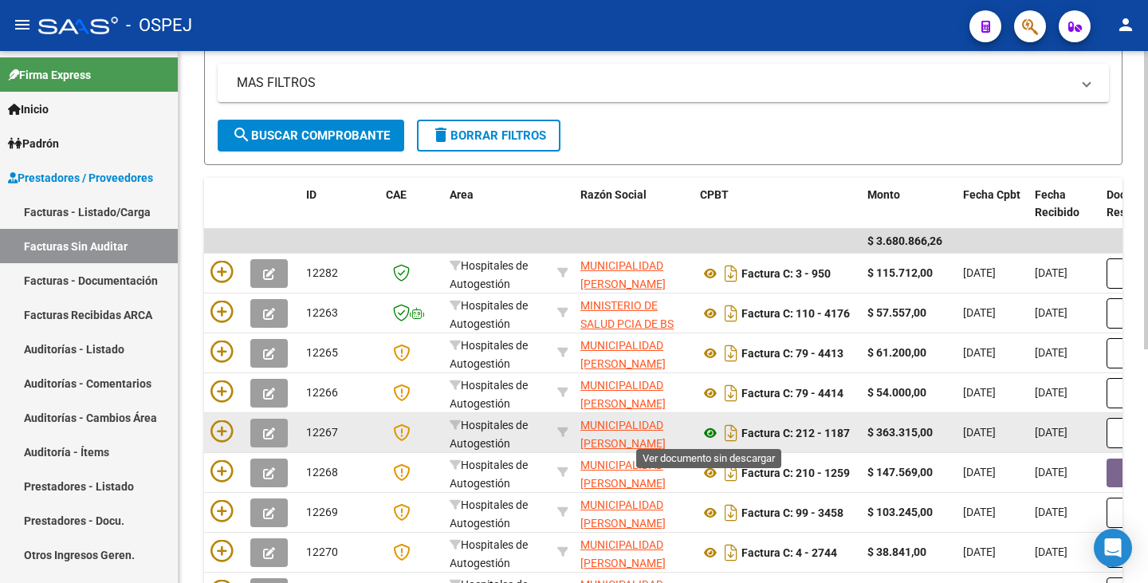
click at [707, 432] on icon at bounding box center [710, 432] width 21 height 19
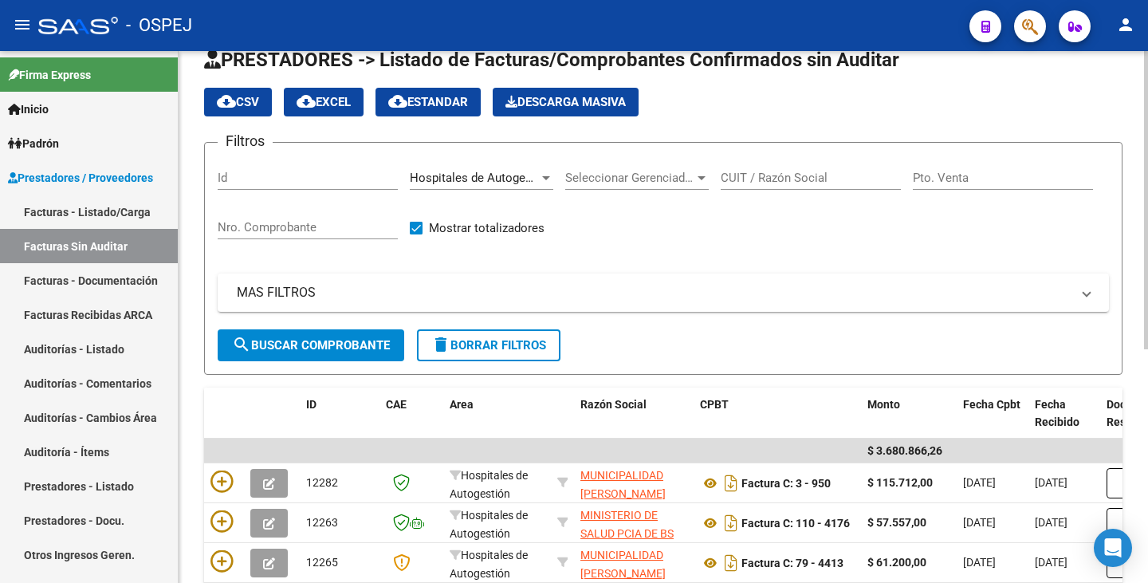
scroll to position [0, 0]
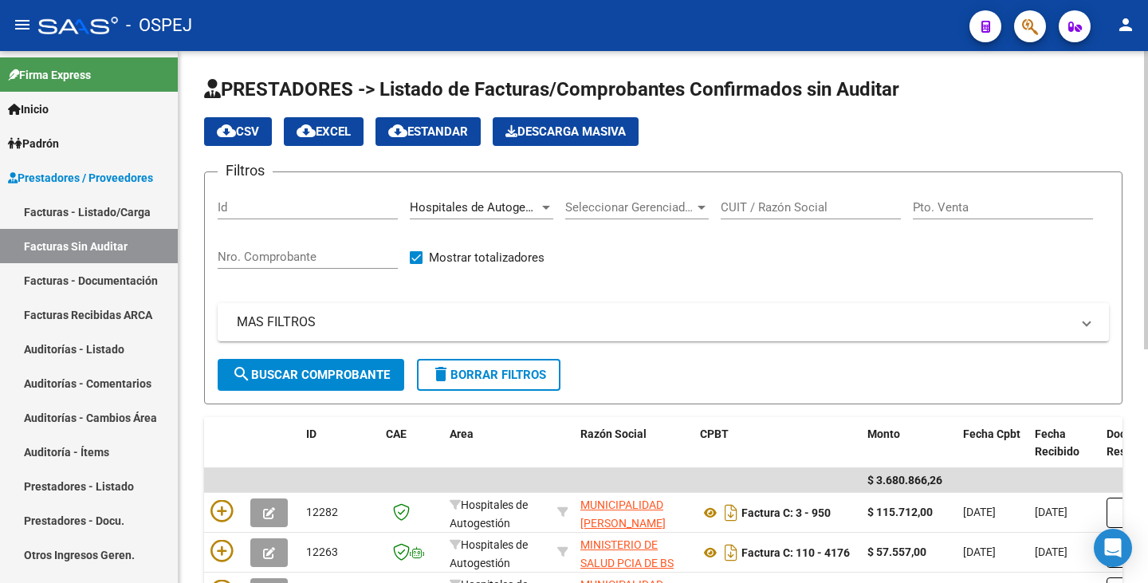
click at [486, 210] on span "Hospitales de Autogestión" at bounding box center [481, 207] width 143 height 14
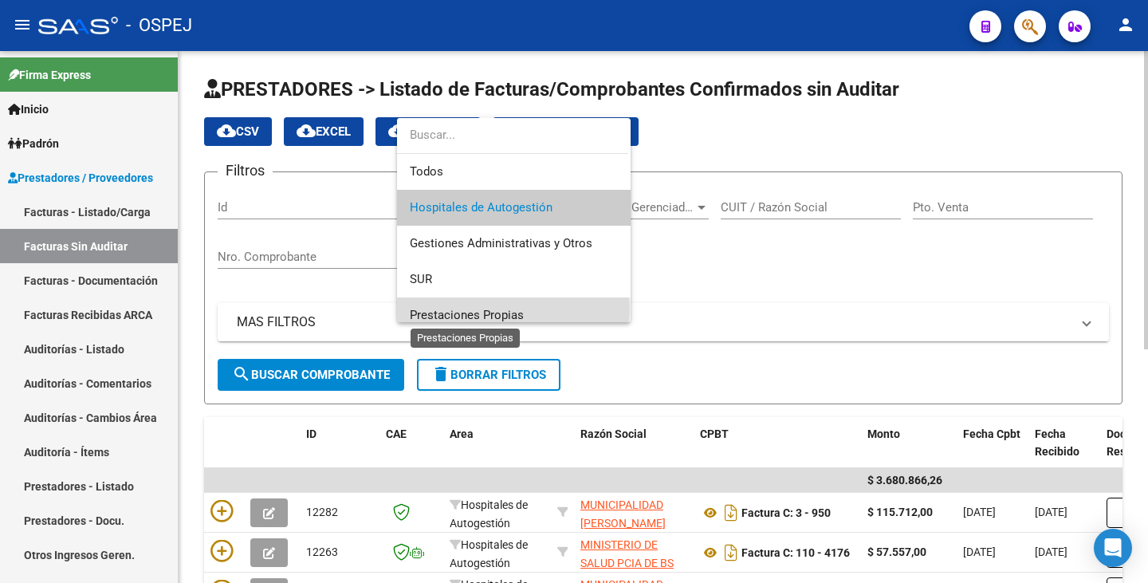
drag, startPoint x: 479, startPoint y: 309, endPoint x: 462, endPoint y: 320, distance: 19.7
click at [479, 310] on span "Prestaciones Propias" at bounding box center [467, 315] width 114 height 14
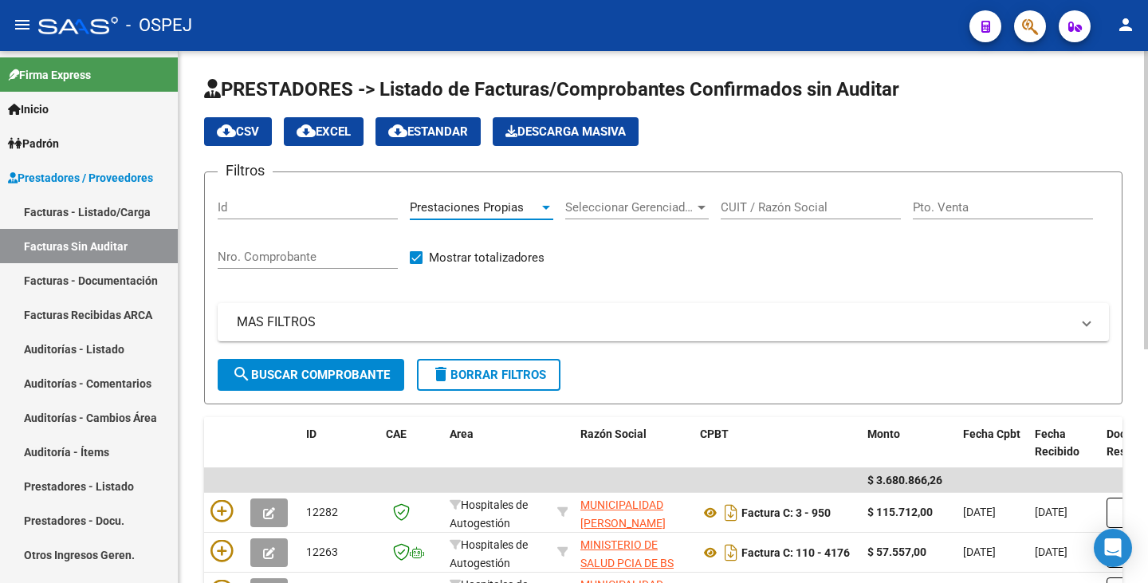
click at [335, 372] on span "search Buscar Comprobante" at bounding box center [311, 375] width 158 height 14
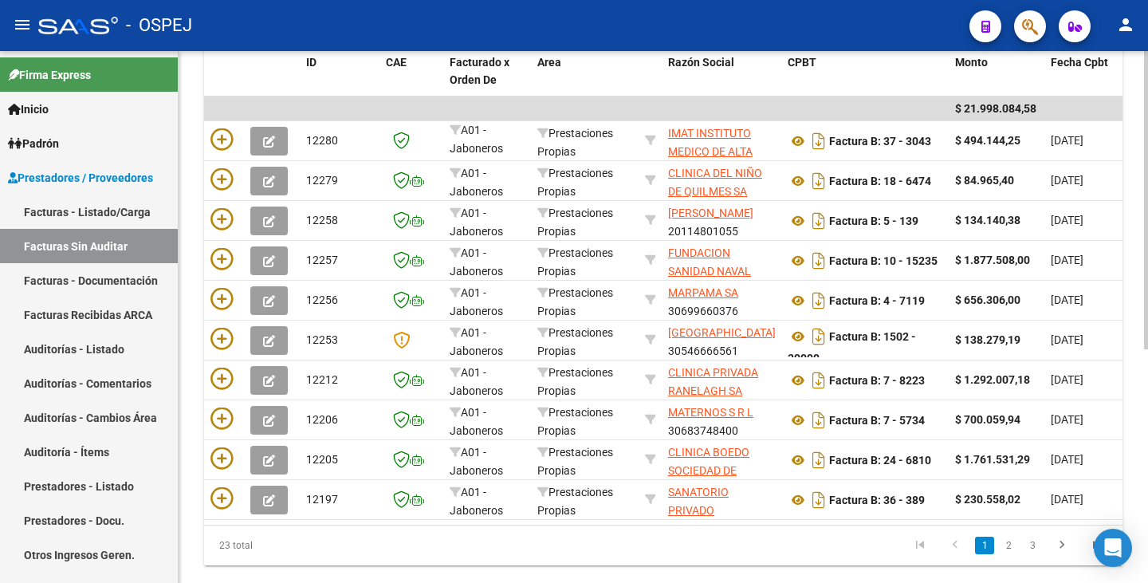
scroll to position [417, 0]
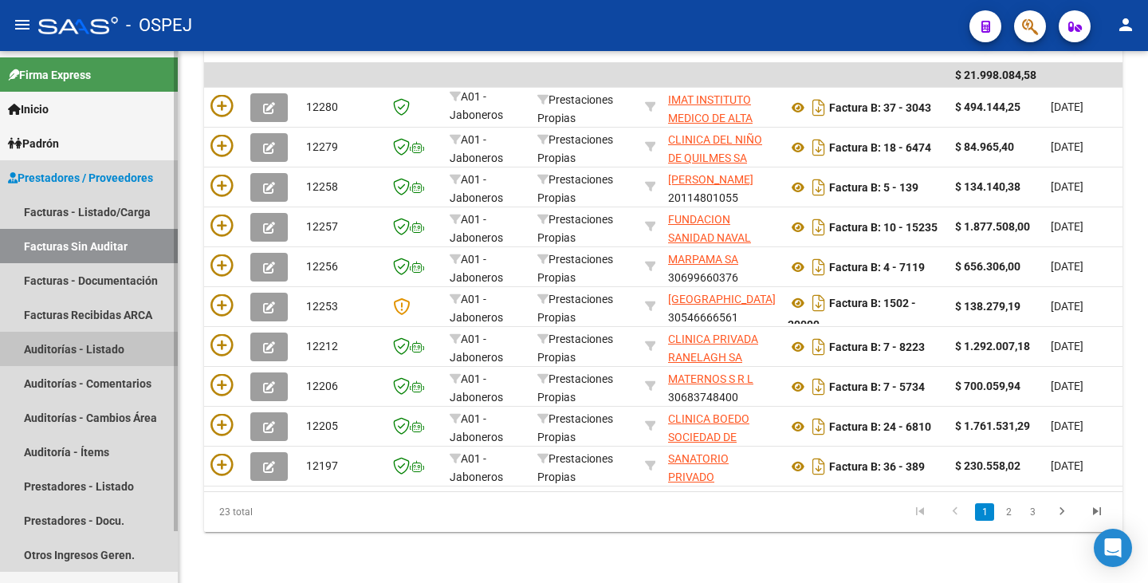
click at [106, 353] on link "Auditorías - Listado" at bounding box center [89, 349] width 178 height 34
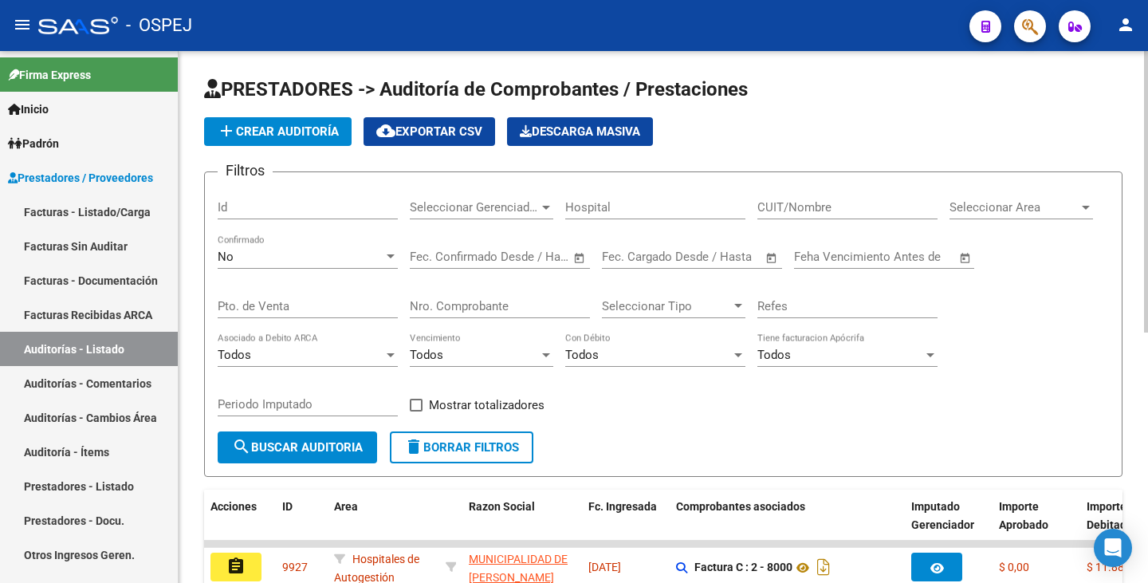
click at [500, 307] on input "Nro. Comprobante" at bounding box center [500, 306] width 180 height 14
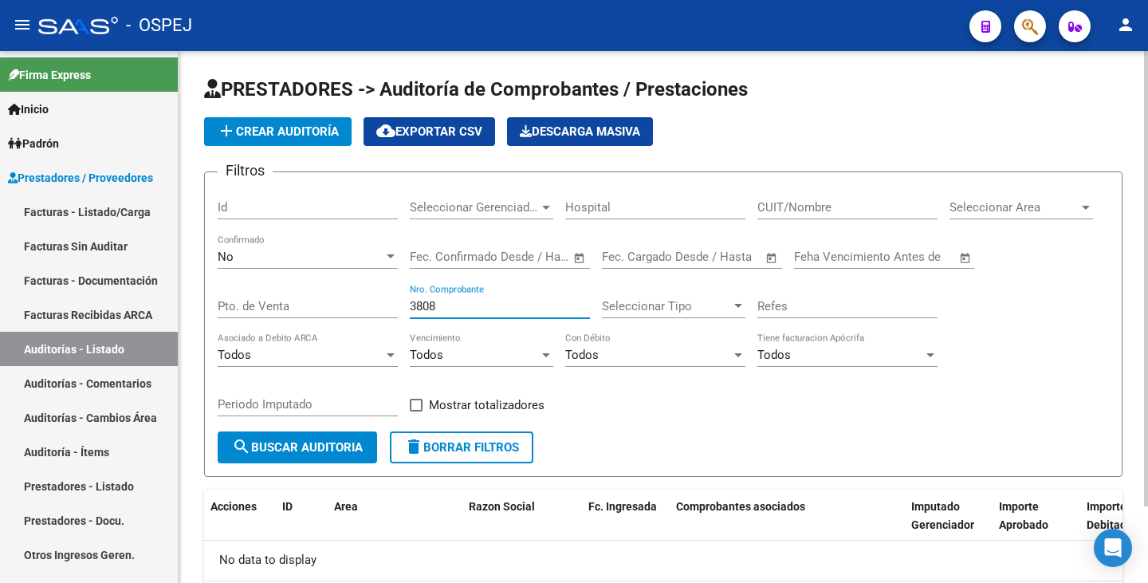
type input "3808"
click at [349, 246] on div "No Confirmado" at bounding box center [308, 251] width 180 height 34
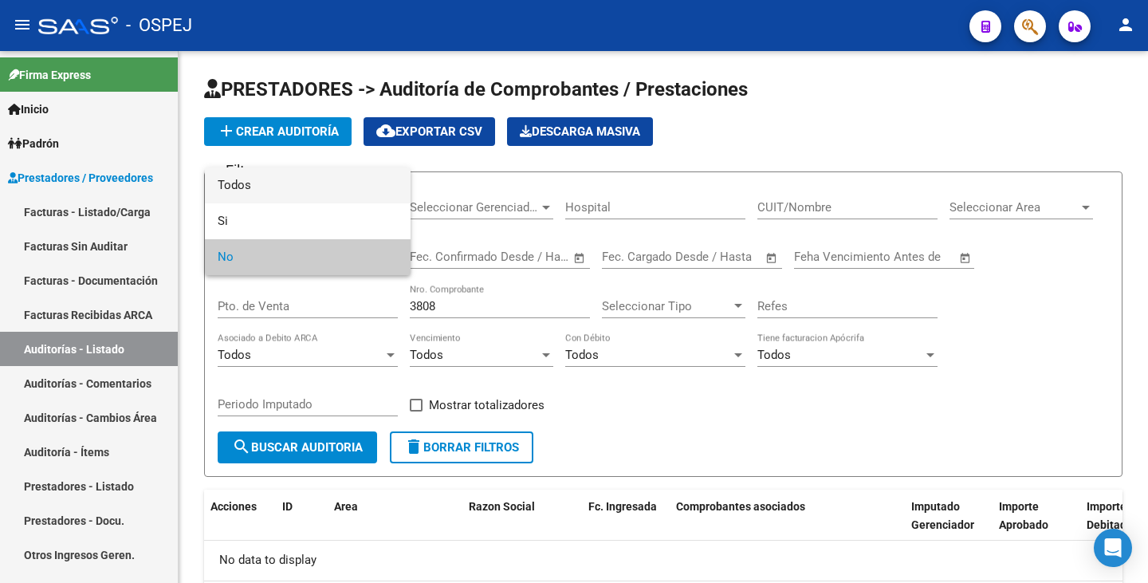
click at [301, 184] on span "Todos" at bounding box center [308, 185] width 180 height 36
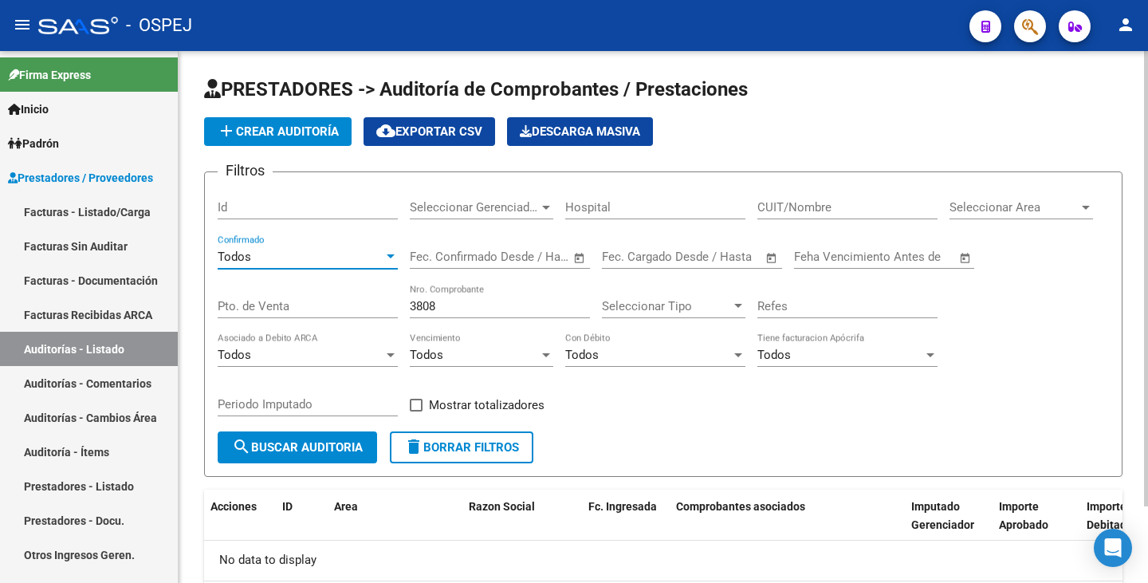
click at [311, 452] on span "search Buscar Auditoria" at bounding box center [297, 447] width 131 height 14
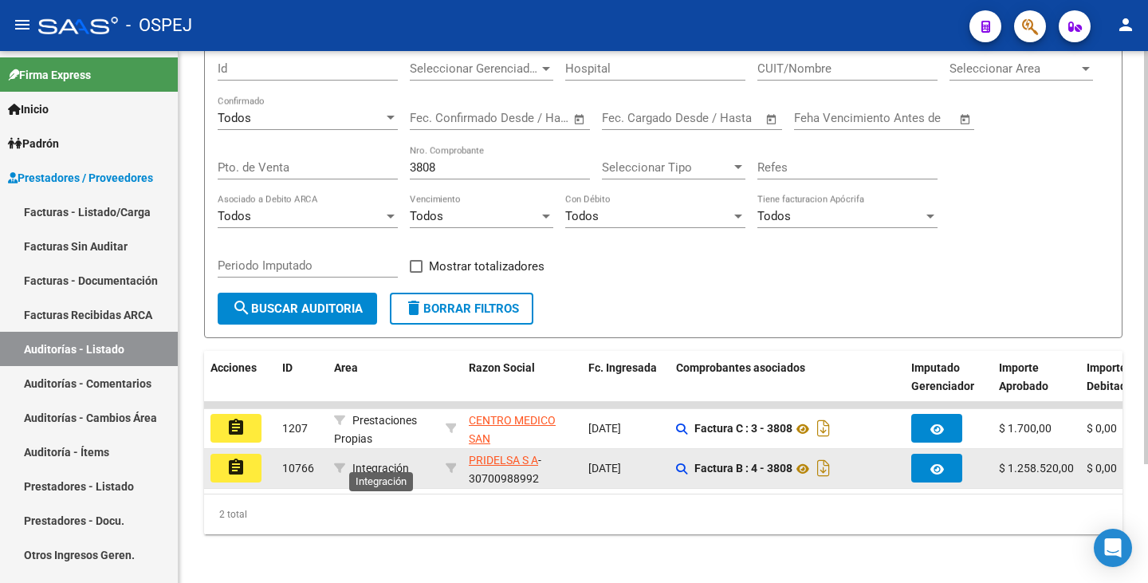
scroll to position [153, 0]
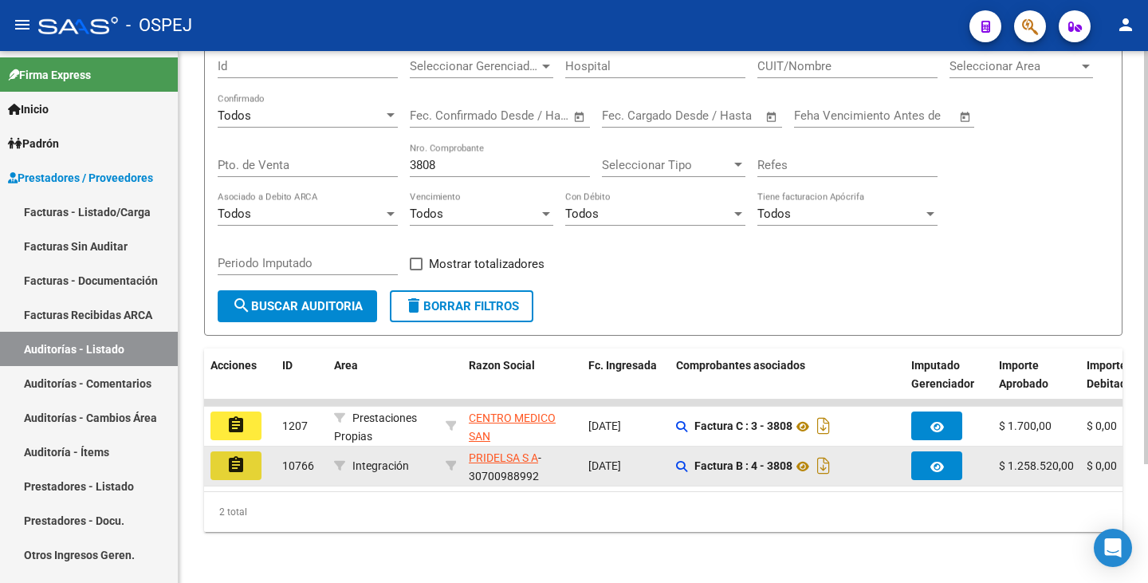
click at [250, 451] on button "assignment" at bounding box center [236, 465] width 51 height 29
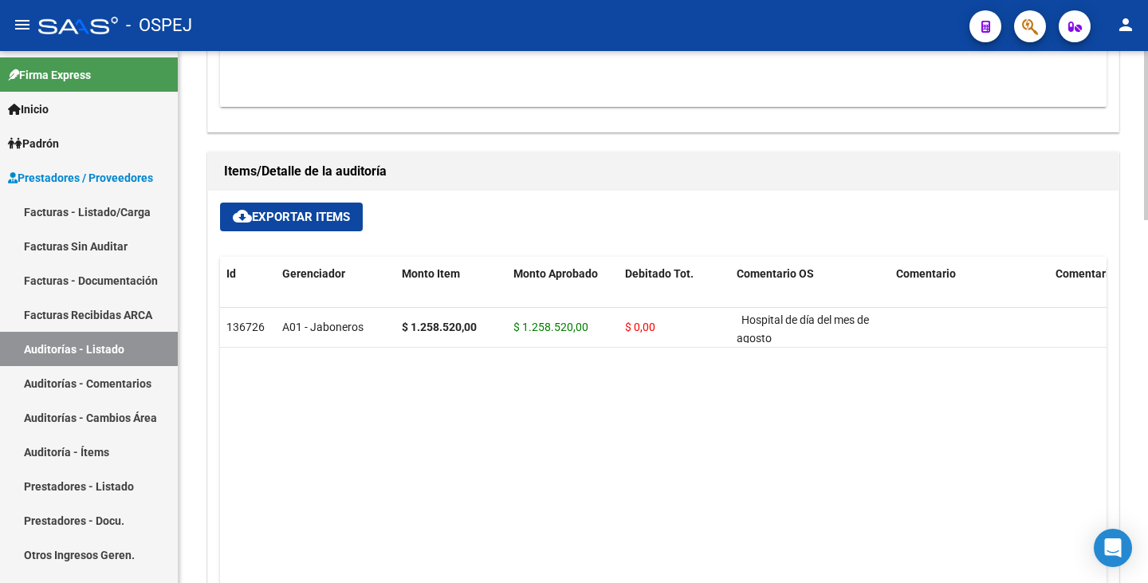
scroll to position [903, 0]
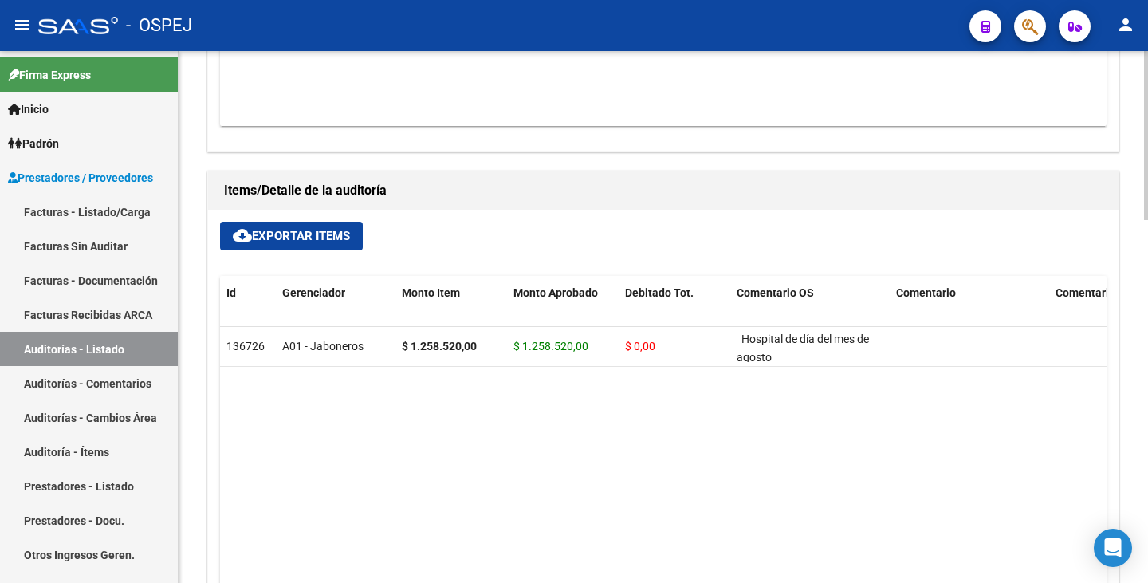
click at [425, 451] on datatable-body "136726 A01 - Jaboneros $ 1.258.520,00 $ 1.258.520,00 $ 0,00 Hospital de día del…" at bounding box center [663, 485] width 887 height 317
